Goal: Communication & Community: Answer question/provide support

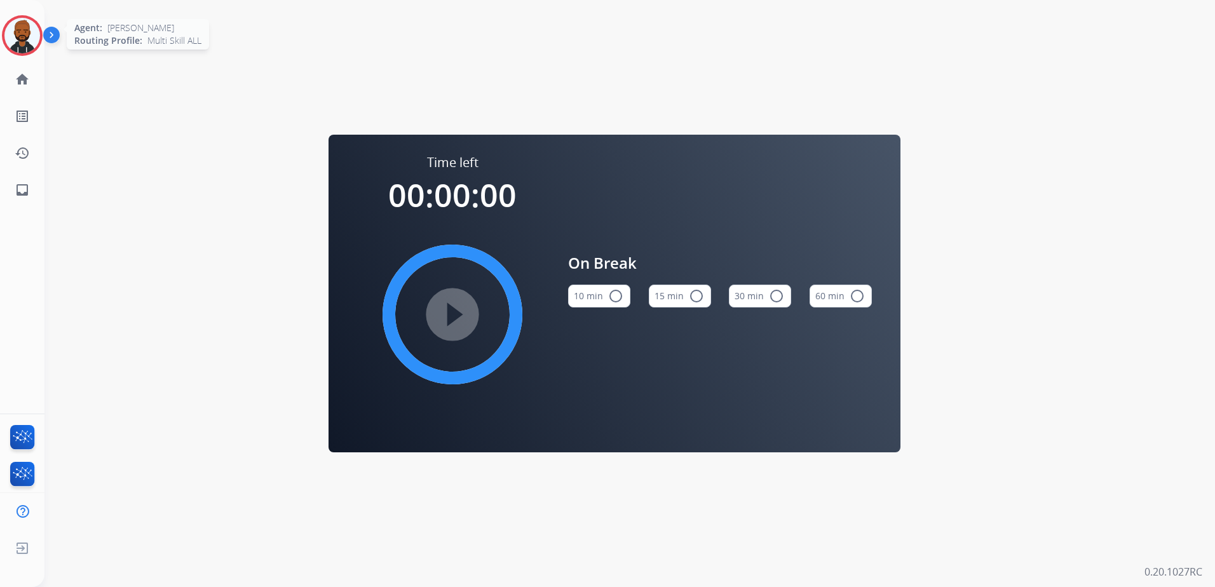
click at [30, 45] on img at bounding box center [22, 36] width 36 height 36
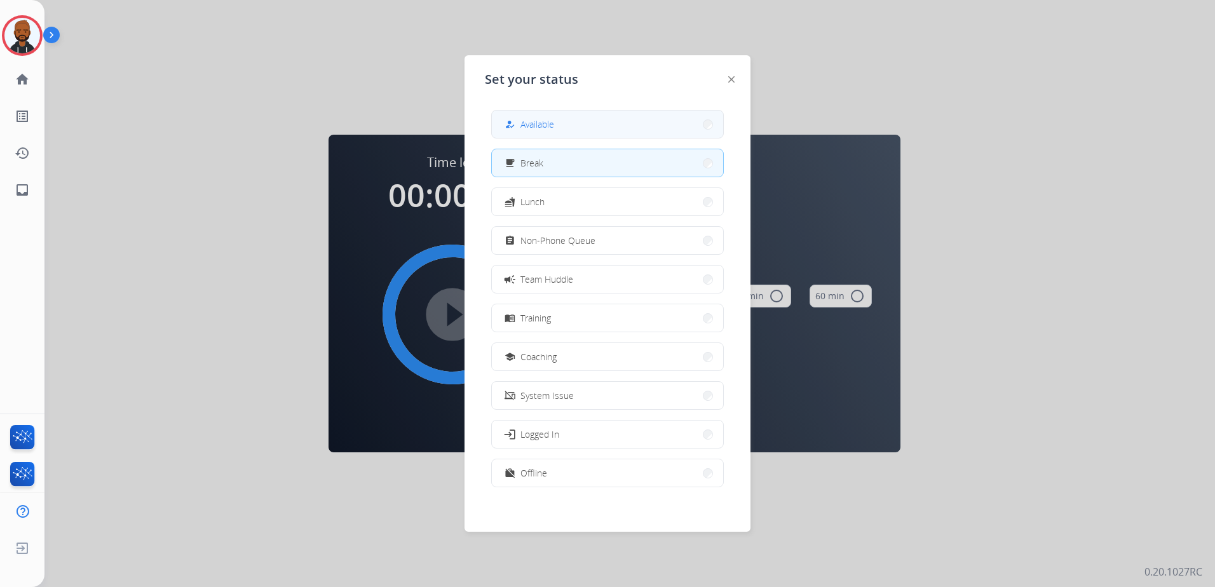
click at [541, 130] on button "how_to_reg Available" at bounding box center [607, 124] width 231 height 27
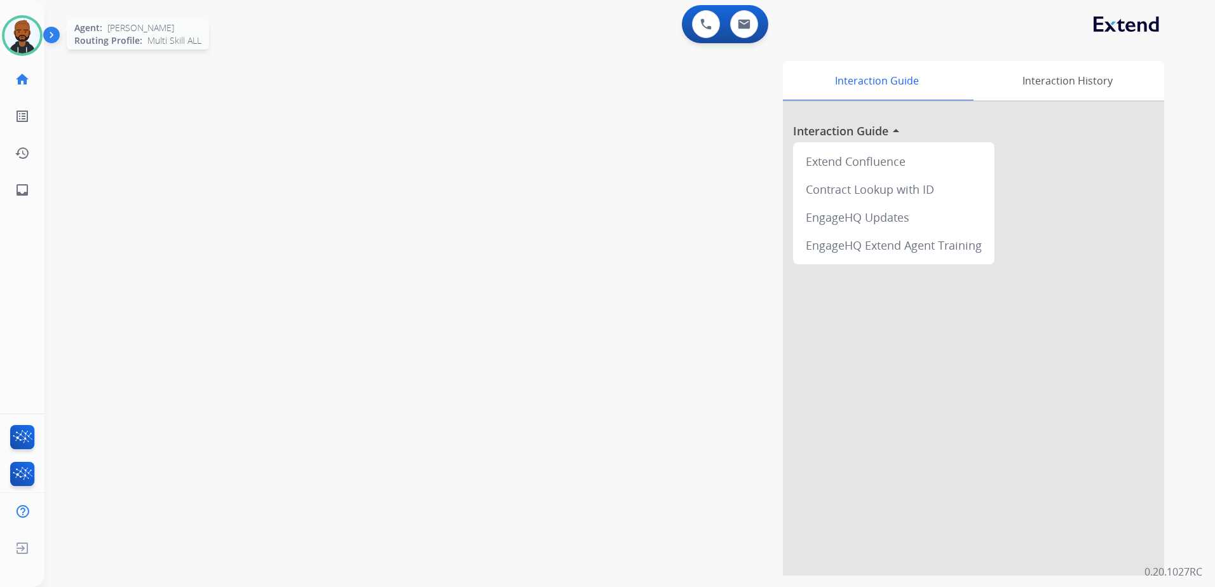
click at [16, 37] on img at bounding box center [22, 36] width 36 height 36
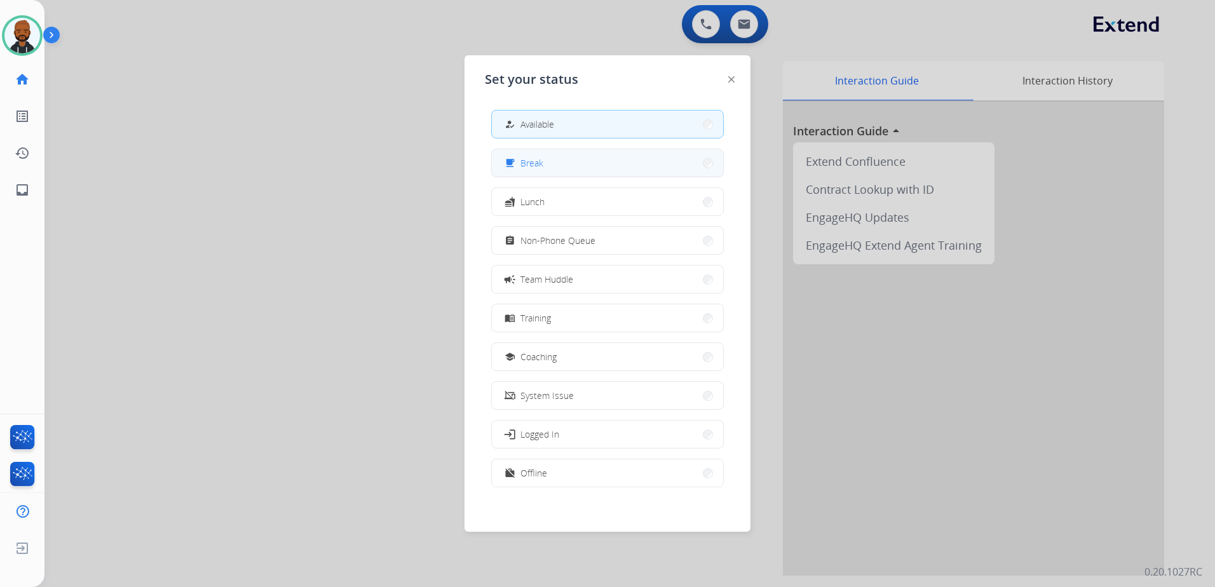
click at [572, 174] on button "free_breakfast Break" at bounding box center [607, 162] width 231 height 27
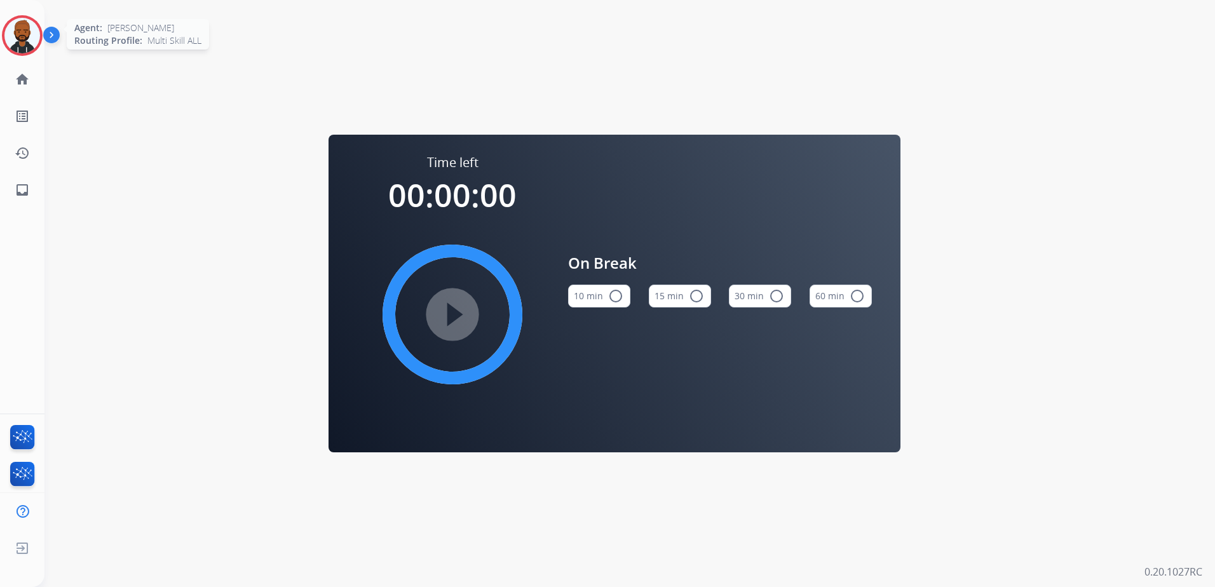
click at [16, 32] on img at bounding box center [22, 36] width 36 height 36
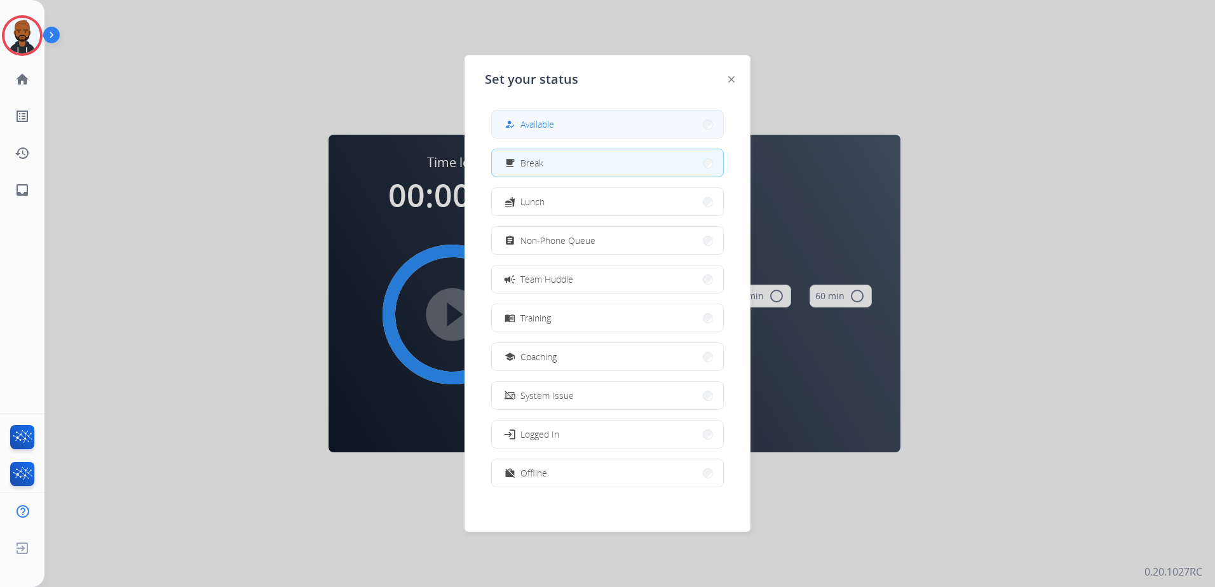
click at [594, 130] on button "how_to_reg Available" at bounding box center [607, 124] width 231 height 27
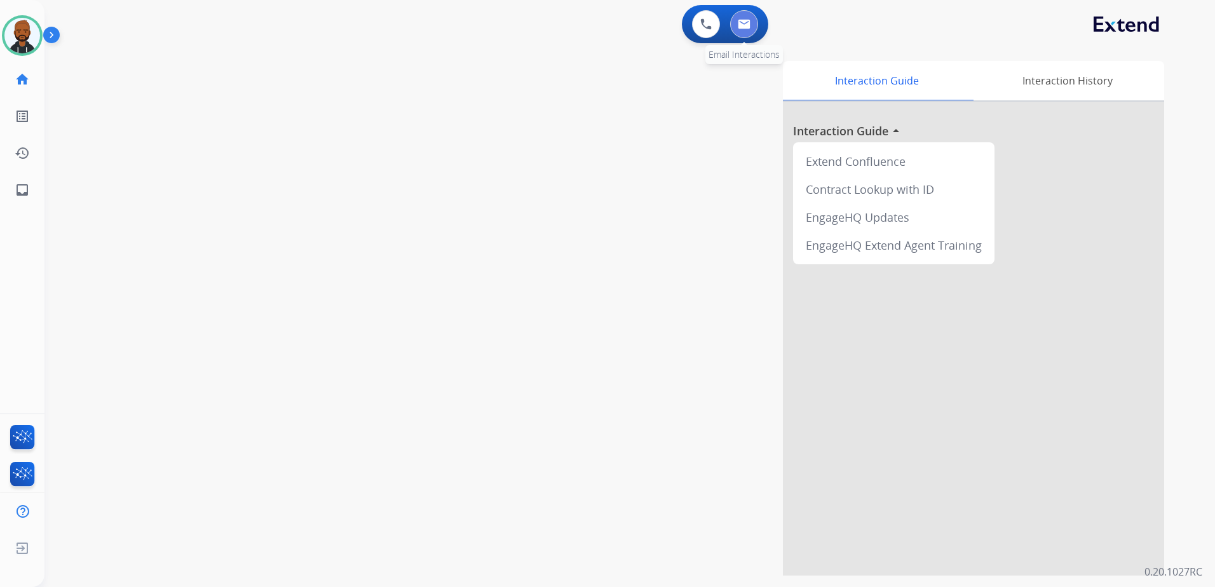
click at [751, 20] on button at bounding box center [744, 24] width 28 height 28
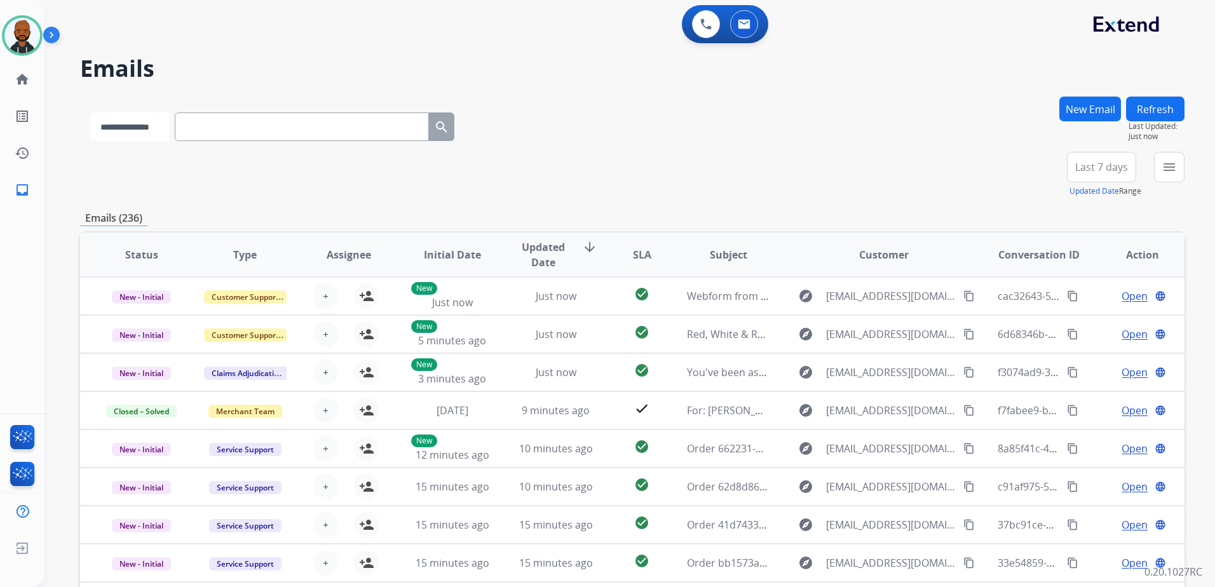
click at [170, 125] on select "**********" at bounding box center [129, 126] width 79 height 29
select select "**********"
click at [90, 112] on select "**********" at bounding box center [129, 126] width 79 height 29
paste input "**********"
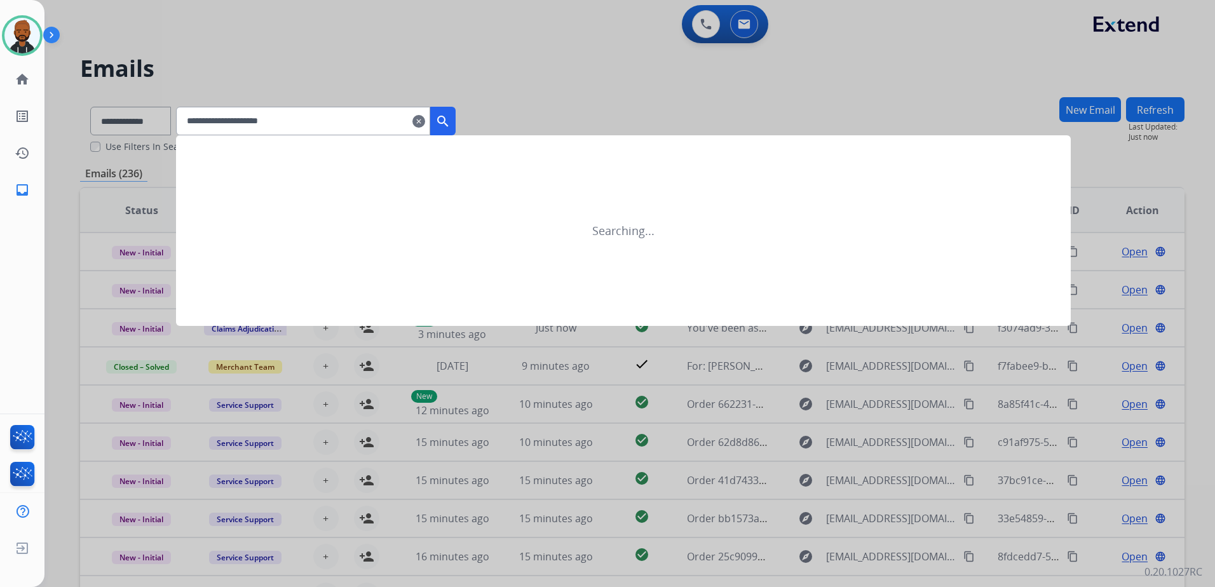
type input "**********"
click at [451, 121] on mat-icon "search" at bounding box center [442, 121] width 15 height 15
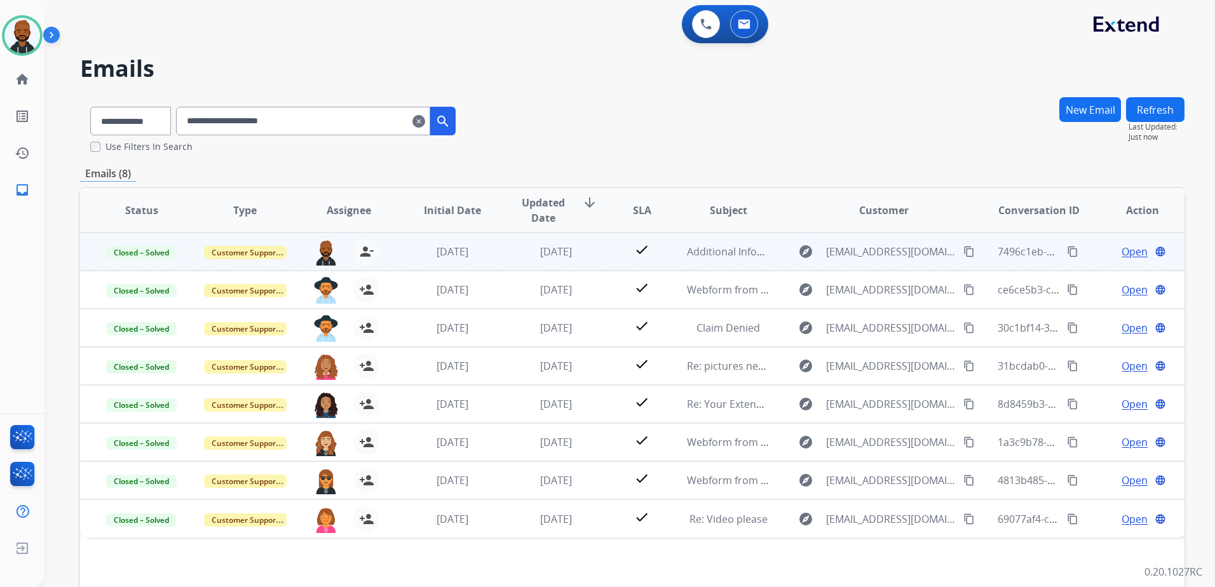
click at [1123, 252] on span "Open" at bounding box center [1135, 251] width 26 height 15
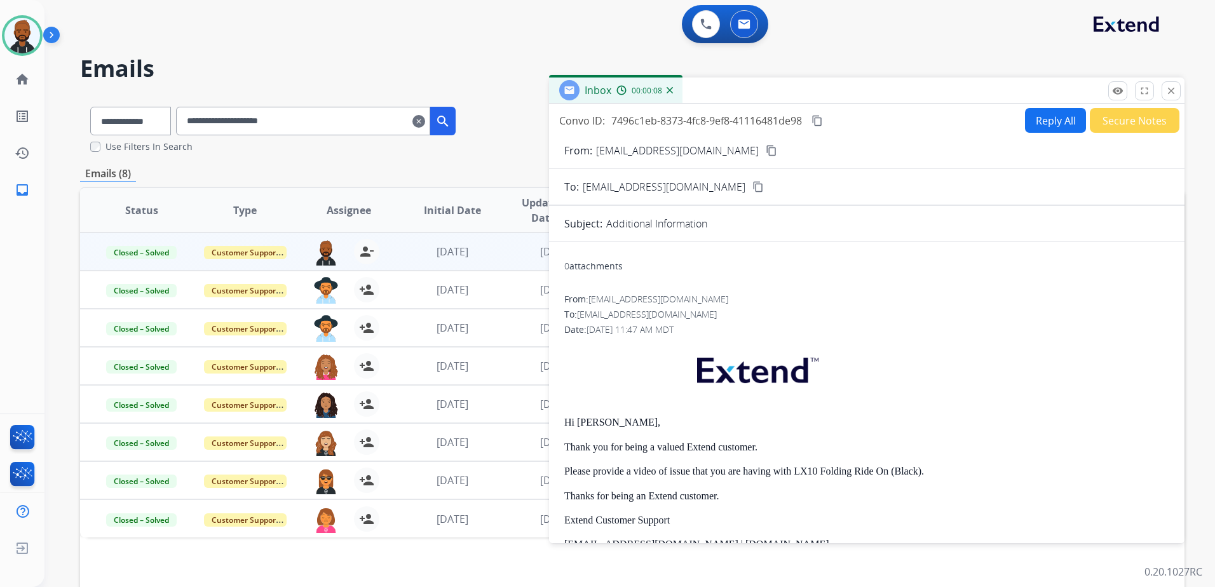
click at [1047, 123] on button "Reply All" at bounding box center [1055, 120] width 61 height 25
select select "**********"
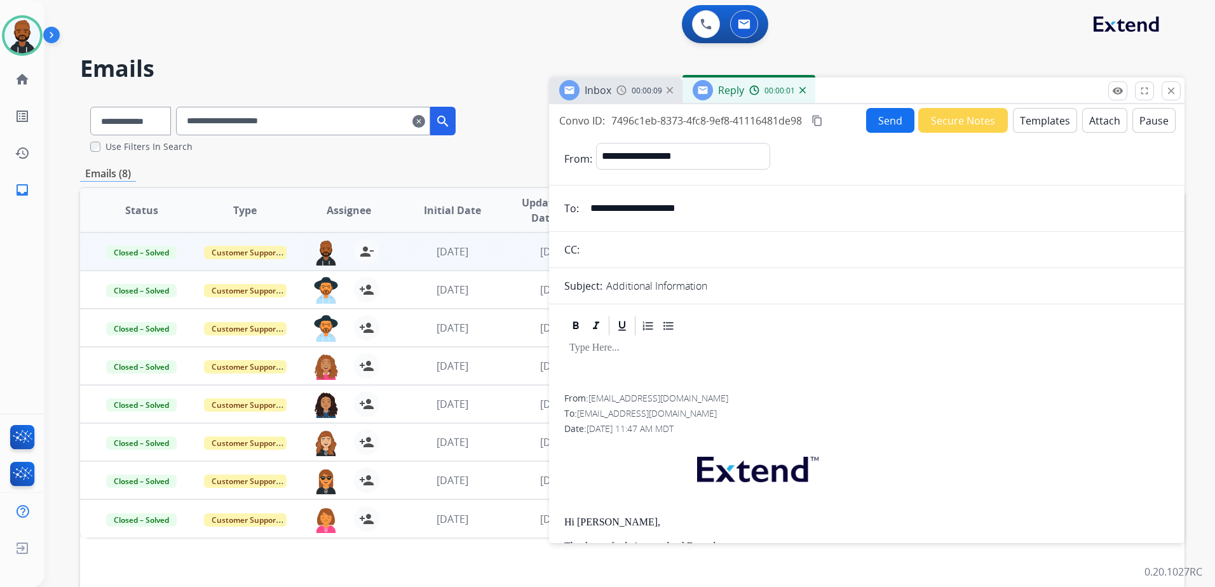
click at [1045, 122] on button "Templates" at bounding box center [1045, 120] width 64 height 25
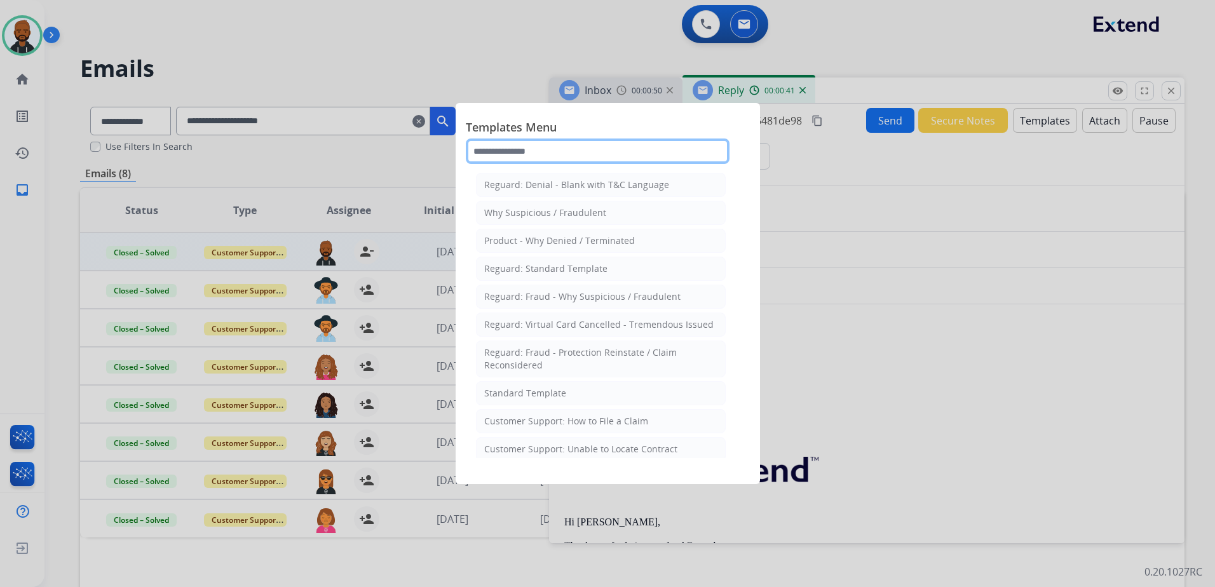
click at [576, 153] on input "text" at bounding box center [598, 151] width 264 height 25
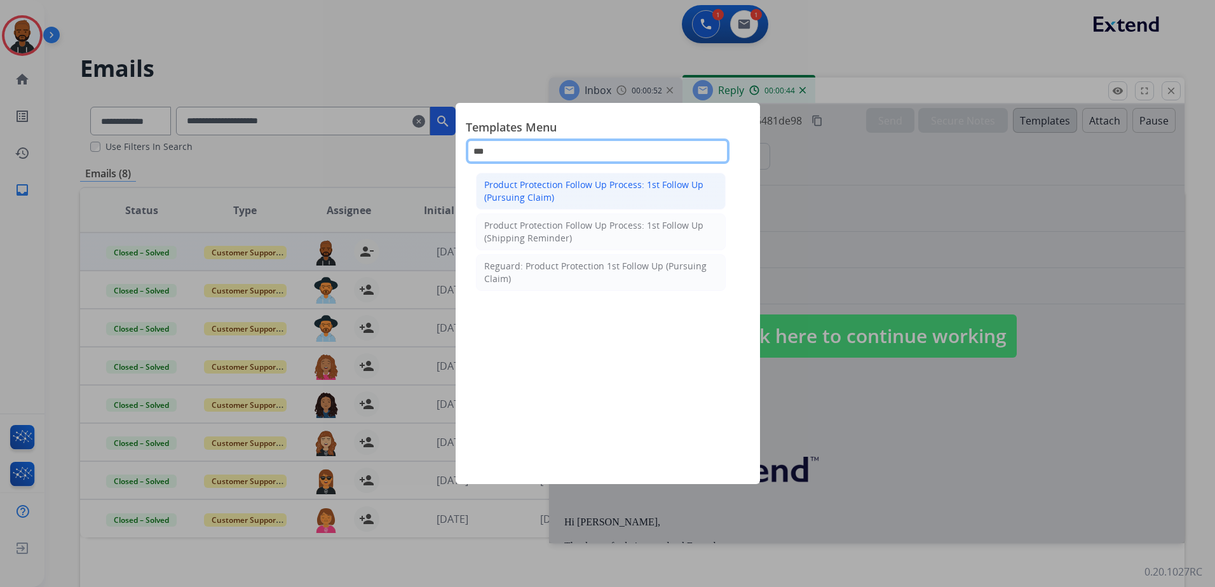
type input "***"
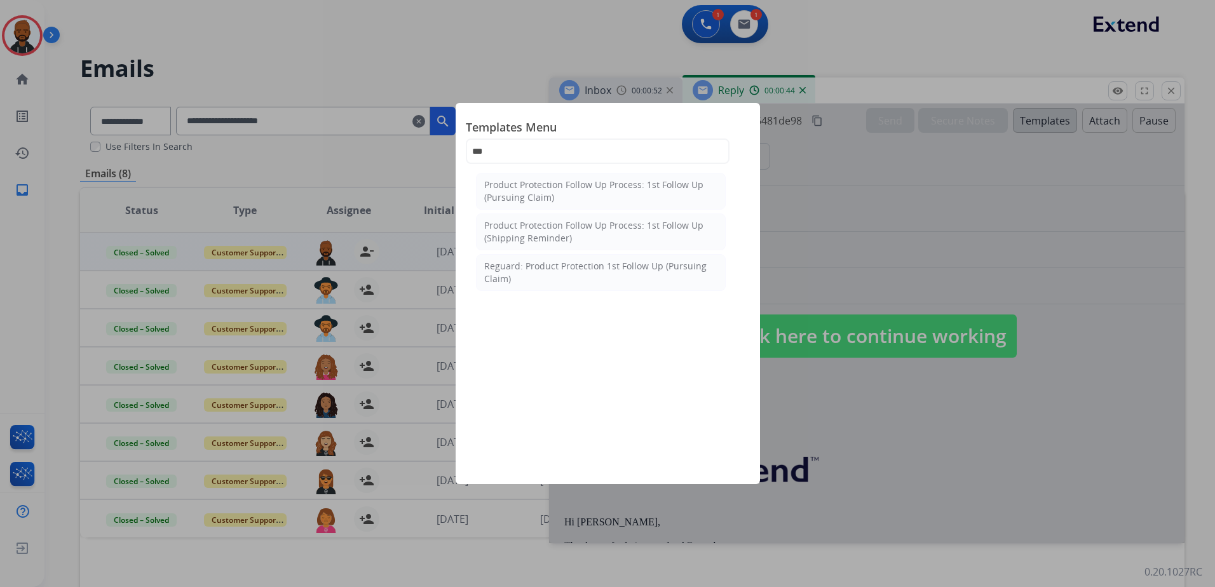
click at [641, 196] on div "Product Protection Follow Up Process: 1st Follow Up (Pursuing Claim)" at bounding box center [600, 191] width 233 height 25
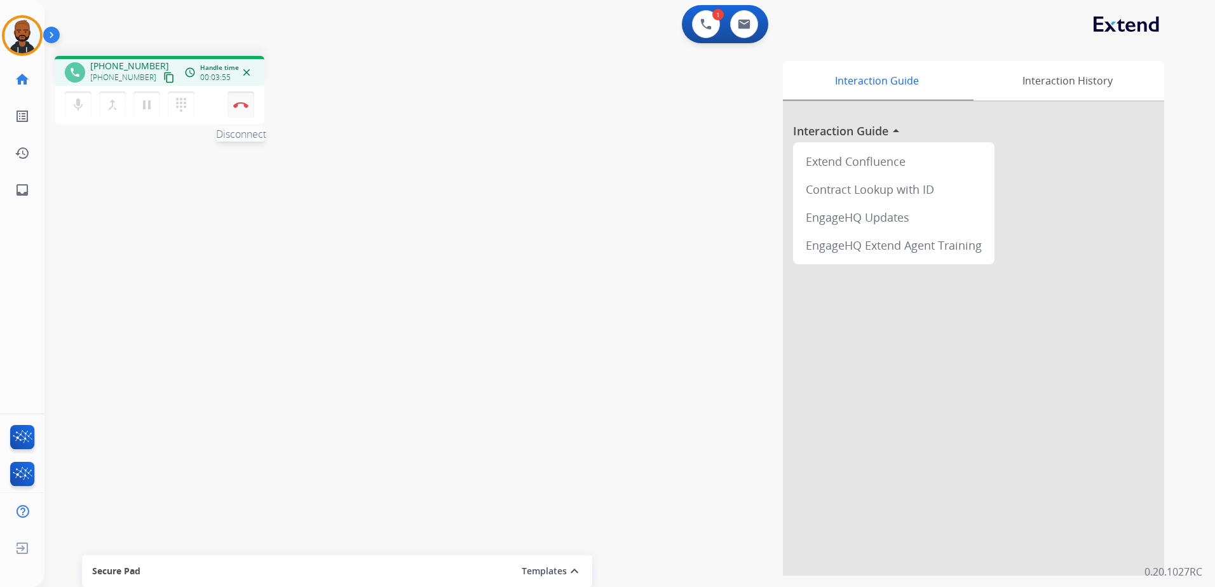
click at [242, 106] on img at bounding box center [240, 105] width 15 height 6
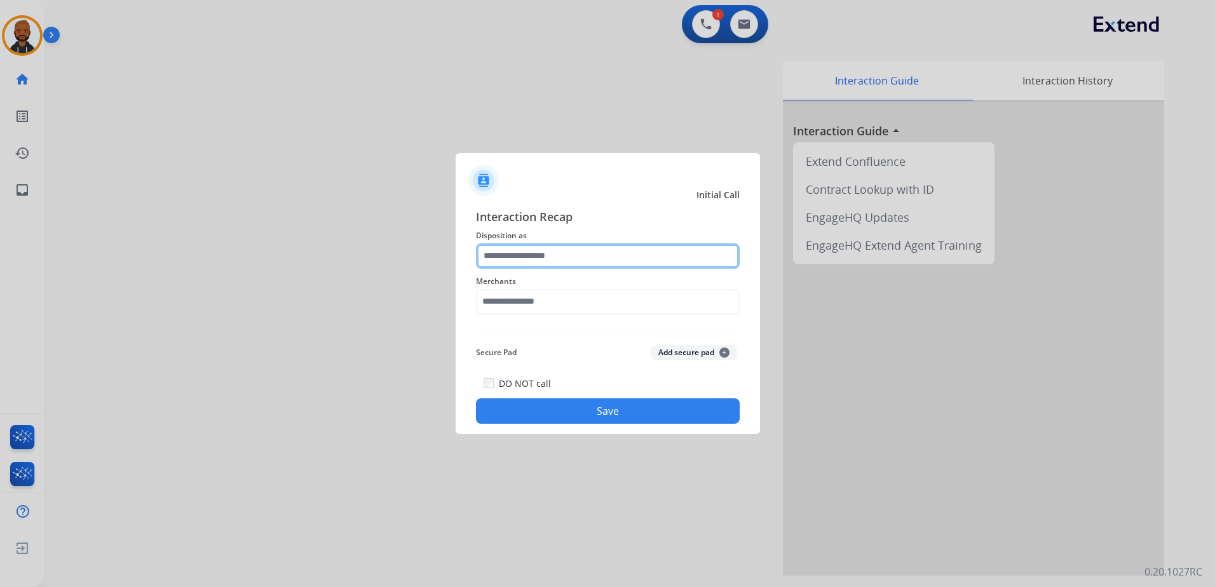
click at [548, 258] on input "text" at bounding box center [608, 255] width 264 height 25
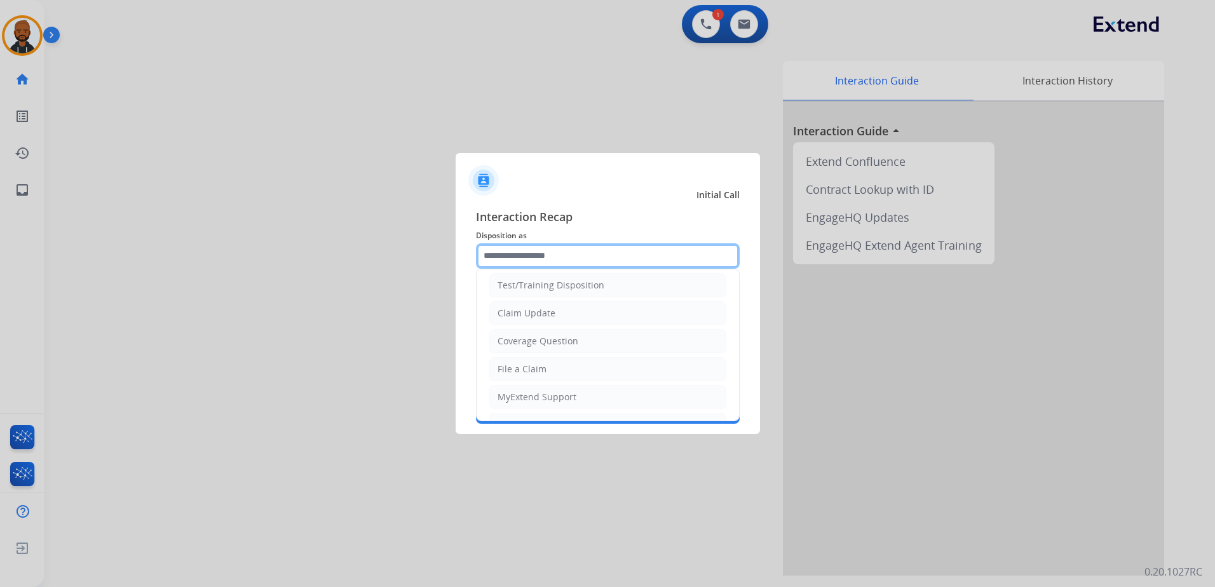
scroll to position [127, 0]
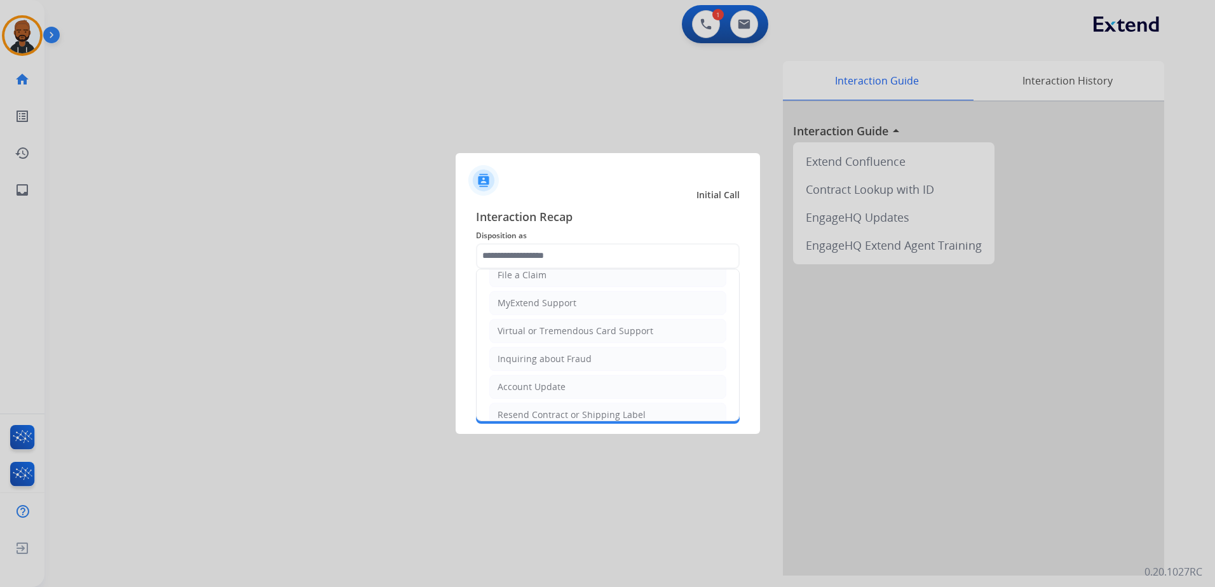
click at [552, 329] on div "Virtual or Tremendous Card Support" at bounding box center [576, 331] width 156 height 13
type input "**********"
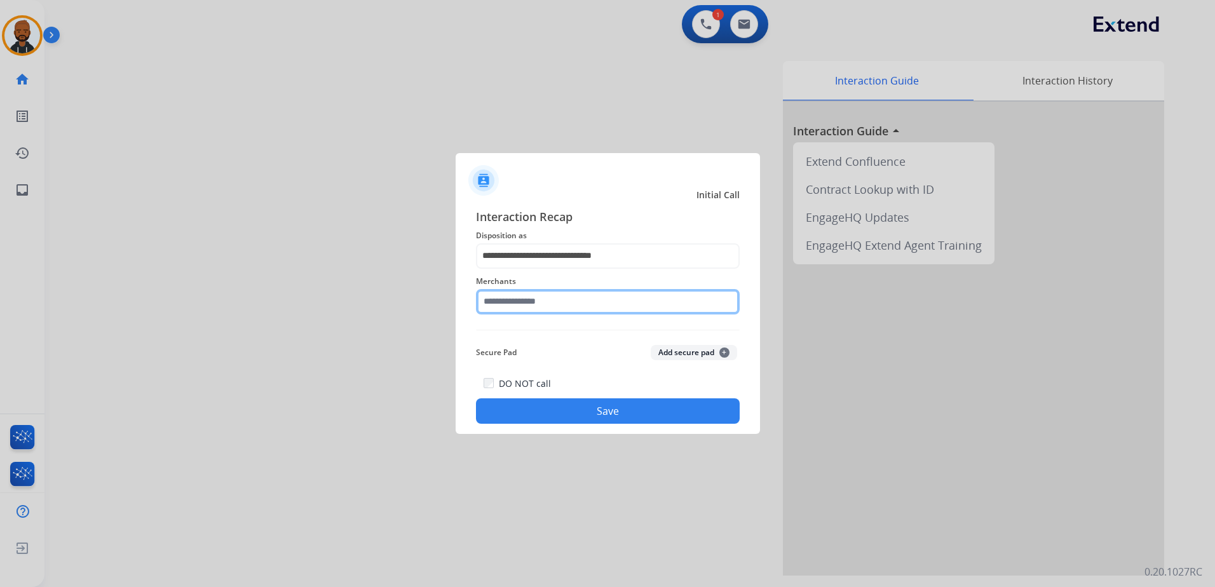
click at [560, 296] on input "text" at bounding box center [608, 301] width 264 height 25
click at [565, 341] on li "Bbwheels" at bounding box center [611, 338] width 242 height 24
type input "********"
click at [615, 412] on button "Save" at bounding box center [608, 410] width 264 height 25
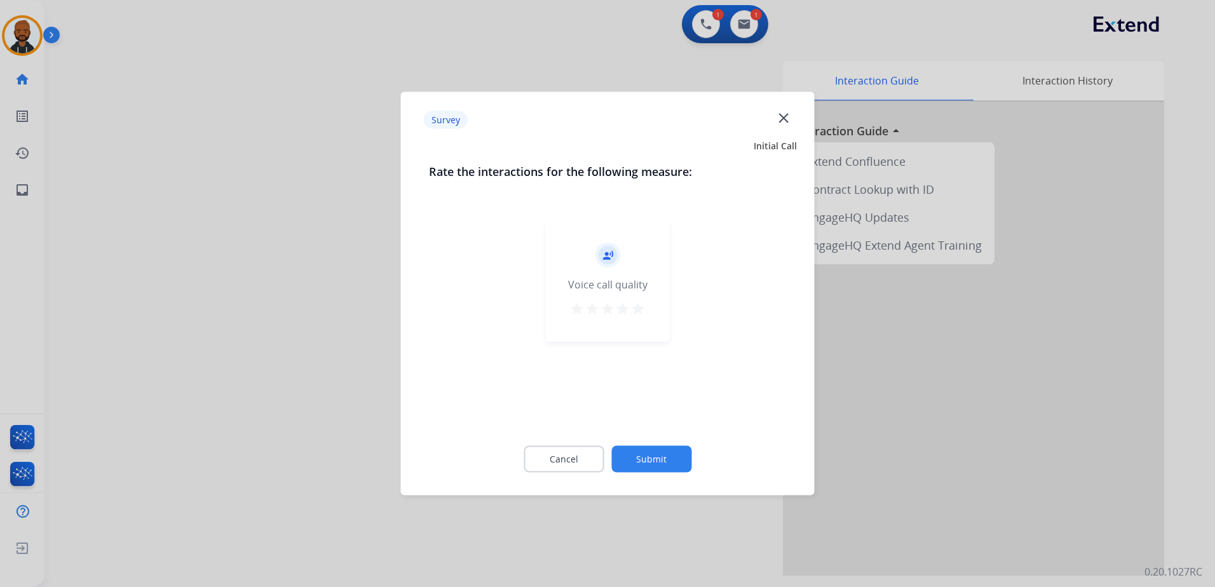
click at [627, 307] on mat-icon "star" at bounding box center [622, 308] width 15 height 15
click at [641, 313] on mat-icon "star" at bounding box center [637, 308] width 15 height 15
click at [650, 457] on button "Submit" at bounding box center [651, 459] width 80 height 27
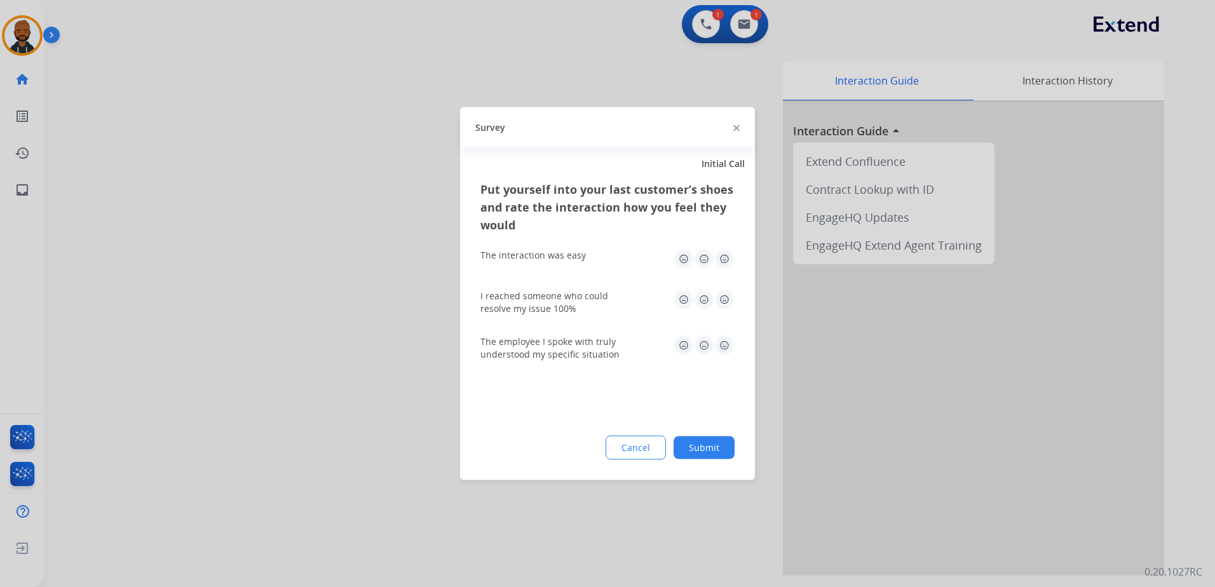
click at [719, 262] on img at bounding box center [724, 259] width 20 height 20
click at [725, 294] on img at bounding box center [724, 300] width 20 height 20
click at [721, 347] on img at bounding box center [724, 346] width 20 height 20
click at [715, 437] on div "Put yourself into your last customer’s shoes and rate the interaction how you f…" at bounding box center [607, 330] width 295 height 300
click at [713, 442] on button "Submit" at bounding box center [704, 448] width 61 height 23
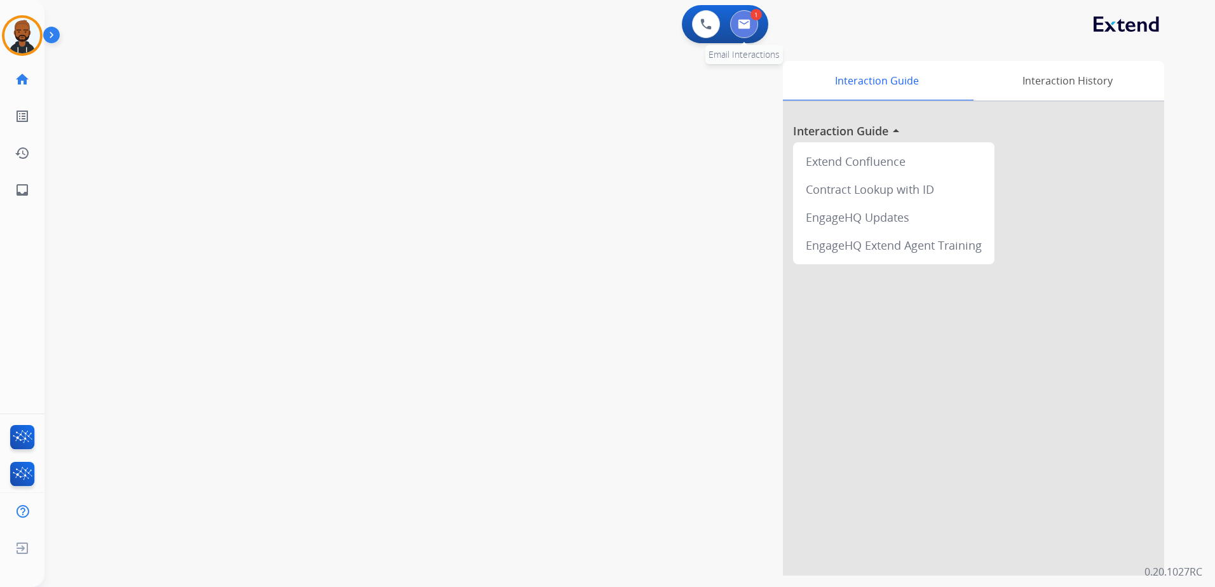
click at [745, 29] on img at bounding box center [744, 24] width 13 height 10
select select "**********"
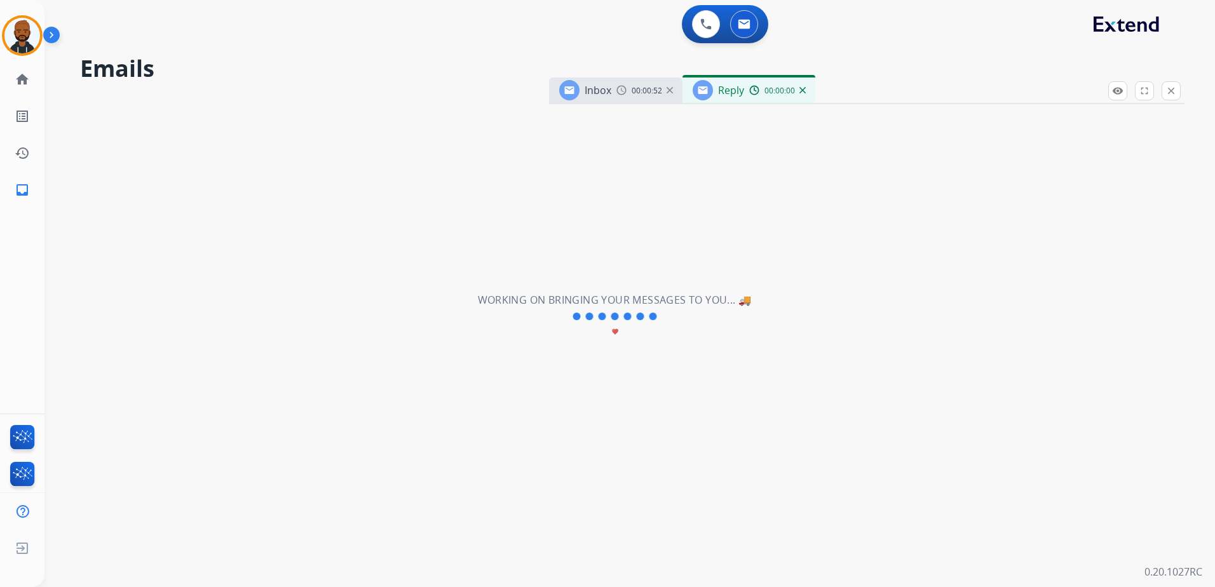
select select "**********"
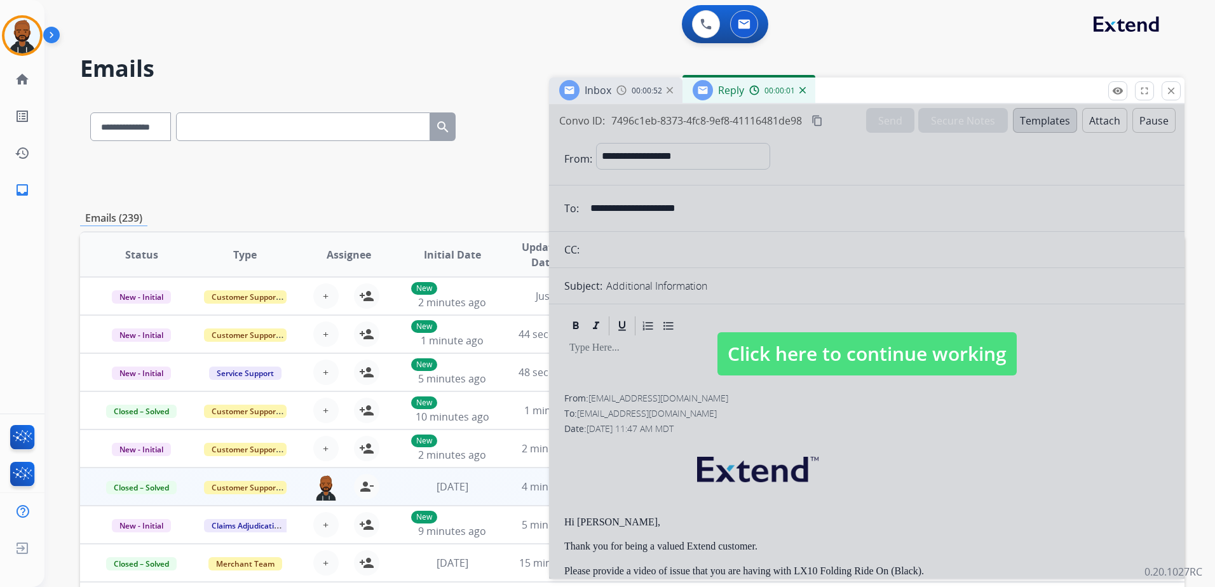
click at [770, 354] on span "Click here to continue working" at bounding box center [867, 353] width 299 height 43
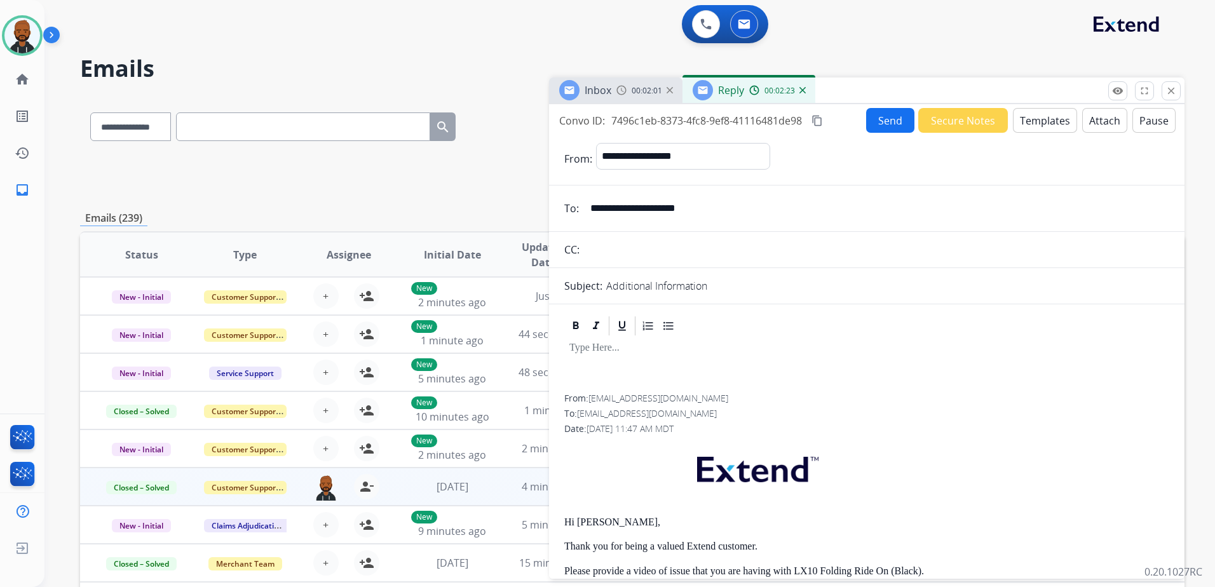
click at [1044, 128] on button "Templates" at bounding box center [1045, 120] width 64 height 25
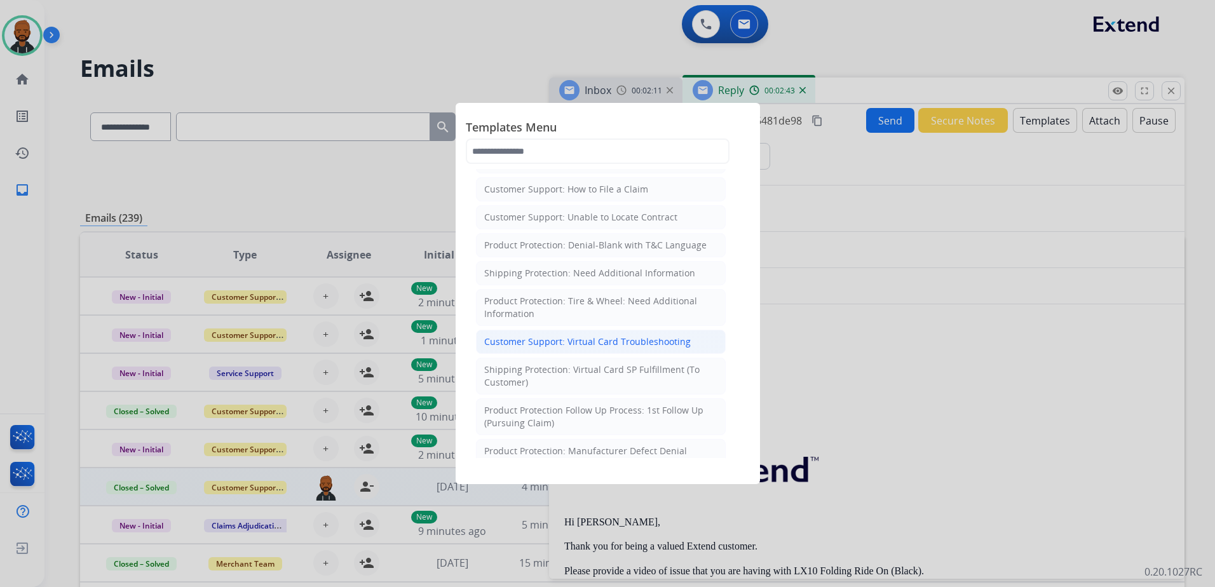
scroll to position [254, 0]
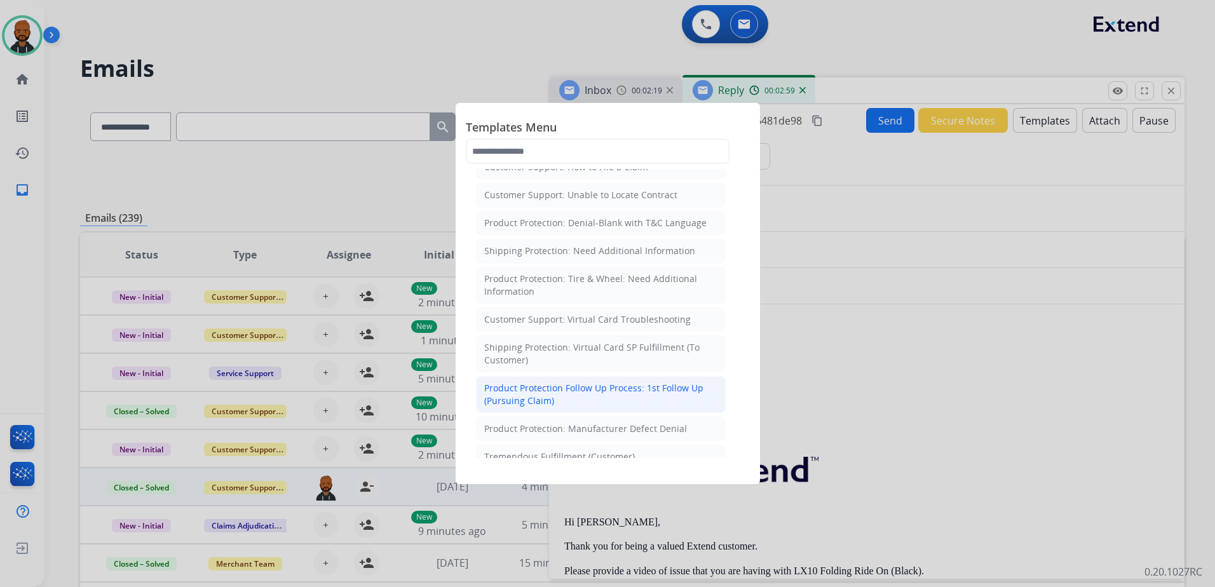
click at [599, 386] on div "Product Protection Follow Up Process: 1st Follow Up (Pursuing Claim)" at bounding box center [600, 394] width 233 height 25
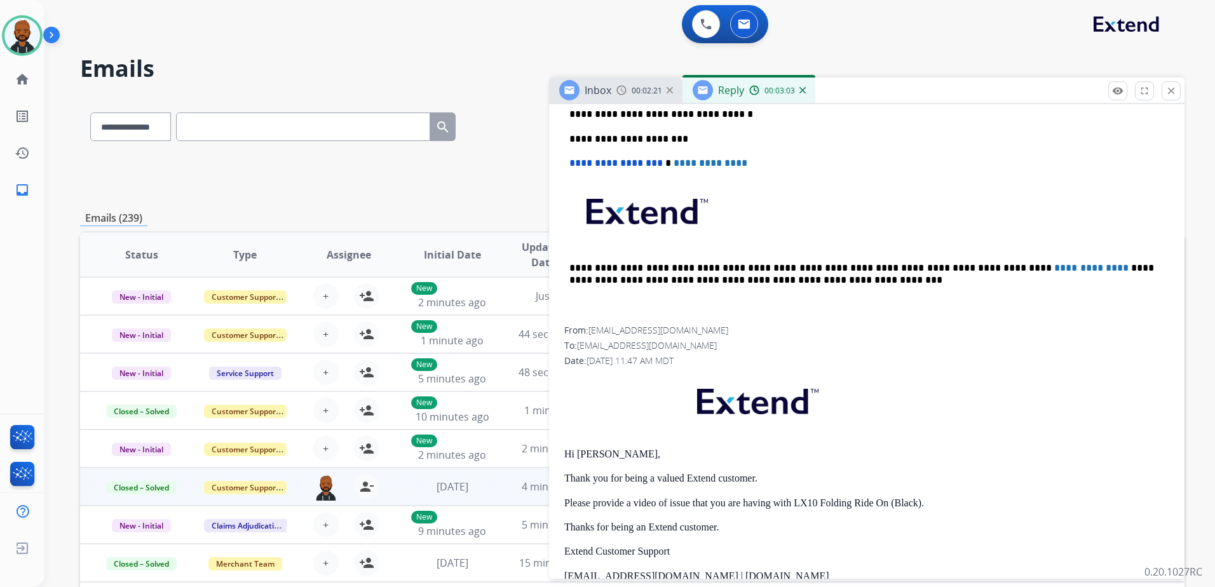
scroll to position [634, 0]
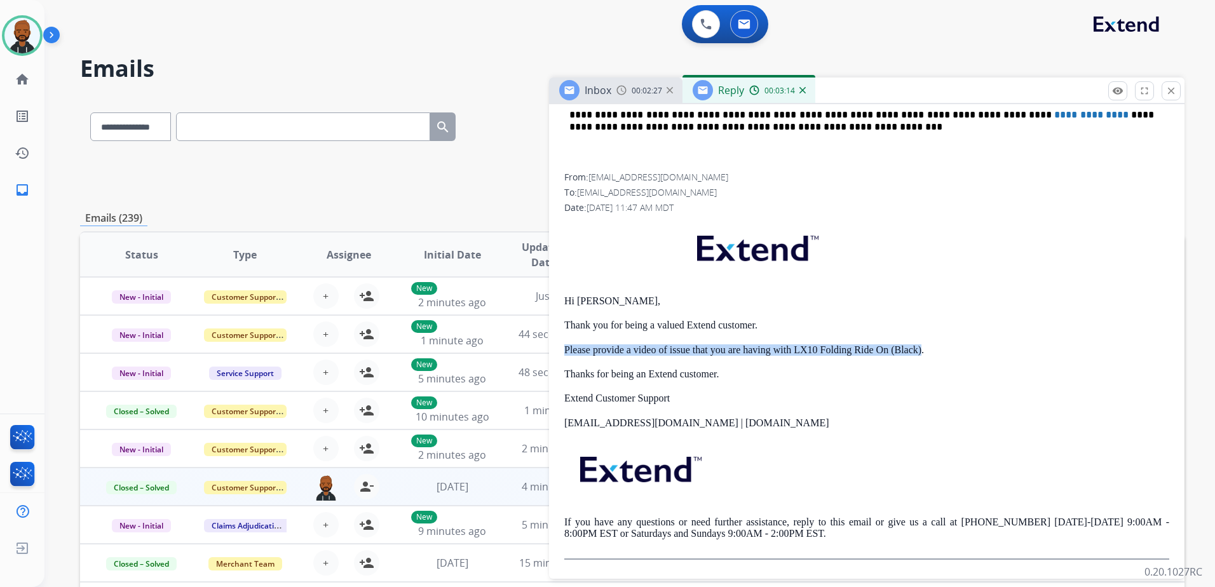
drag, startPoint x: 561, startPoint y: 350, endPoint x: 923, endPoint y: 350, distance: 362.3
click at [923, 350] on div "**********" at bounding box center [867, 166] width 636 height 808
drag, startPoint x: 923, startPoint y: 350, endPoint x: 904, endPoint y: 353, distance: 19.2
copy p "Please provide a video of issue that you are having with LX10 Folding Ride On (…"
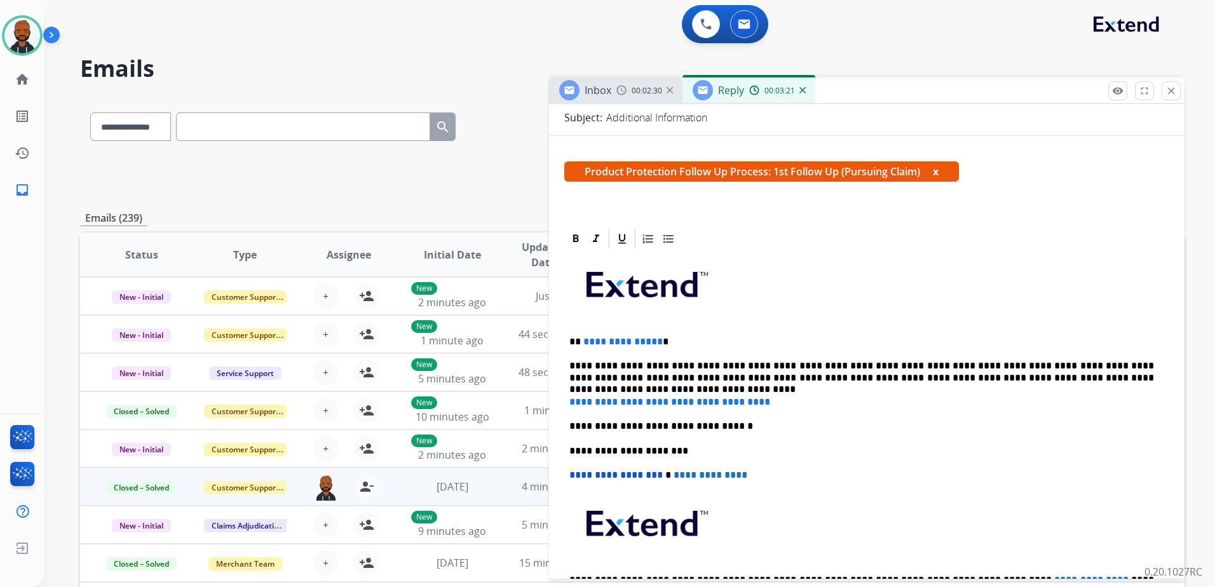
scroll to position [125, 0]
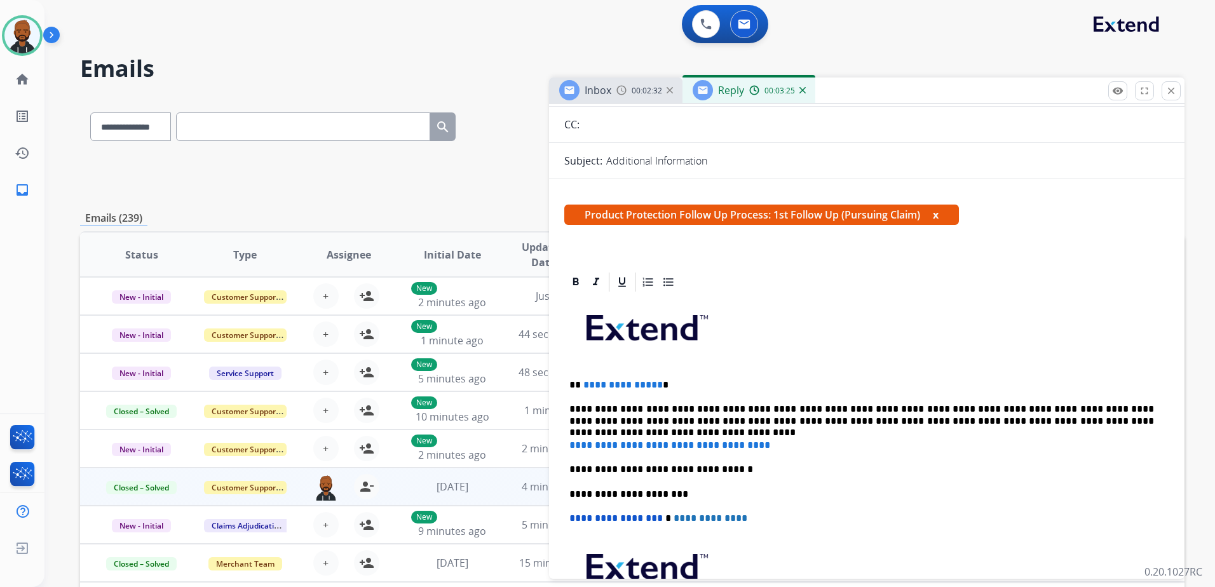
drag, startPoint x: 564, startPoint y: 441, endPoint x: 571, endPoint y: 440, distance: 7.0
click at [566, 440] on div "**********" at bounding box center [866, 488] width 605 height 388
drag, startPoint x: 655, startPoint y: 386, endPoint x: 583, endPoint y: 381, distance: 72.0
click at [583, 381] on span "**********" at bounding box center [622, 385] width 79 height 10
drag, startPoint x: 744, startPoint y: 449, endPoint x: 566, endPoint y: 449, distance: 178.0
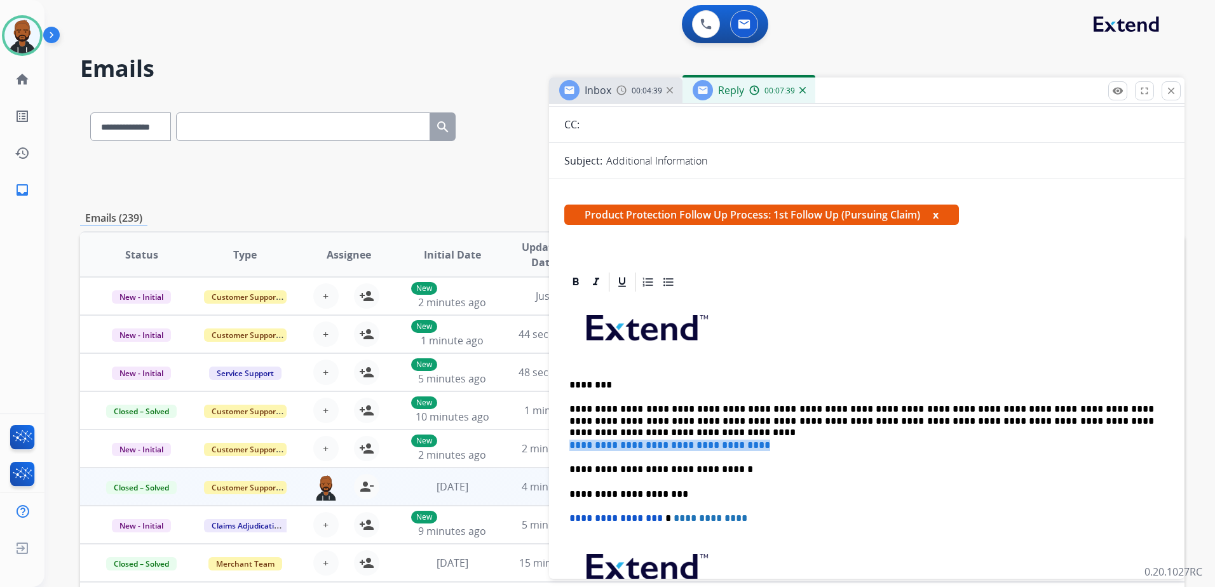
click at [566, 449] on div "**********" at bounding box center [866, 488] width 605 height 388
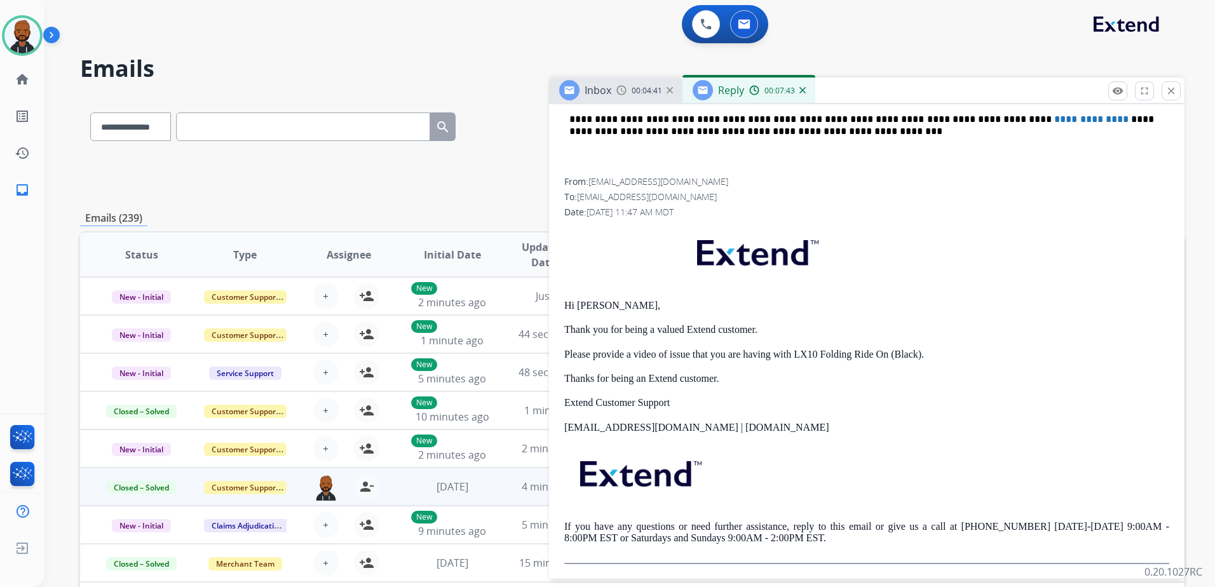
scroll to position [634, 0]
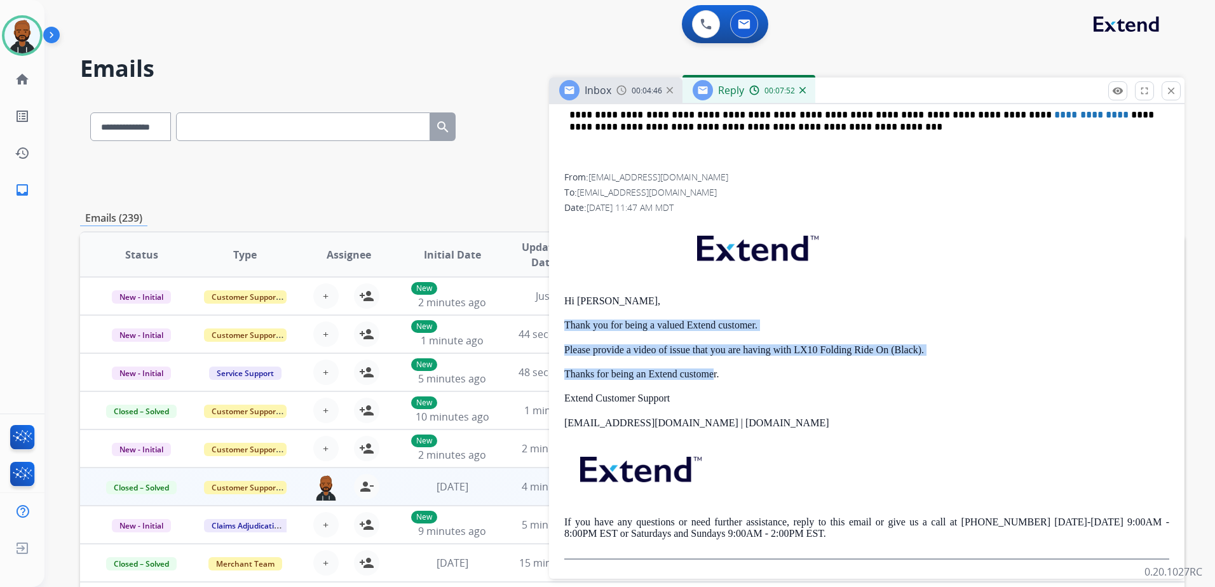
drag, startPoint x: 562, startPoint y: 325, endPoint x: 714, endPoint y: 372, distance: 158.8
click at [714, 372] on div "**********" at bounding box center [867, 166] width 636 height 808
drag, startPoint x: 714, startPoint y: 372, endPoint x: 682, endPoint y: 351, distance: 38.6
copy div "Thank you for being a valued Extend customer. Please provide a video of issue t…"
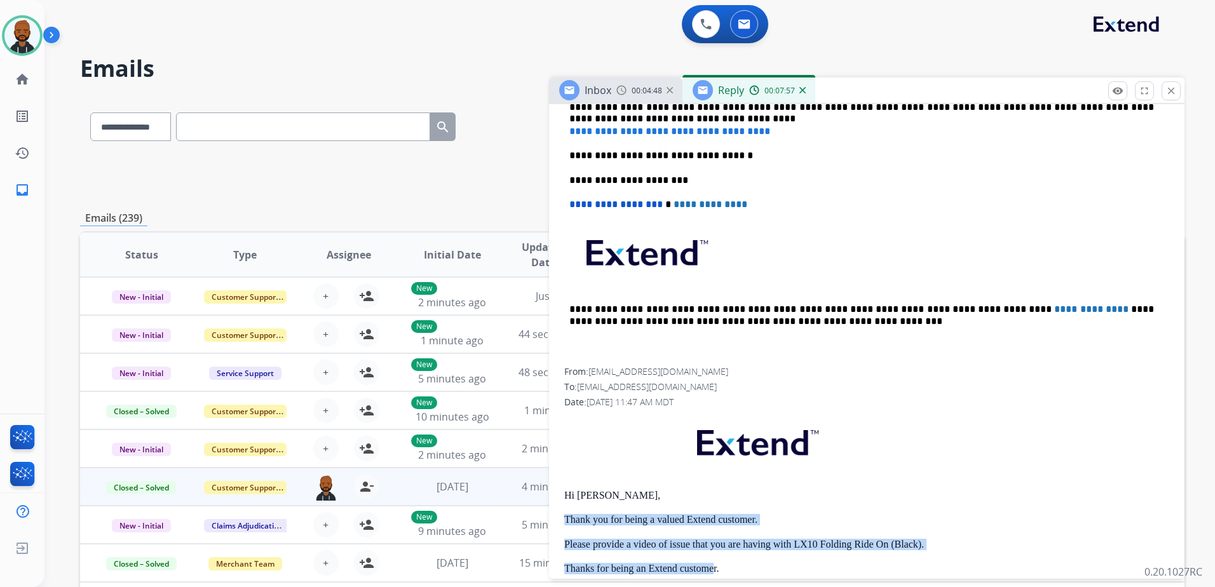
scroll to position [252, 0]
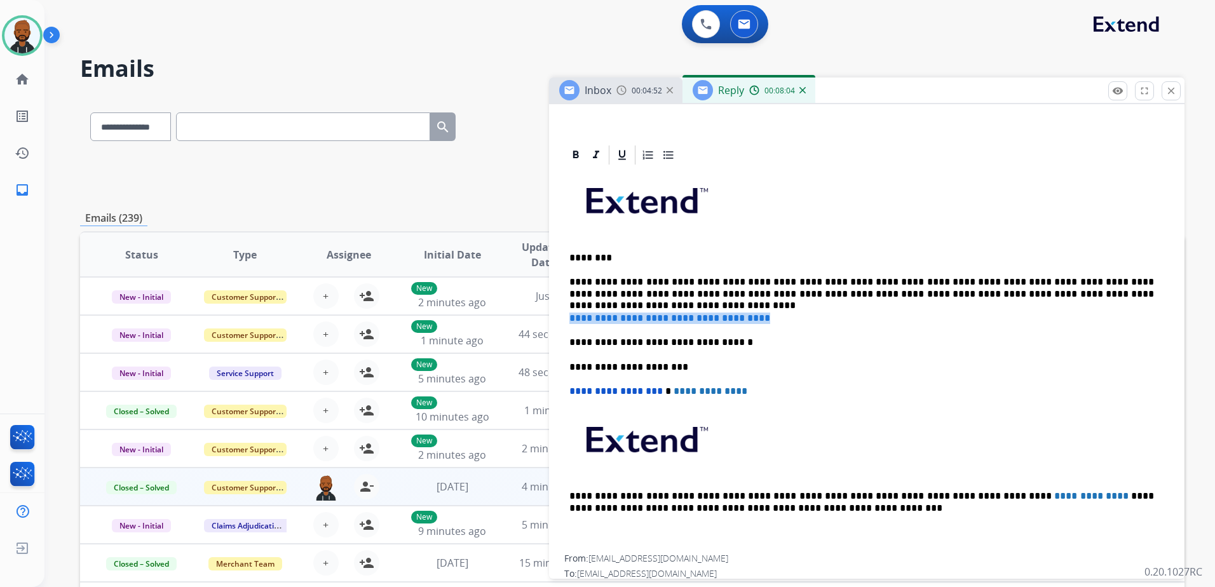
drag, startPoint x: 569, startPoint y: 313, endPoint x: 739, endPoint y: 318, distance: 169.8
click at [738, 318] on div "**********" at bounding box center [866, 361] width 605 height 388
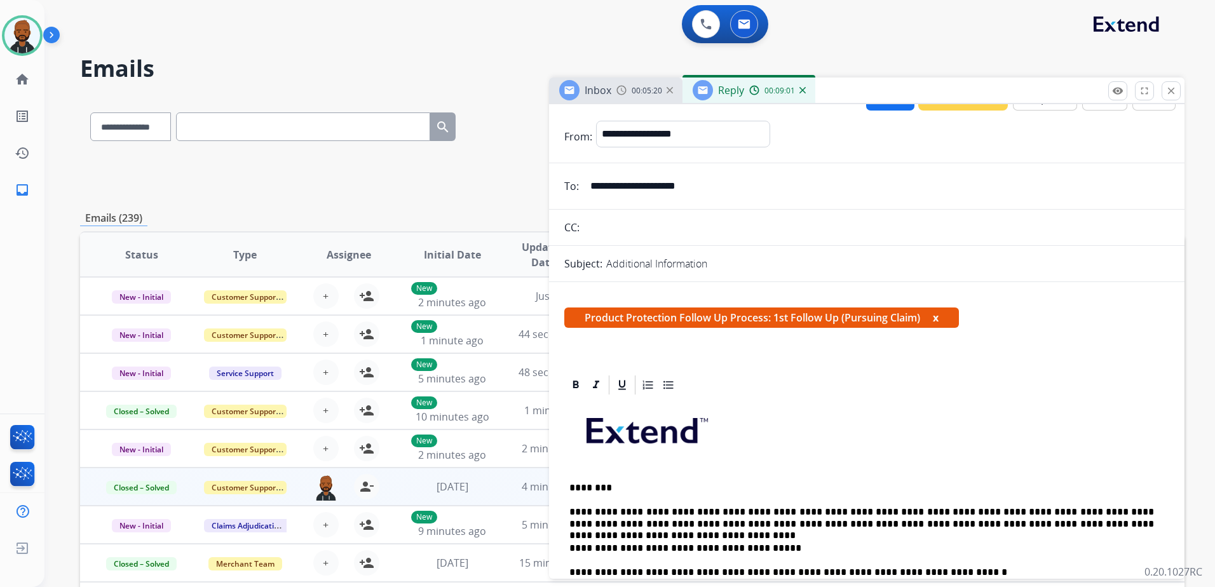
scroll to position [0, 0]
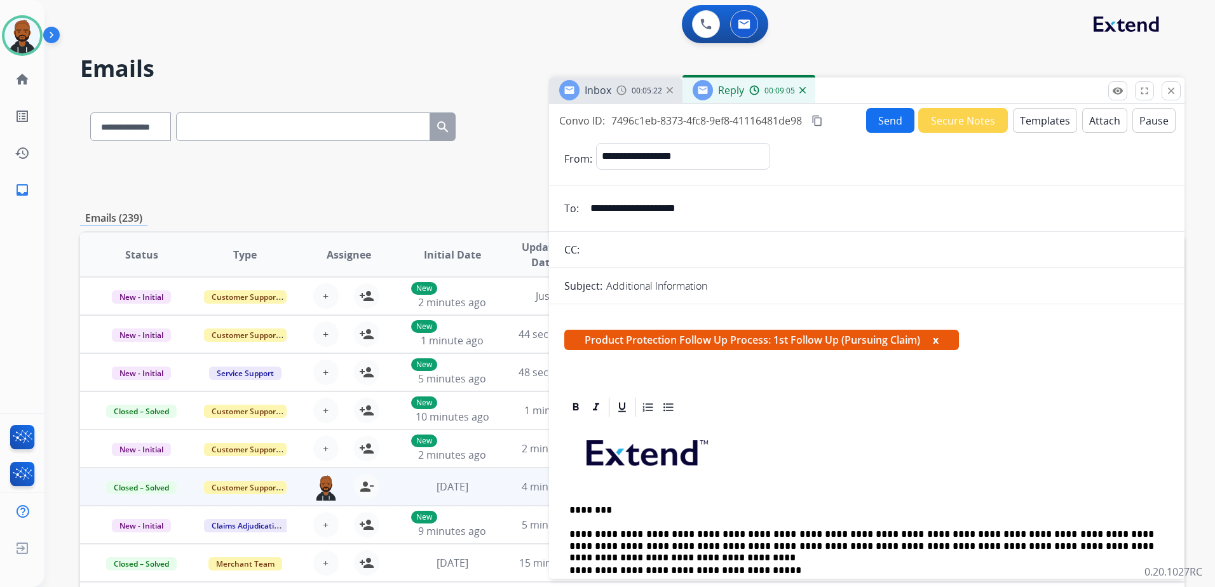
click at [881, 126] on button "Send" at bounding box center [890, 120] width 48 height 25
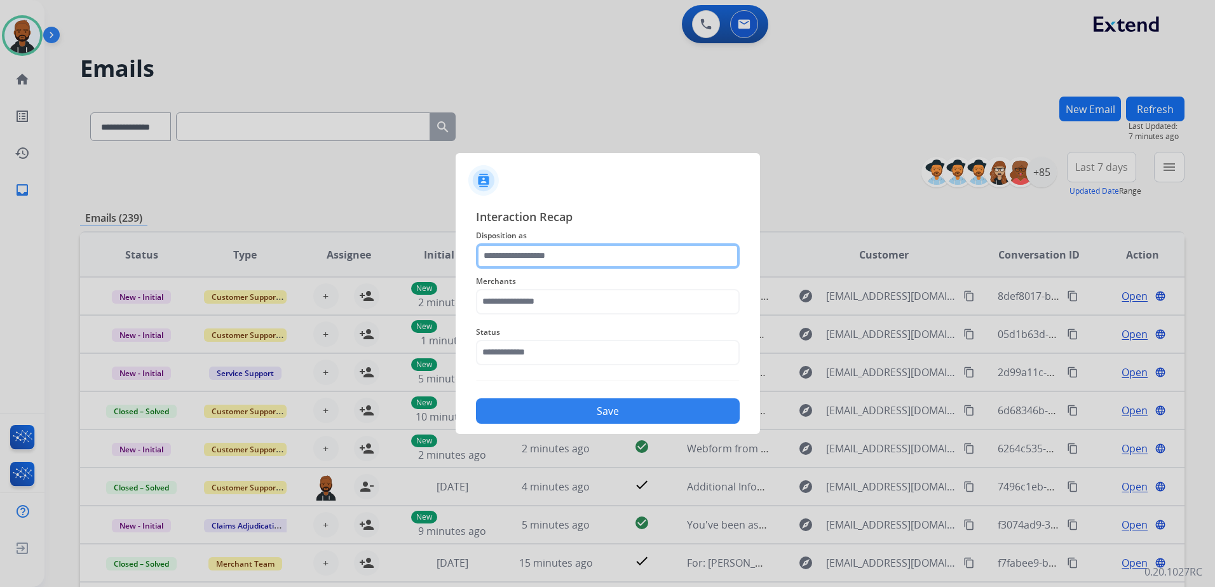
click at [581, 250] on input "text" at bounding box center [608, 255] width 264 height 25
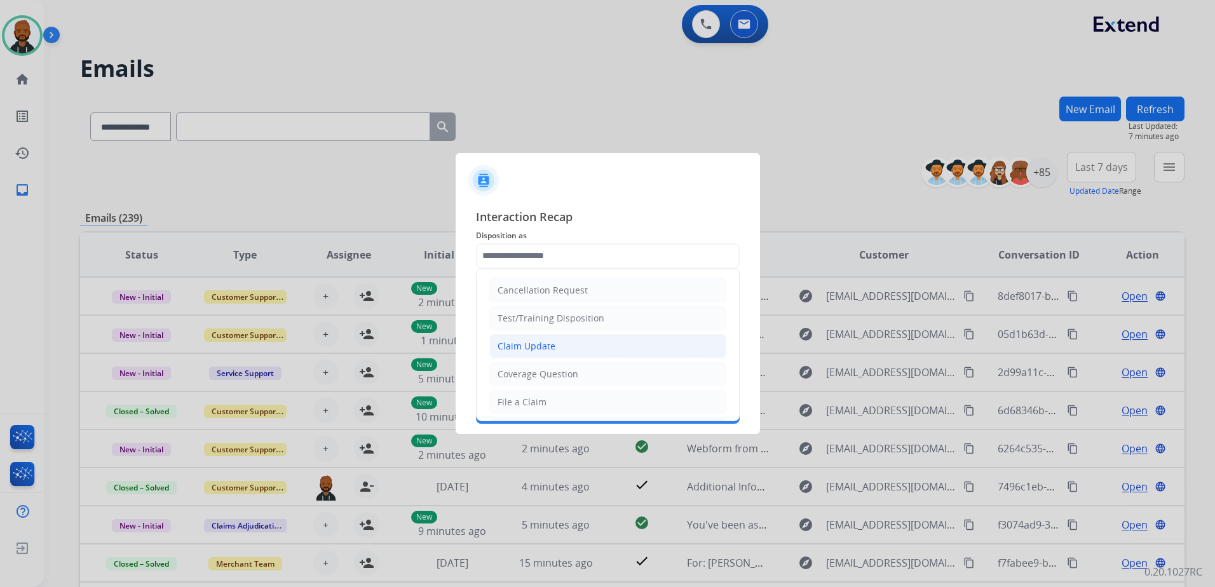
click at [578, 343] on li "Claim Update" at bounding box center [607, 346] width 237 height 24
type input "**********"
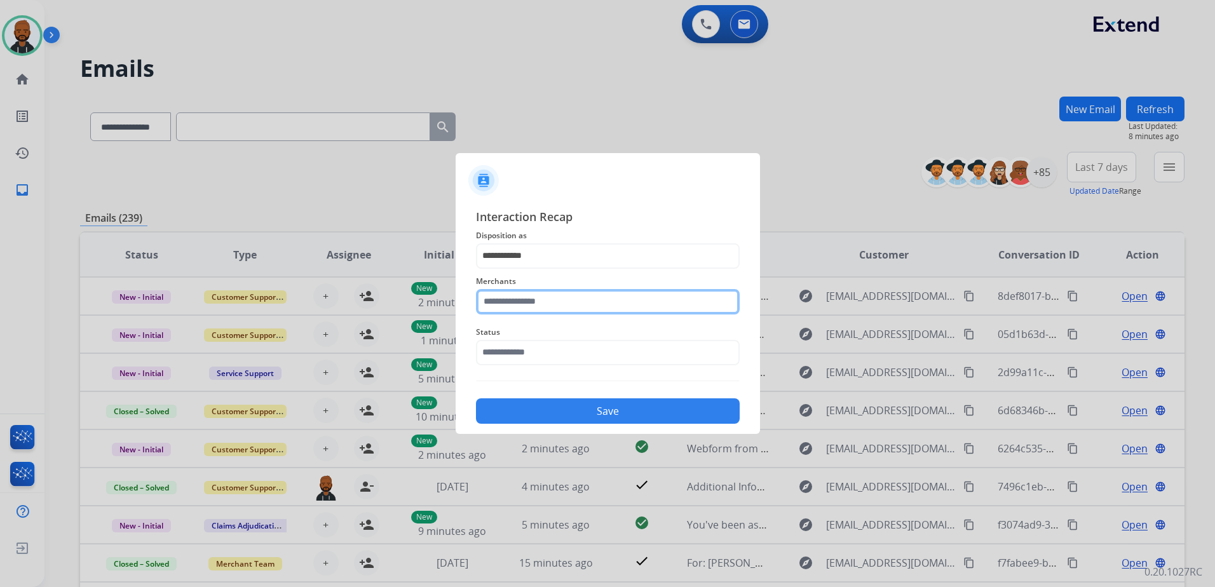
click at [571, 298] on input "text" at bounding box center [608, 301] width 264 height 25
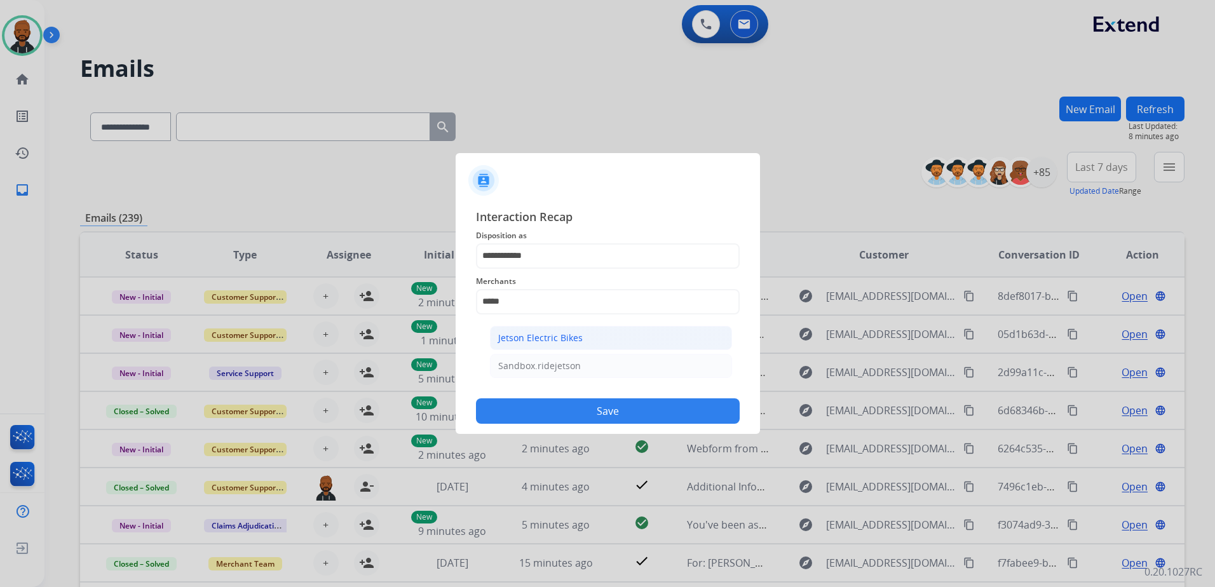
click at [561, 348] on li "Jetson Electric Bikes" at bounding box center [611, 338] width 242 height 24
type input "**********"
click at [557, 357] on input "text" at bounding box center [608, 352] width 264 height 25
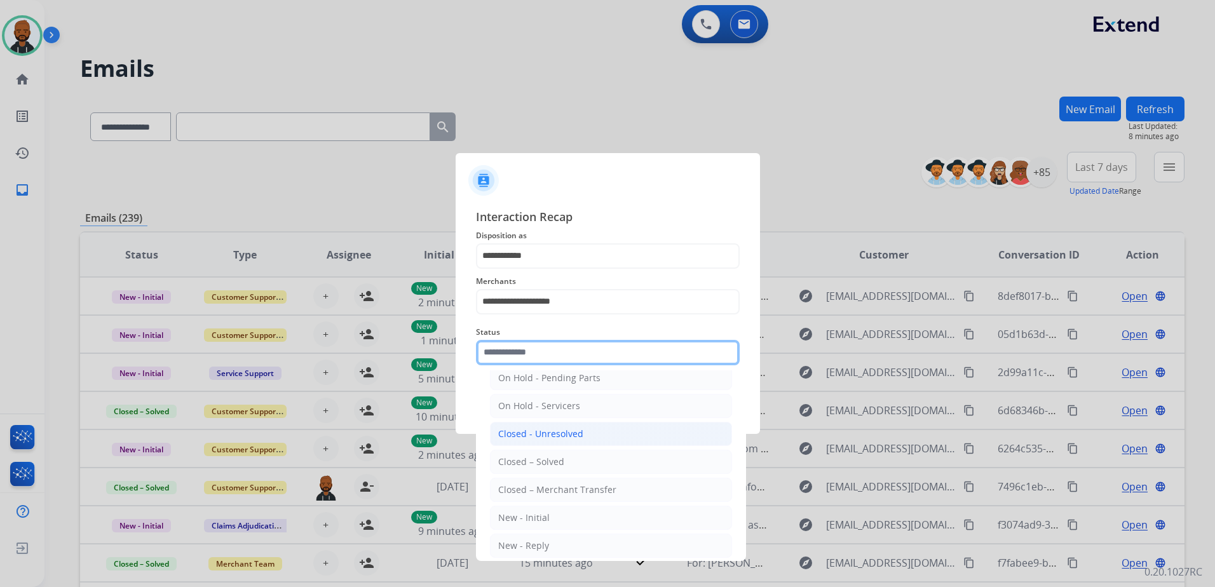
scroll to position [76, 0]
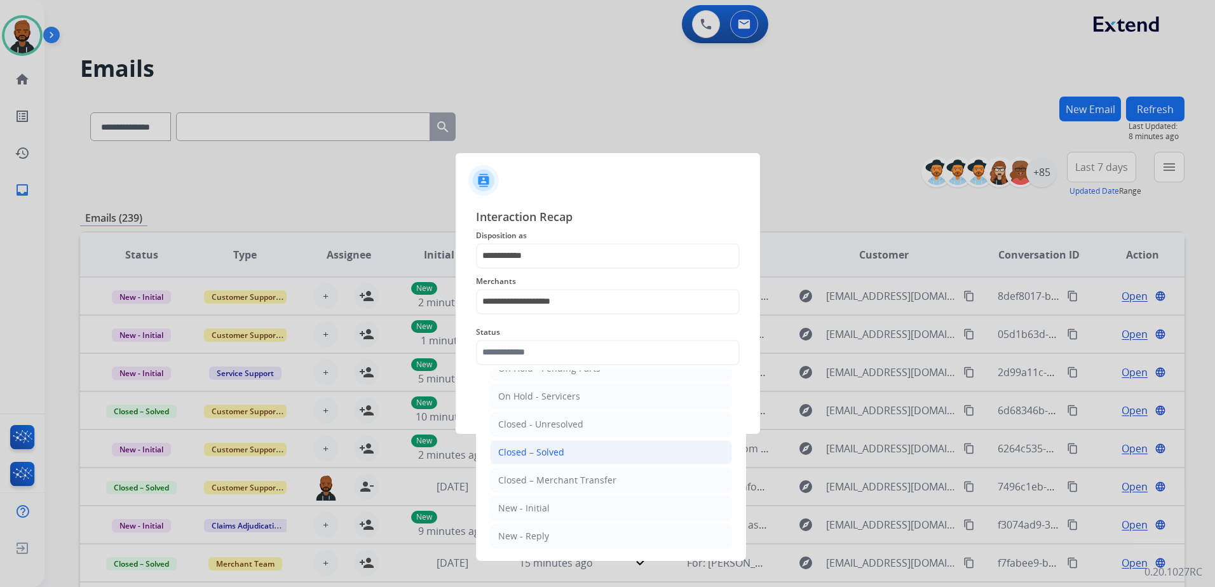
click at [569, 453] on li "Closed – Solved" at bounding box center [611, 452] width 242 height 24
type input "**********"
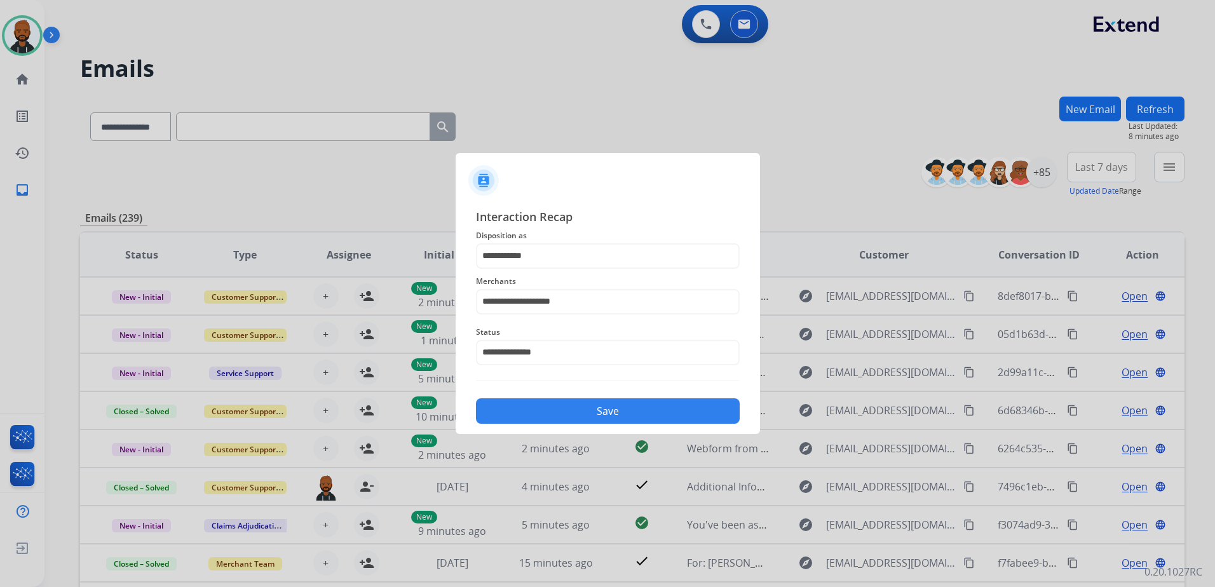
click at [613, 421] on button "Save" at bounding box center [608, 410] width 264 height 25
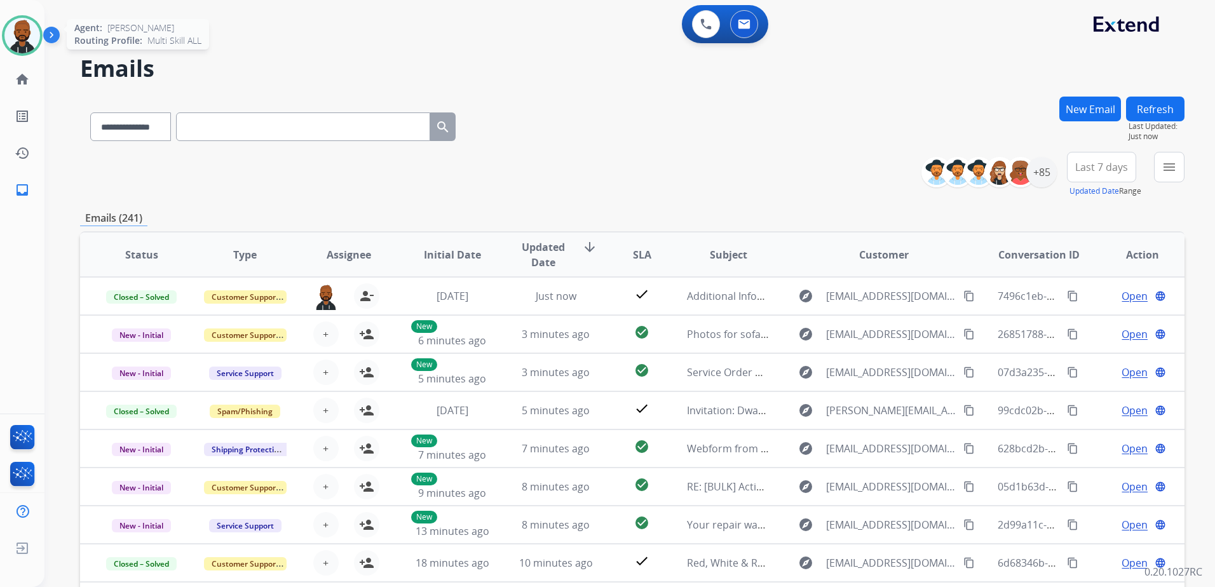
click at [31, 38] on img at bounding box center [22, 36] width 36 height 36
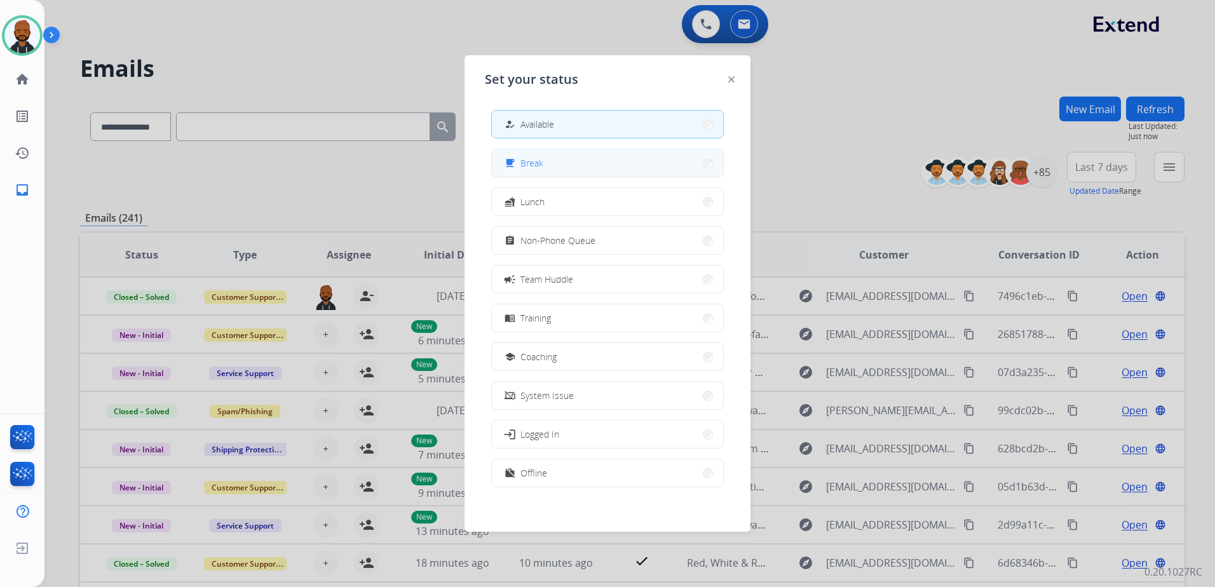
click at [585, 161] on button "free_breakfast Break" at bounding box center [607, 162] width 231 height 27
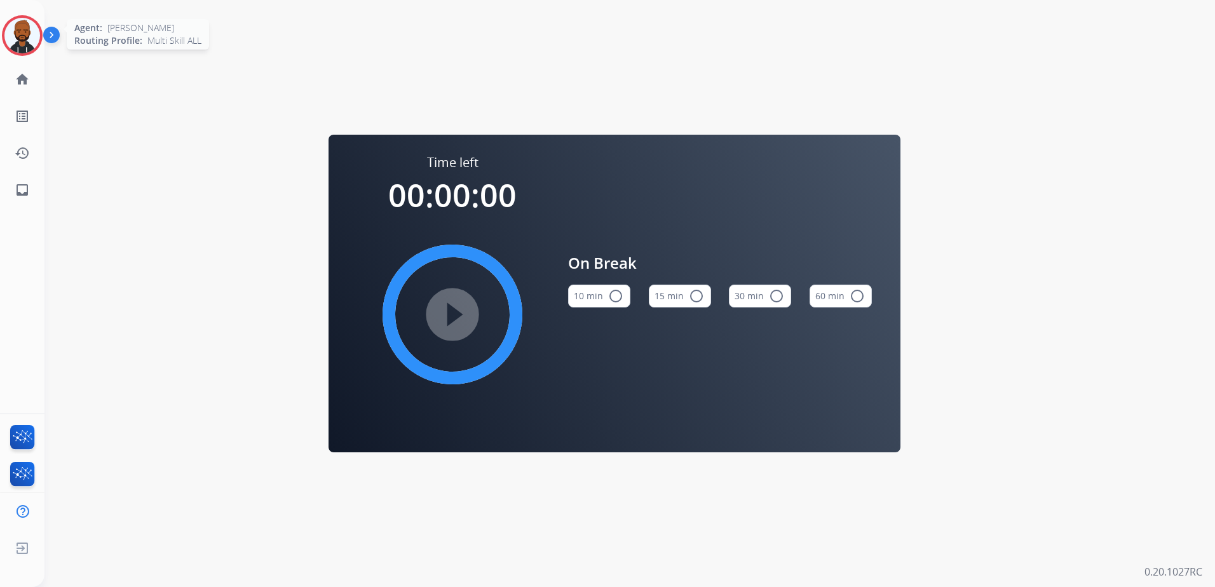
drag, startPoint x: 8, startPoint y: 40, endPoint x: 20, endPoint y: 37, distance: 11.7
click at [10, 39] on img at bounding box center [22, 36] width 36 height 36
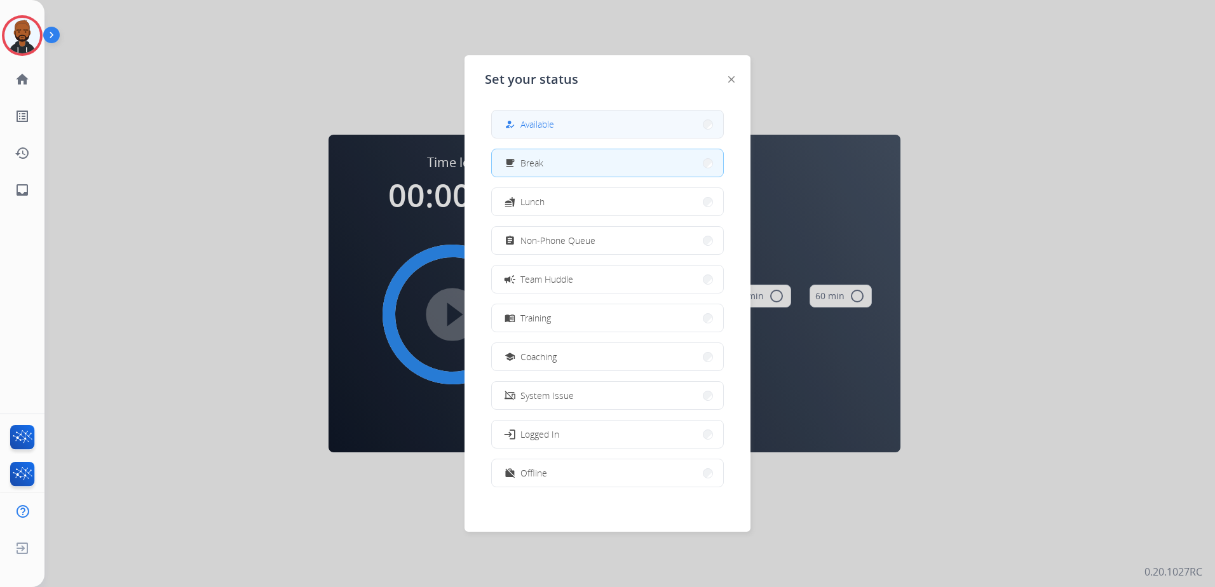
click at [549, 116] on button "how_to_reg Available" at bounding box center [607, 124] width 231 height 27
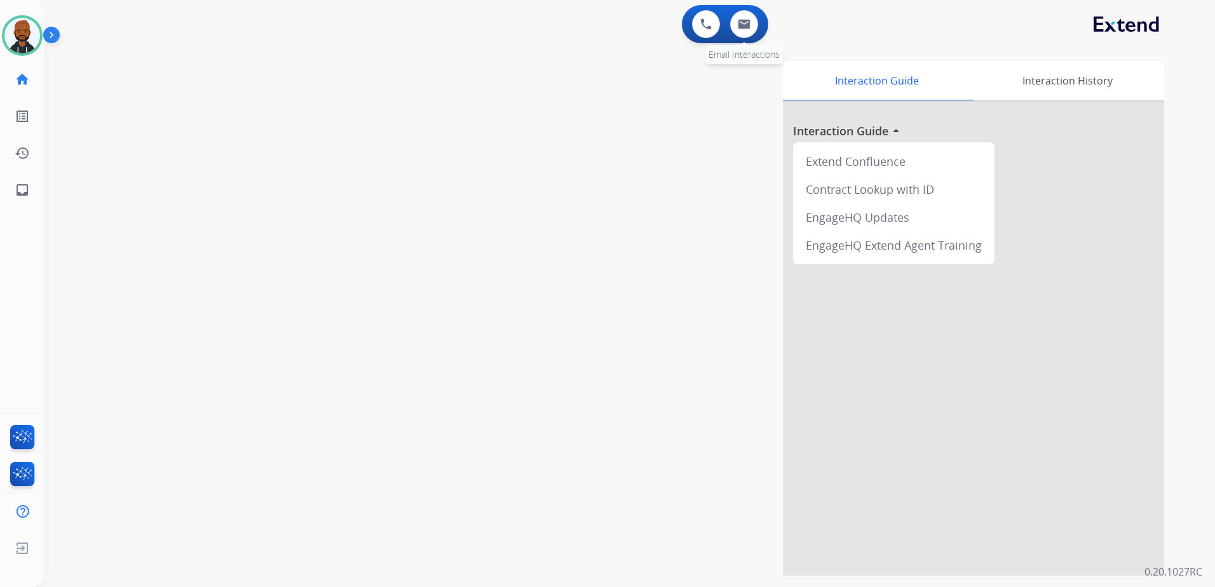
click at [750, 37] on div "0 Email Interactions" at bounding box center [744, 24] width 38 height 28
click at [740, 27] on img at bounding box center [744, 24] width 13 height 10
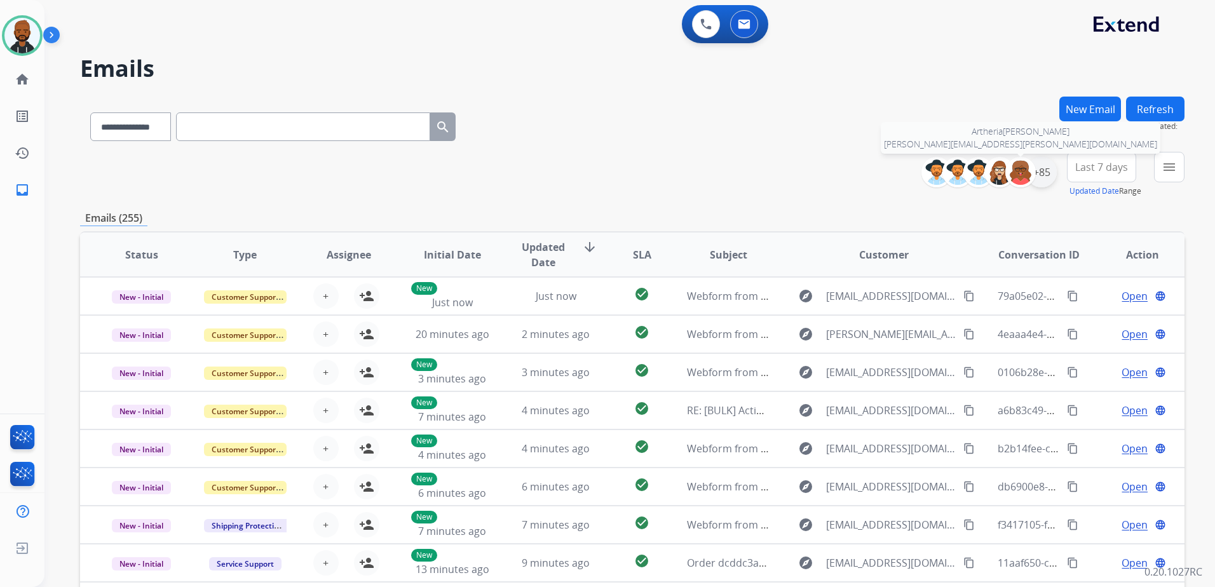
click at [1035, 170] on div "+85" at bounding box center [1041, 172] width 31 height 31
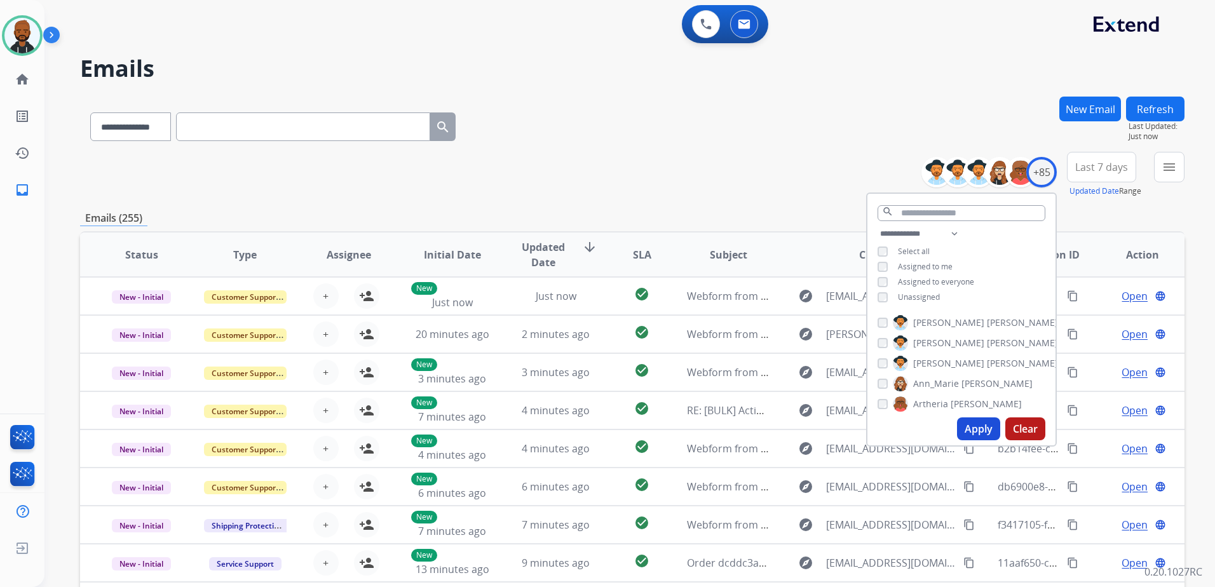
click at [967, 423] on button "Apply" at bounding box center [978, 429] width 43 height 23
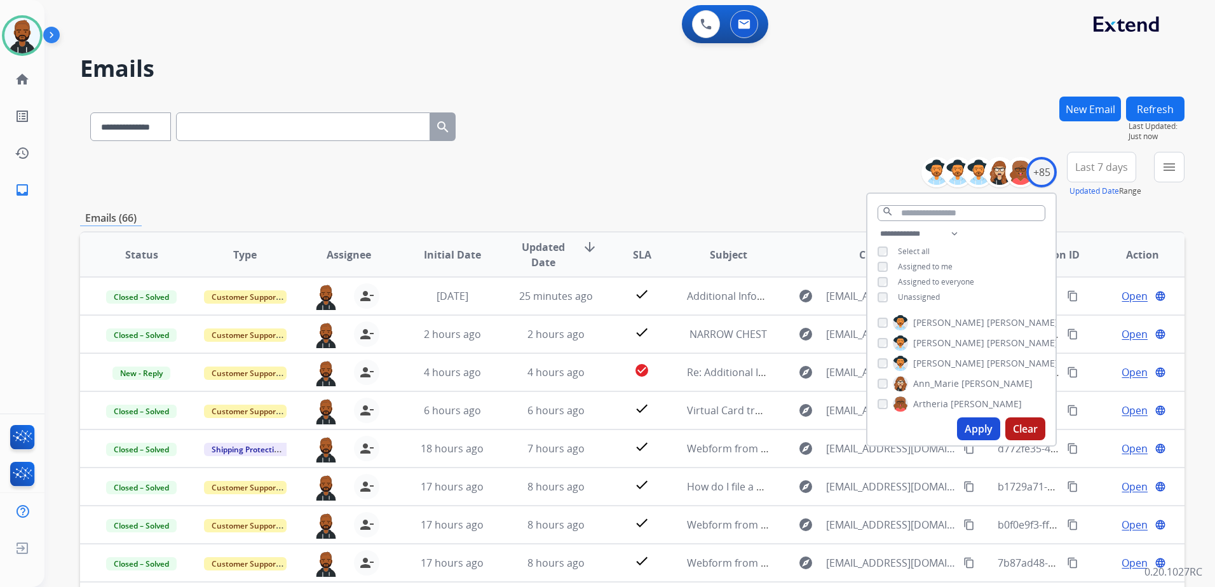
click at [774, 147] on div "**********" at bounding box center [632, 124] width 1105 height 55
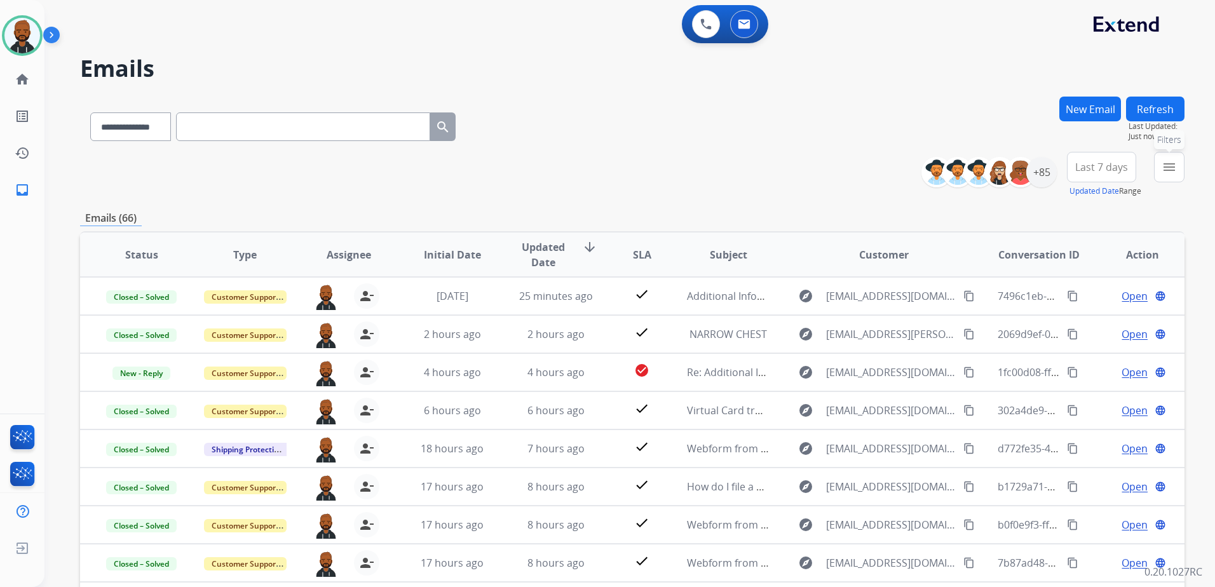
click at [1166, 167] on mat-icon "menu" at bounding box center [1169, 167] width 15 height 15
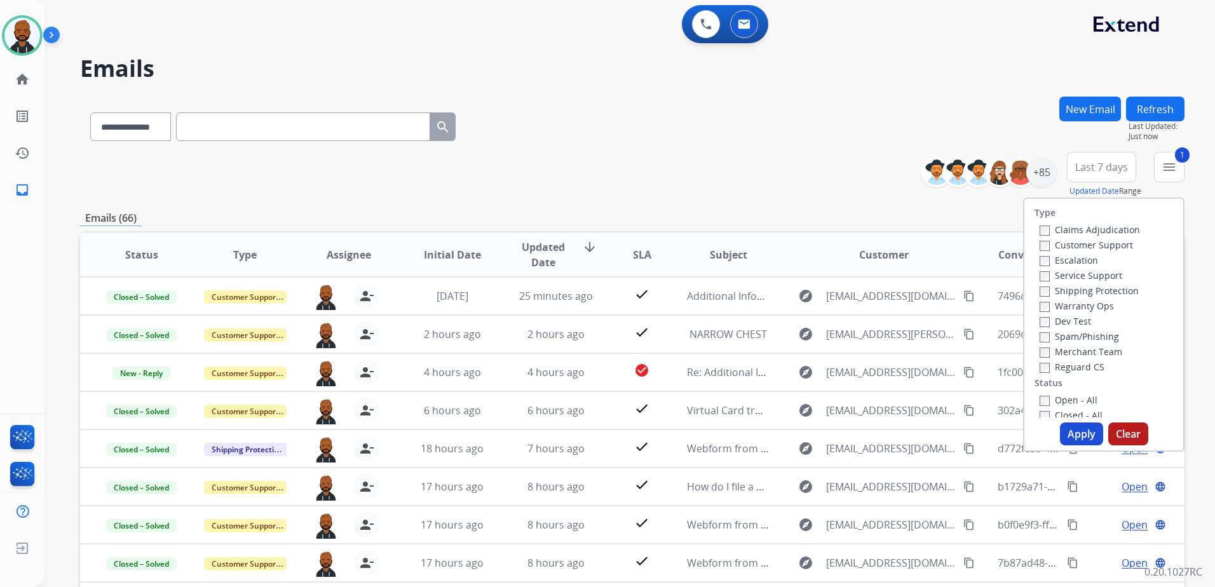
click at [1066, 429] on button "Apply" at bounding box center [1081, 434] width 43 height 23
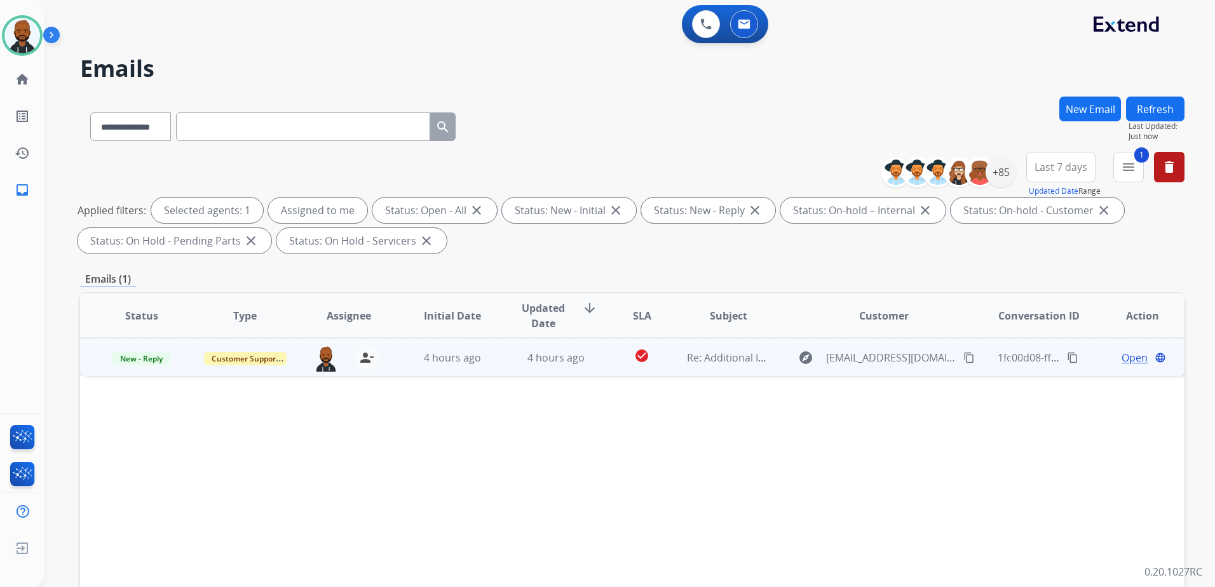
click at [1126, 356] on span "Open" at bounding box center [1135, 357] width 26 height 15
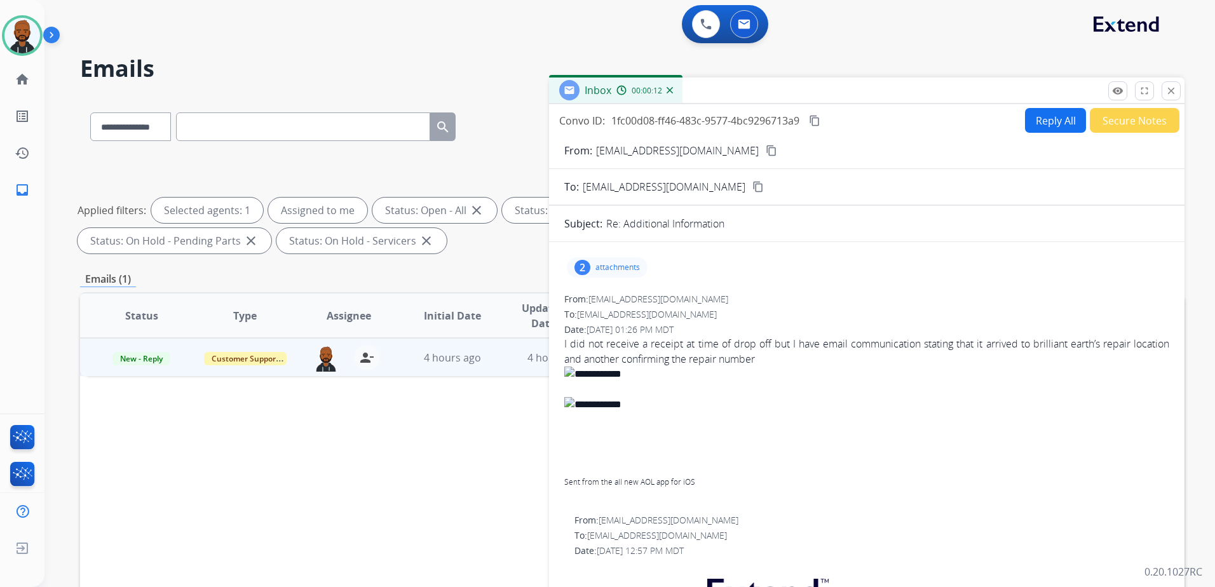
click at [597, 273] on div "2 attachments" at bounding box center [607, 267] width 81 height 20
click at [615, 301] on div at bounding box center [609, 300] width 64 height 44
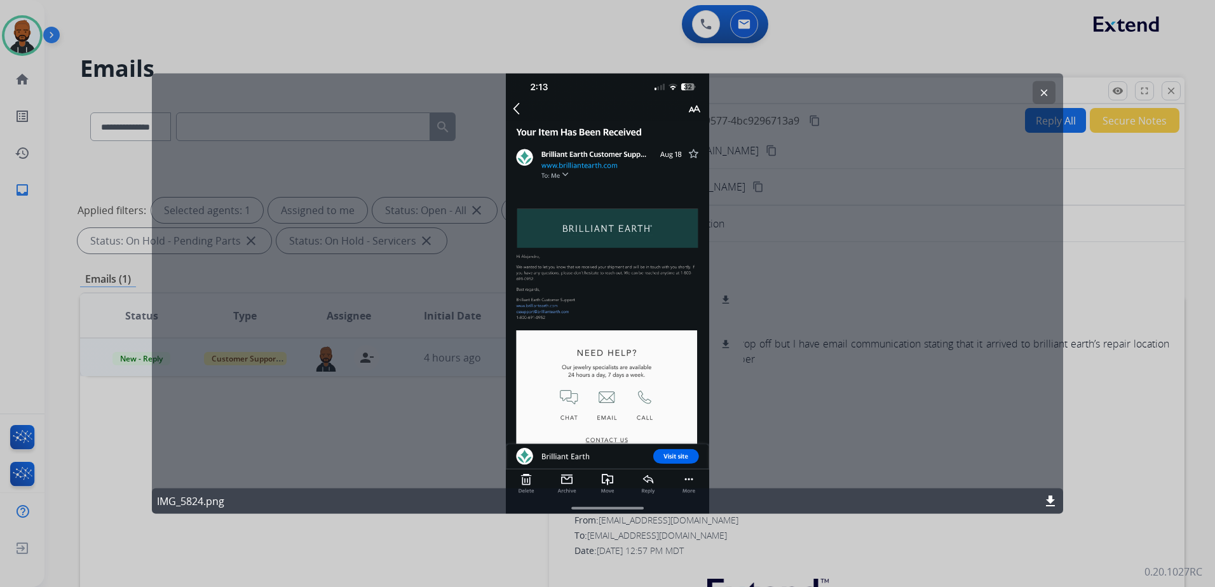
click at [1047, 93] on mat-icon "clear" at bounding box center [1043, 92] width 11 height 11
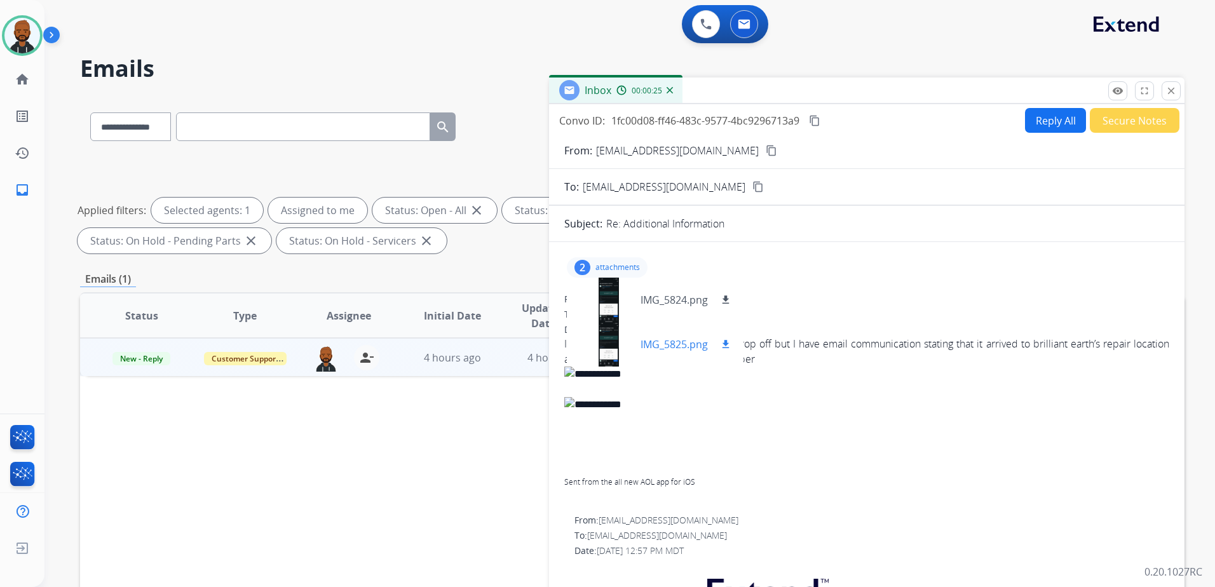
click at [612, 350] on div at bounding box center [609, 344] width 64 height 44
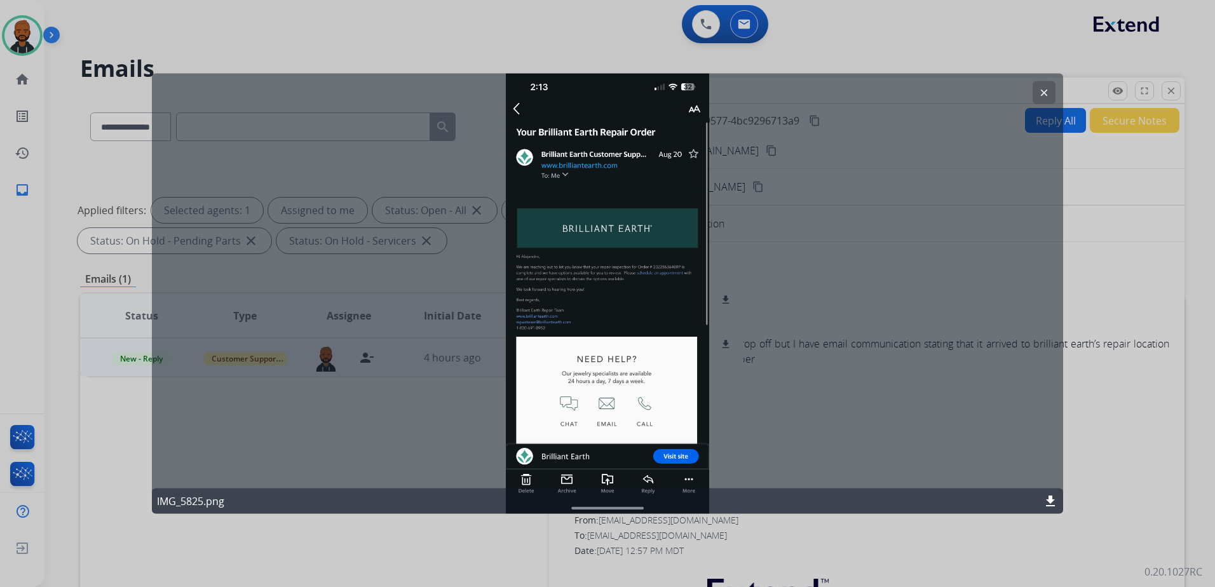
click at [862, 112] on div "clear IMG_5825.png download" at bounding box center [607, 294] width 911 height 440
click at [1047, 91] on mat-icon "clear" at bounding box center [1043, 92] width 11 height 11
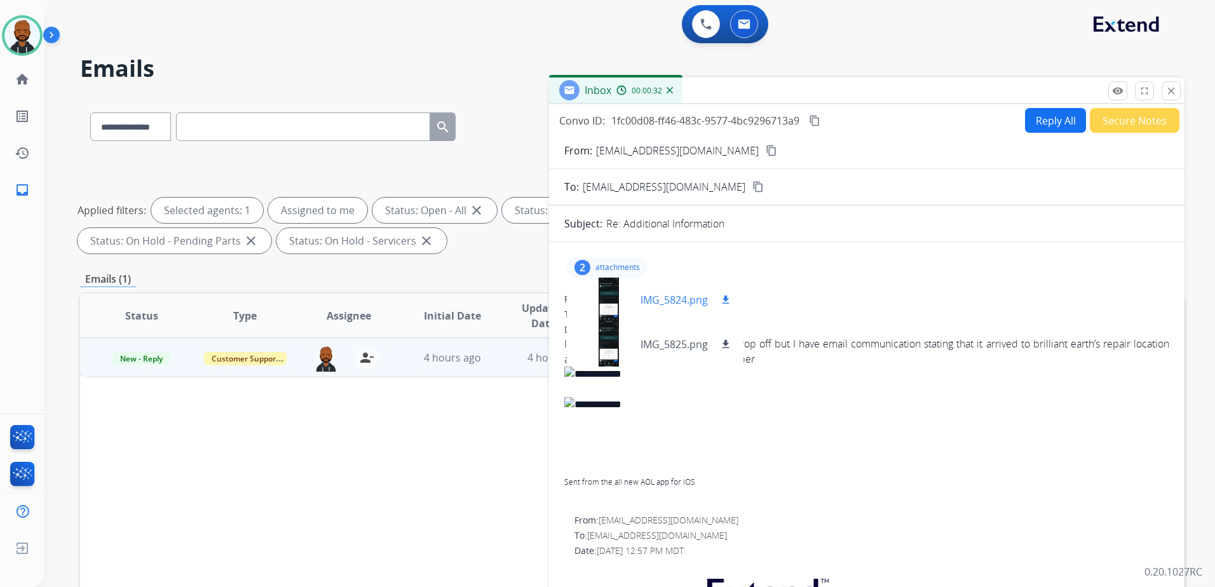
click at [724, 298] on mat-icon "download" at bounding box center [725, 299] width 11 height 11
click at [726, 341] on mat-icon "download" at bounding box center [725, 344] width 11 height 11
click at [825, 411] on img at bounding box center [866, 404] width 605 height 15
click at [1047, 127] on button "Reply All" at bounding box center [1055, 120] width 61 height 25
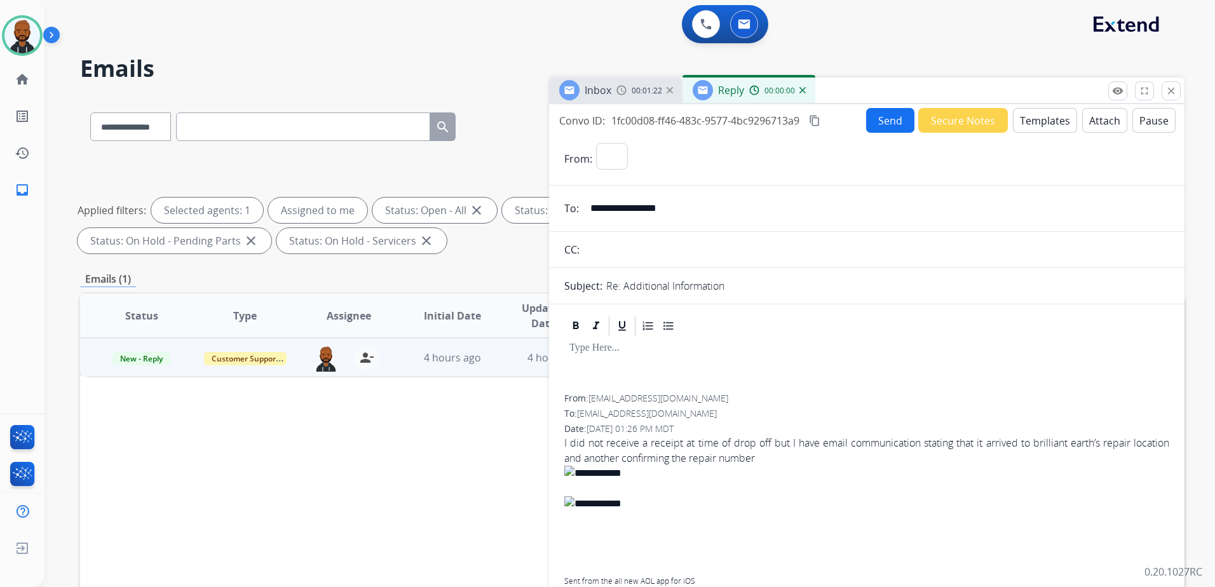
select select "**********"
click at [1040, 125] on button "Templates" at bounding box center [1045, 120] width 64 height 25
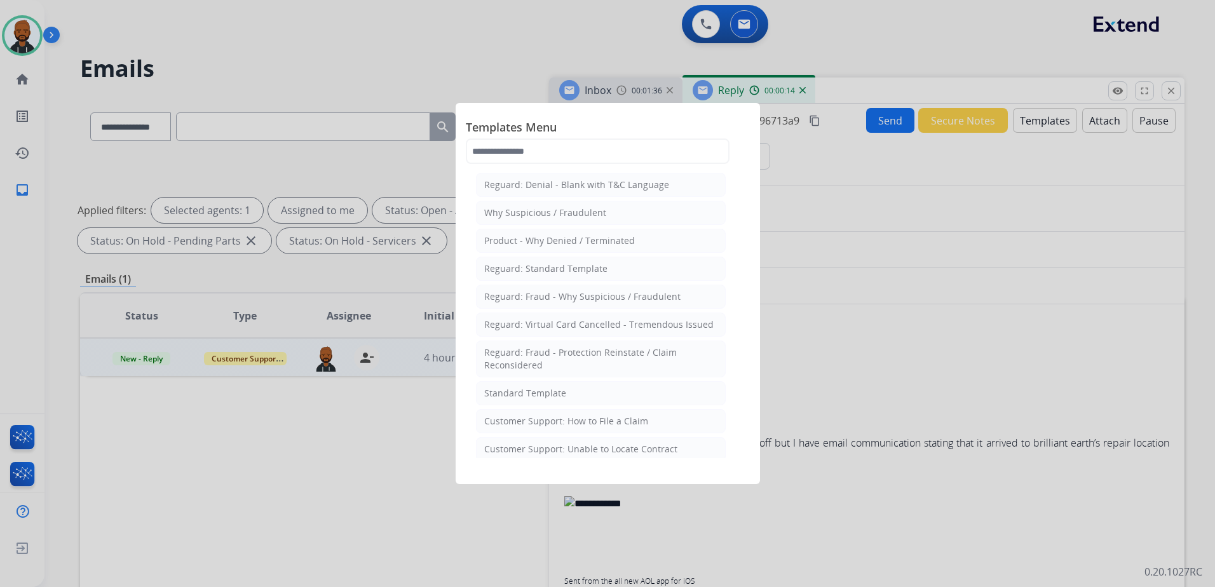
click at [578, 270] on div "Reguard: Standard Template" at bounding box center [545, 268] width 123 height 13
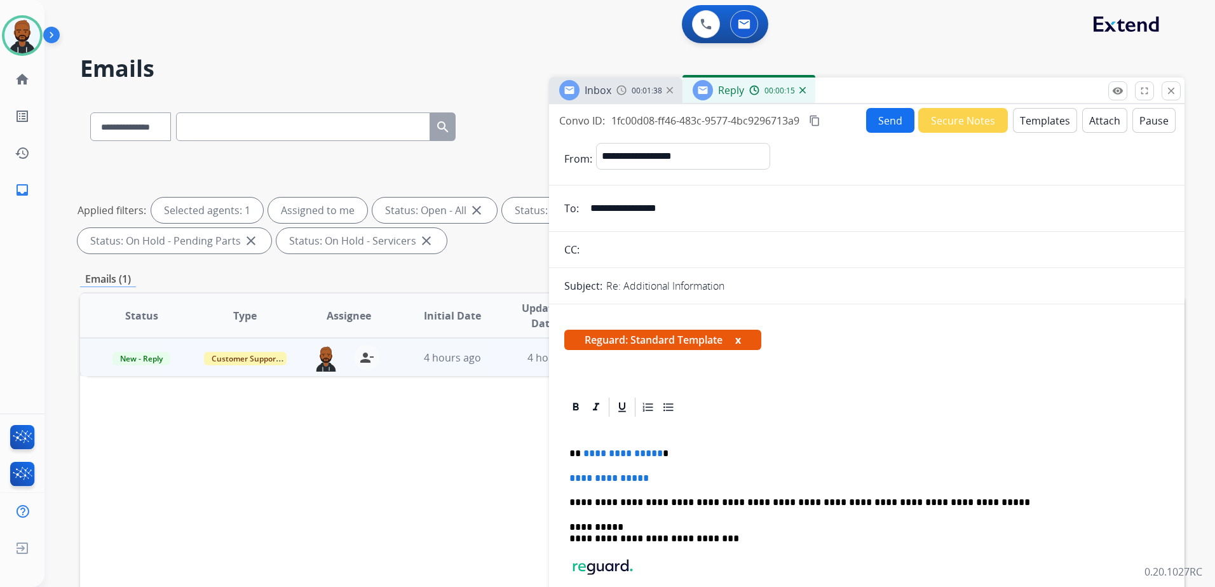
click at [1032, 118] on button "Templates" at bounding box center [1045, 120] width 64 height 25
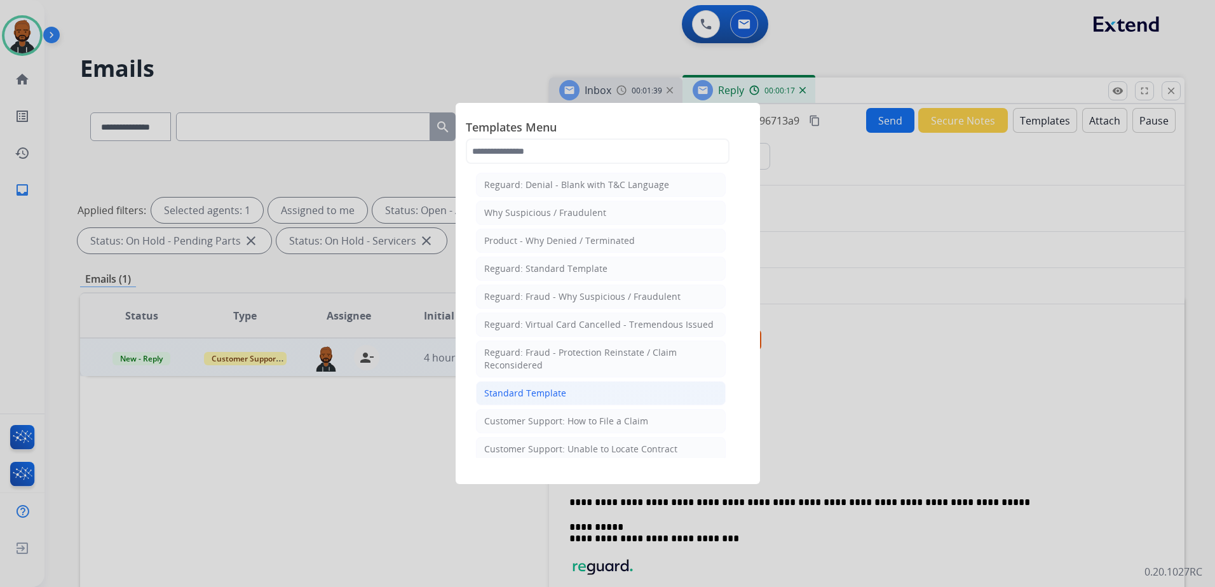
click at [601, 398] on li "Standard Template" at bounding box center [601, 393] width 250 height 24
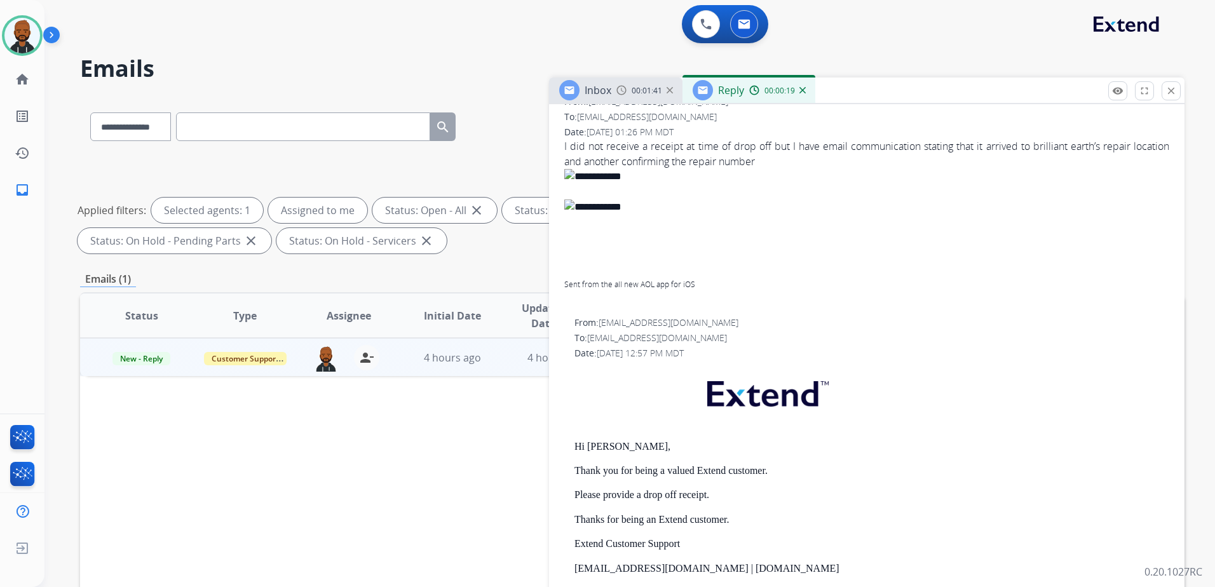
scroll to position [763, 0]
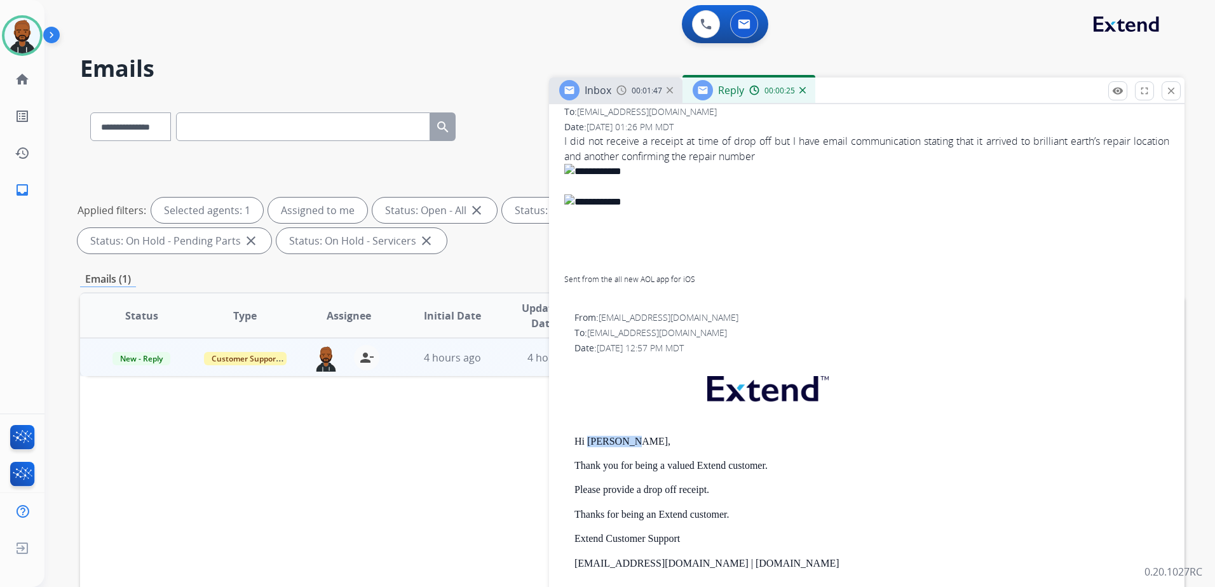
drag, startPoint x: 590, startPoint y: 440, endPoint x: 625, endPoint y: 442, distance: 35.7
click at [625, 442] on p "Hi [PERSON_NAME]," at bounding box center [872, 441] width 595 height 11
copy p "[PERSON_NAME]"
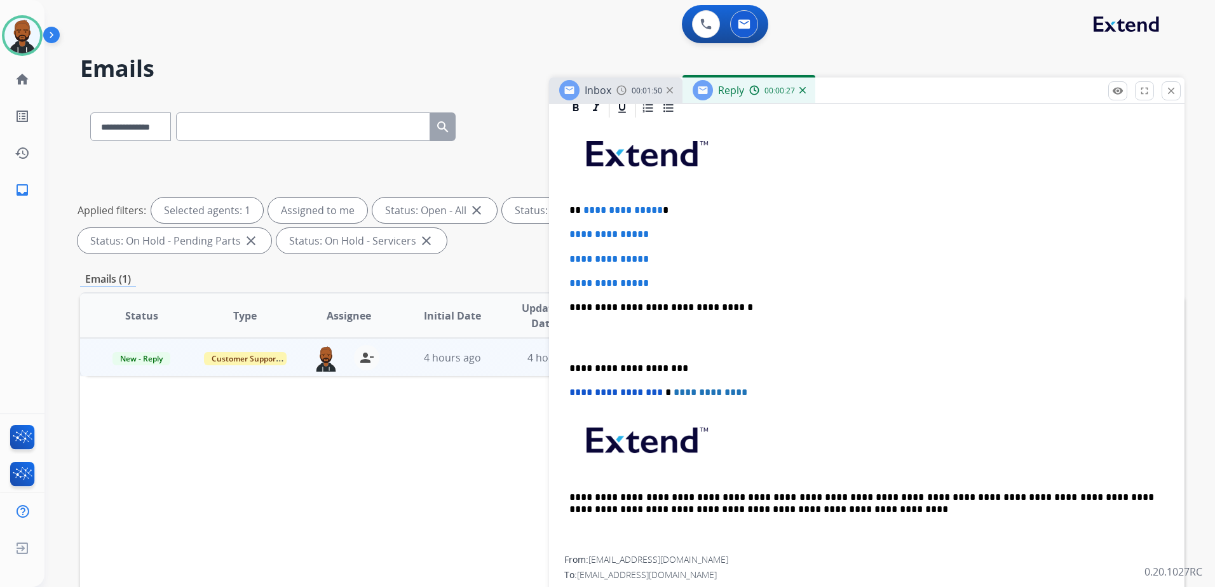
scroll to position [127, 0]
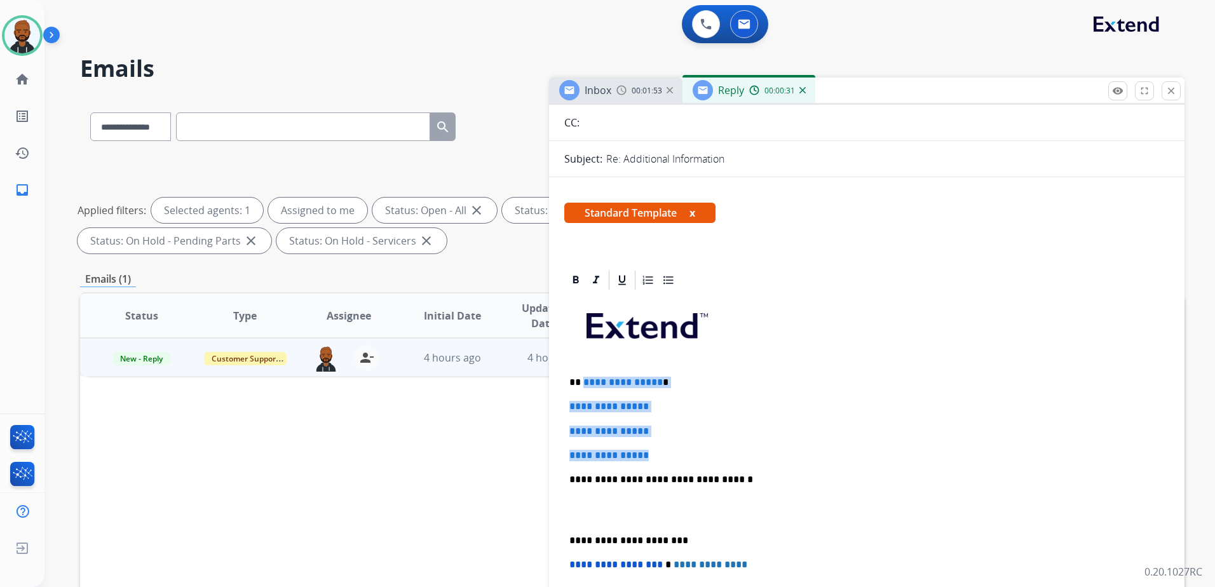
drag, startPoint x: 662, startPoint y: 448, endPoint x: 582, endPoint y: 379, distance: 105.0
click at [582, 379] on div "**********" at bounding box center [866, 510] width 605 height 437
paste div
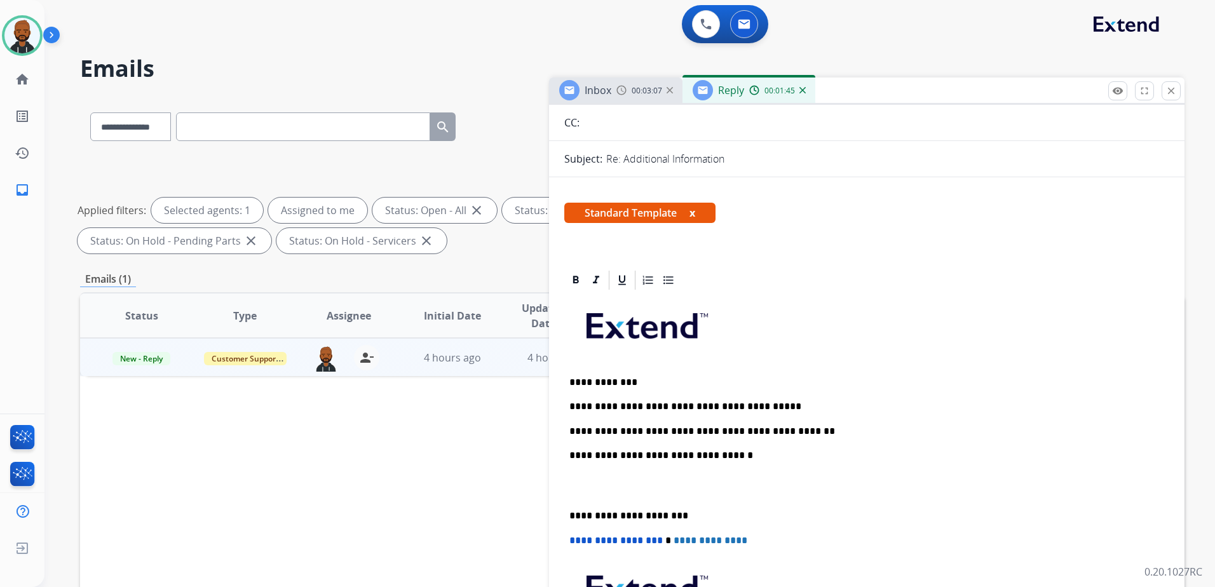
click at [566, 521] on div "**********" at bounding box center [866, 498] width 605 height 412
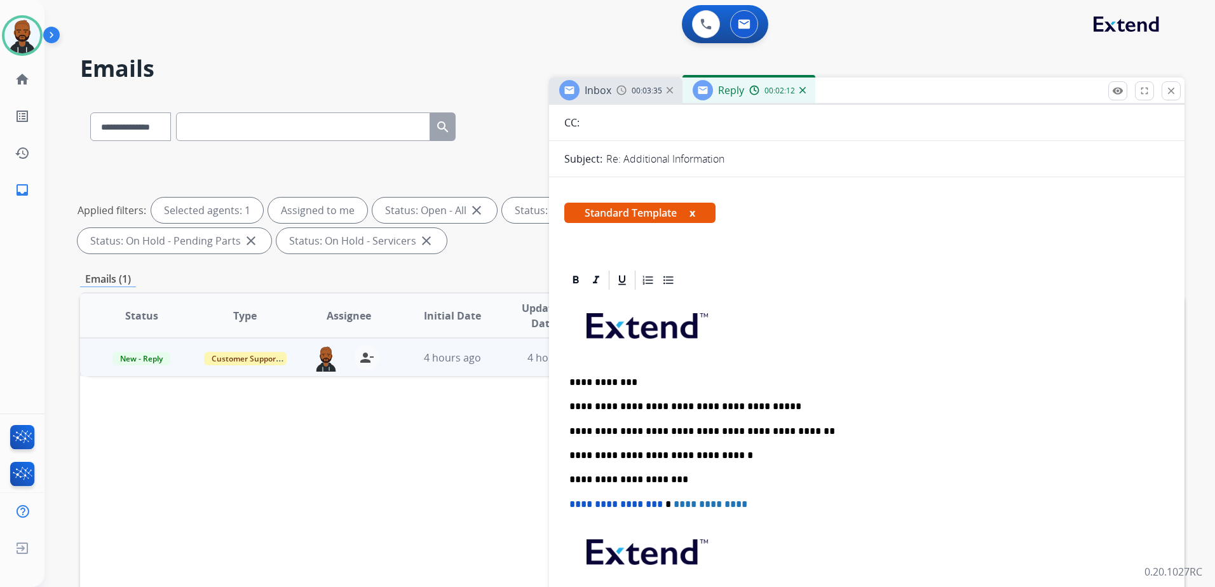
click at [783, 438] on div "**********" at bounding box center [866, 480] width 605 height 376
click at [781, 433] on p "**********" at bounding box center [861, 431] width 585 height 11
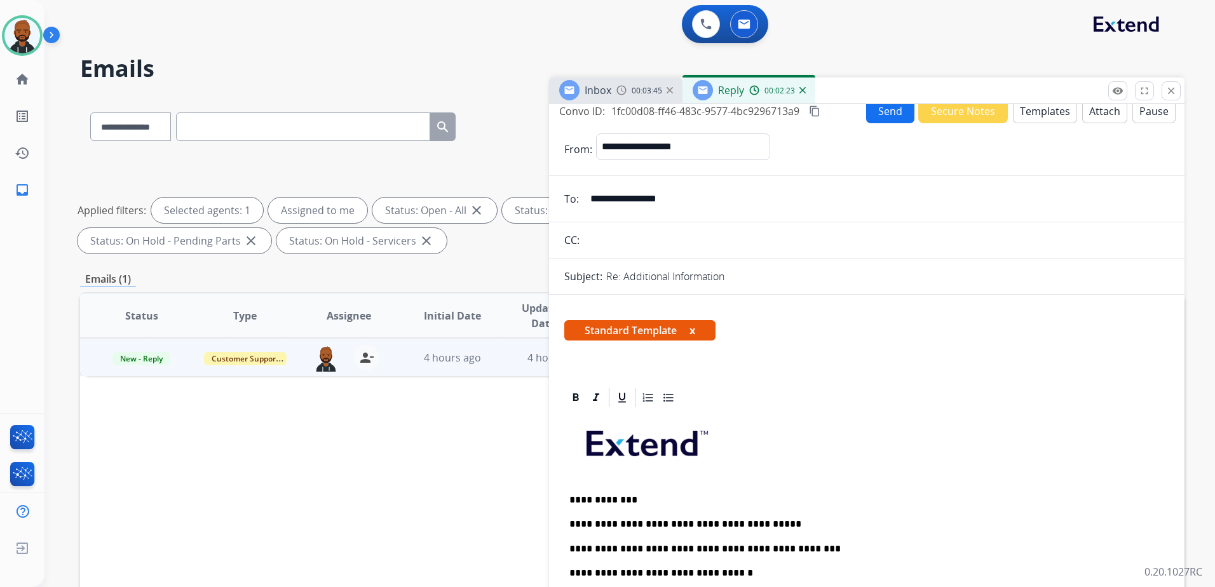
scroll to position [0, 0]
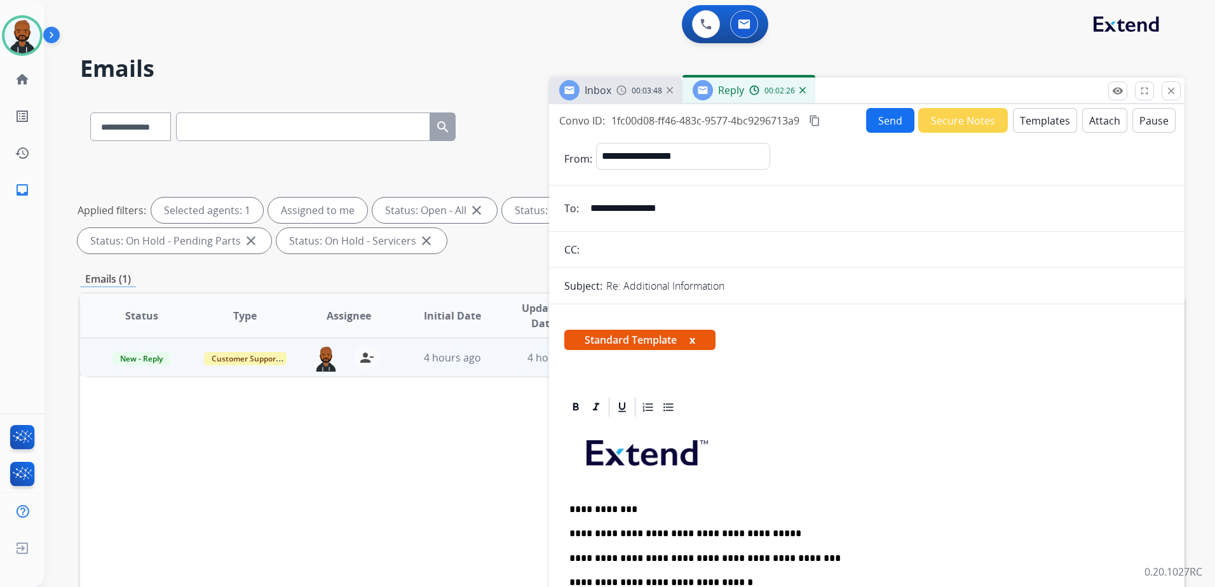
drag, startPoint x: 693, startPoint y: 215, endPoint x: 590, endPoint y: 208, distance: 103.2
click at [590, 208] on input "**********" at bounding box center [876, 208] width 587 height 25
click at [632, 92] on span "00:03:53" at bounding box center [647, 91] width 31 height 10
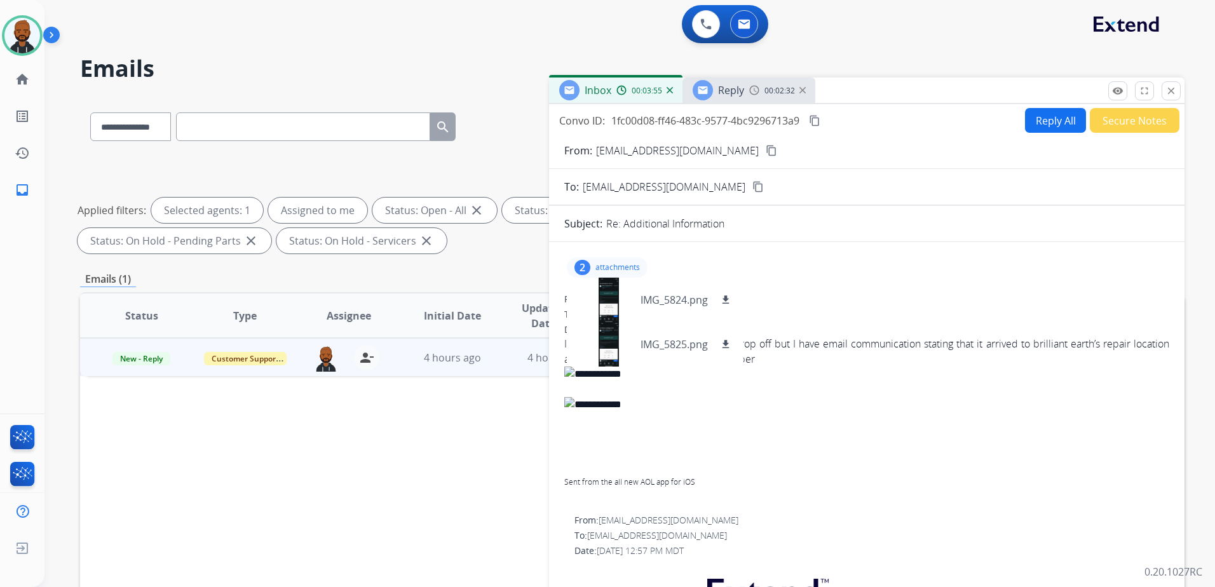
click at [766, 154] on mat-icon "content_copy" at bounding box center [771, 150] width 11 height 11
click at [817, 125] on mat-icon "content_copy" at bounding box center [814, 120] width 11 height 11
drag, startPoint x: 734, startPoint y: 90, endPoint x: 746, endPoint y: 93, distance: 11.7
click at [734, 90] on span "Reply" at bounding box center [731, 90] width 26 height 14
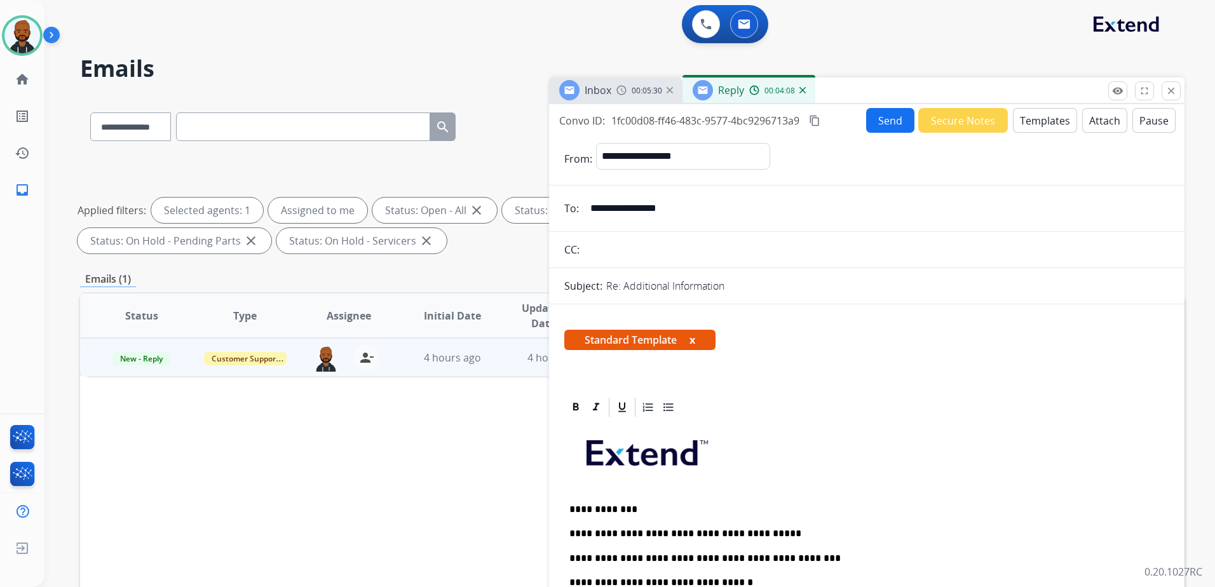
click at [875, 119] on button "Send" at bounding box center [890, 120] width 48 height 25
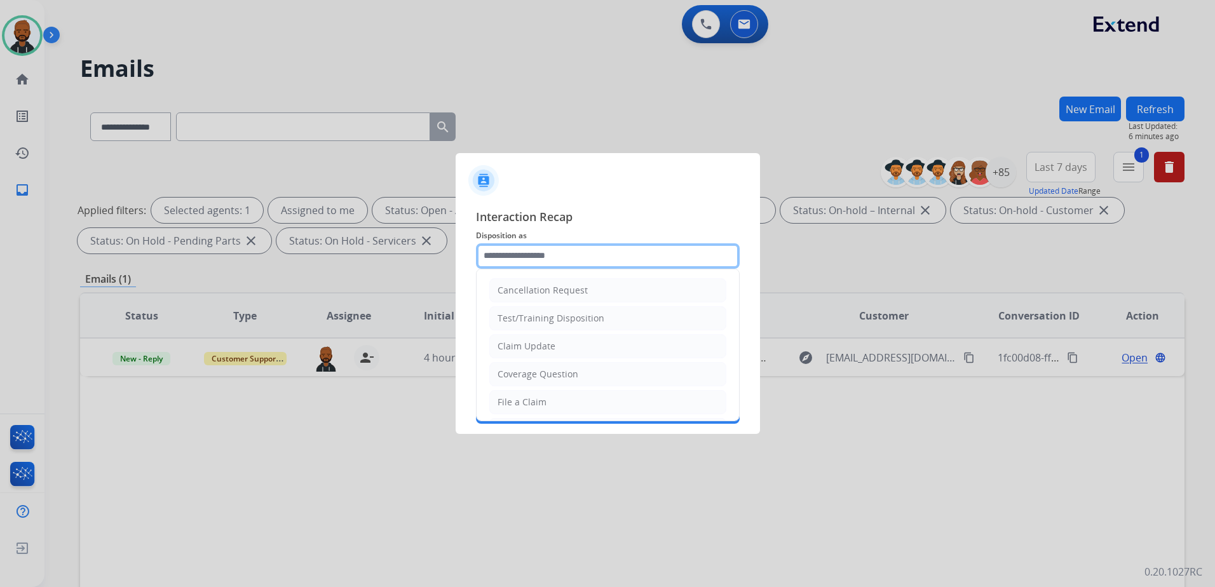
click at [593, 256] on input "text" at bounding box center [608, 255] width 264 height 25
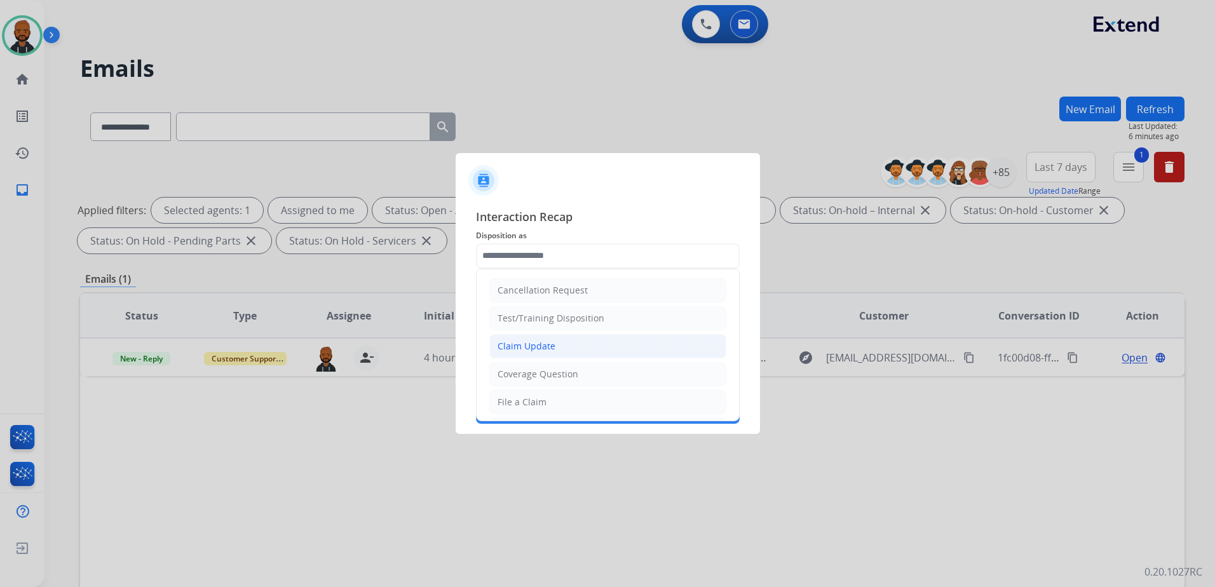
click at [550, 350] on div "Claim Update" at bounding box center [527, 346] width 58 height 13
type input "**********"
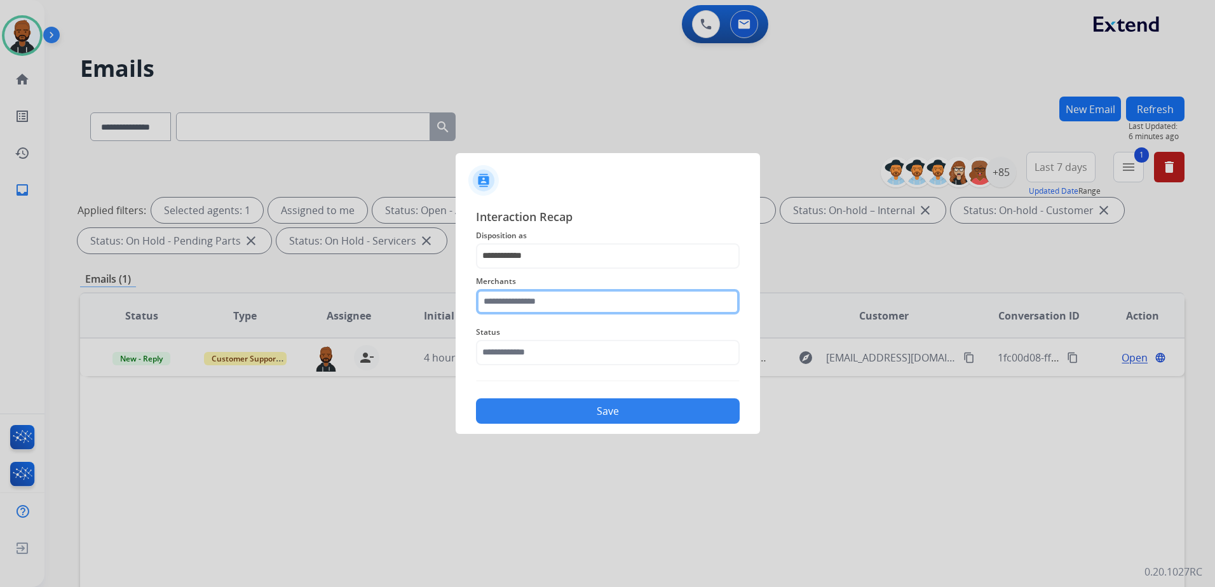
click at [566, 303] on input "text" at bounding box center [608, 301] width 264 height 25
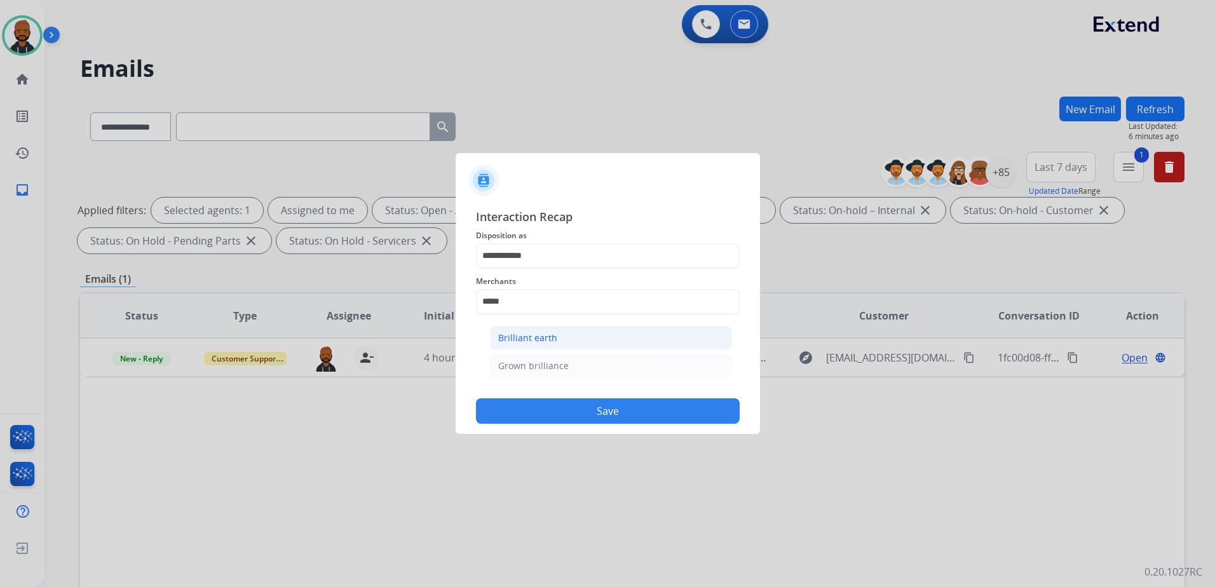
click at [545, 339] on div "Brilliant earth" at bounding box center [527, 338] width 59 height 13
type input "**********"
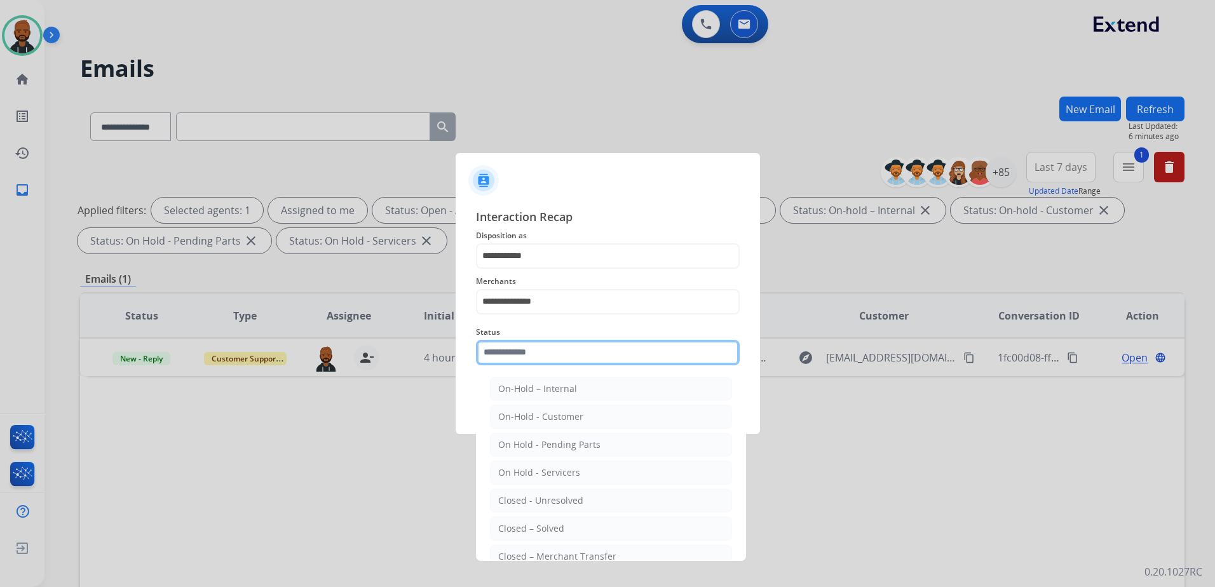
click at [543, 351] on input "text" at bounding box center [608, 352] width 264 height 25
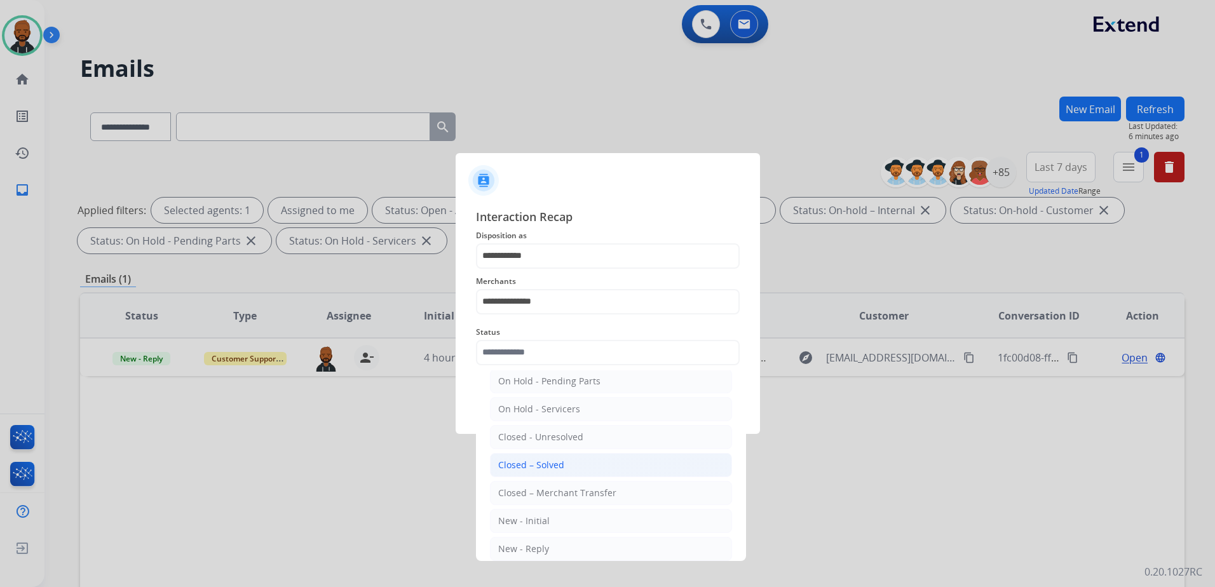
click at [554, 466] on div "Closed – Solved" at bounding box center [531, 465] width 66 height 13
type input "**********"
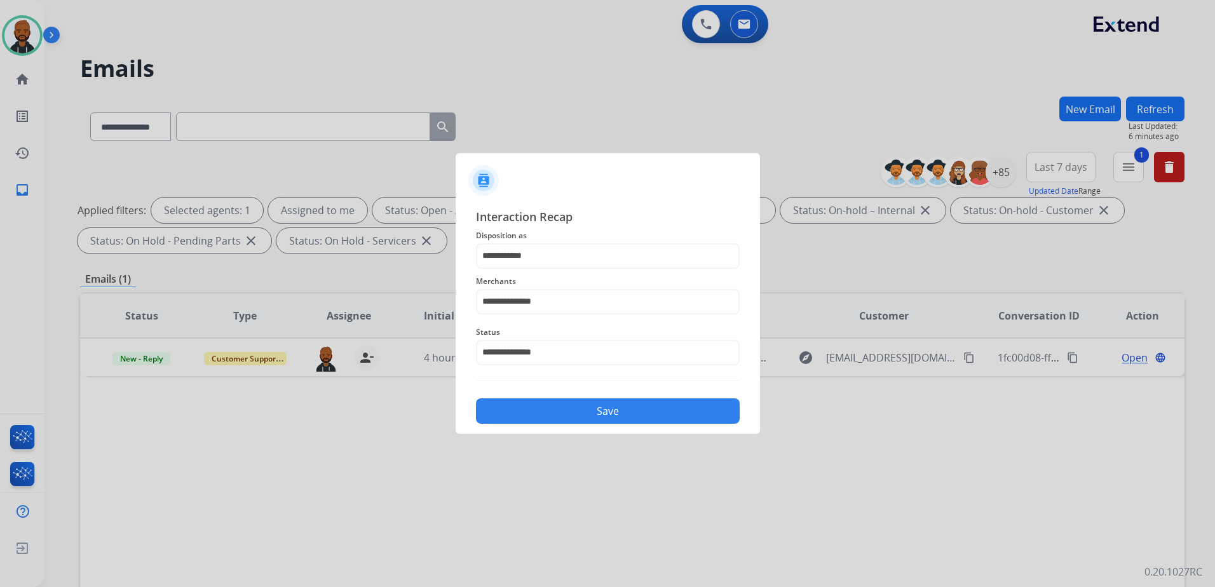
drag, startPoint x: 589, startPoint y: 405, endPoint x: 596, endPoint y: 418, distance: 14.2
click at [588, 406] on button "Save" at bounding box center [608, 410] width 264 height 25
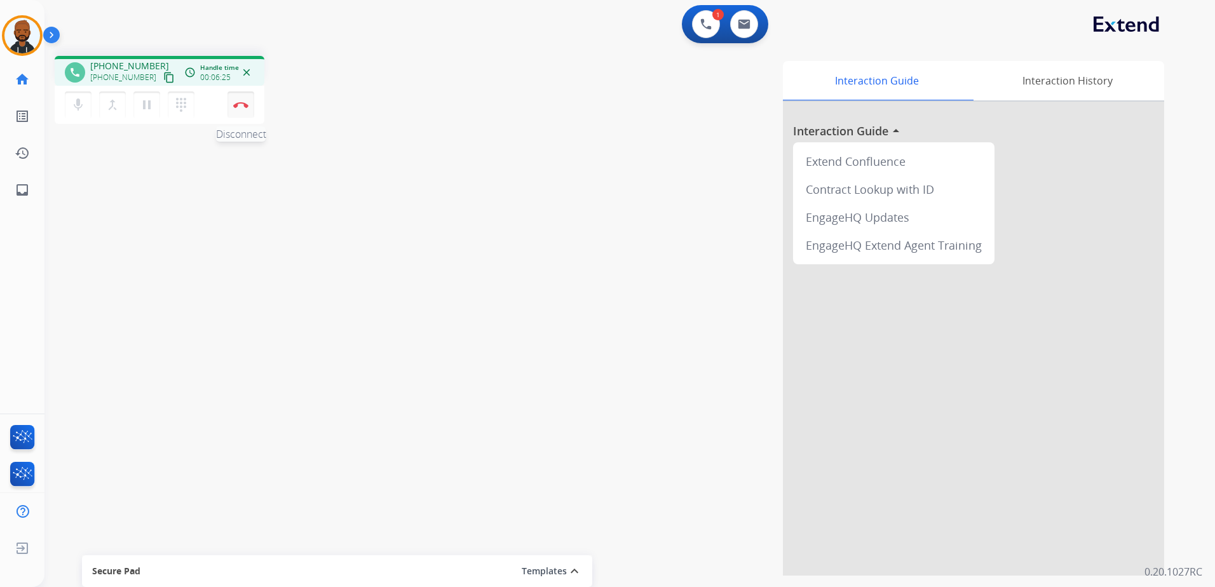
click at [245, 102] on img at bounding box center [240, 105] width 15 height 6
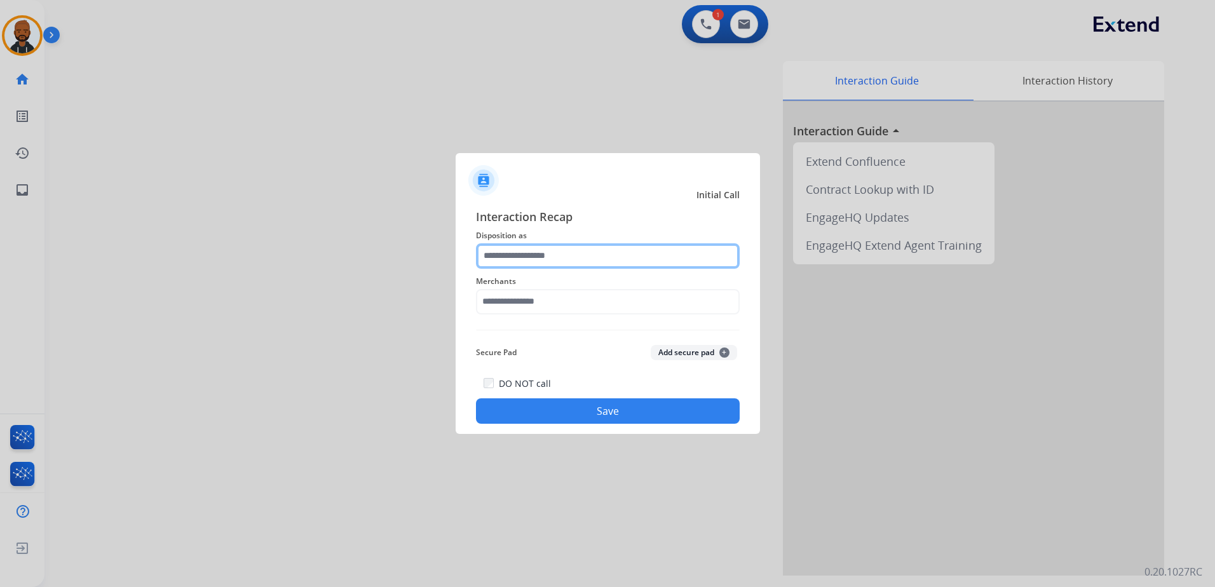
click at [539, 259] on input "text" at bounding box center [608, 255] width 264 height 25
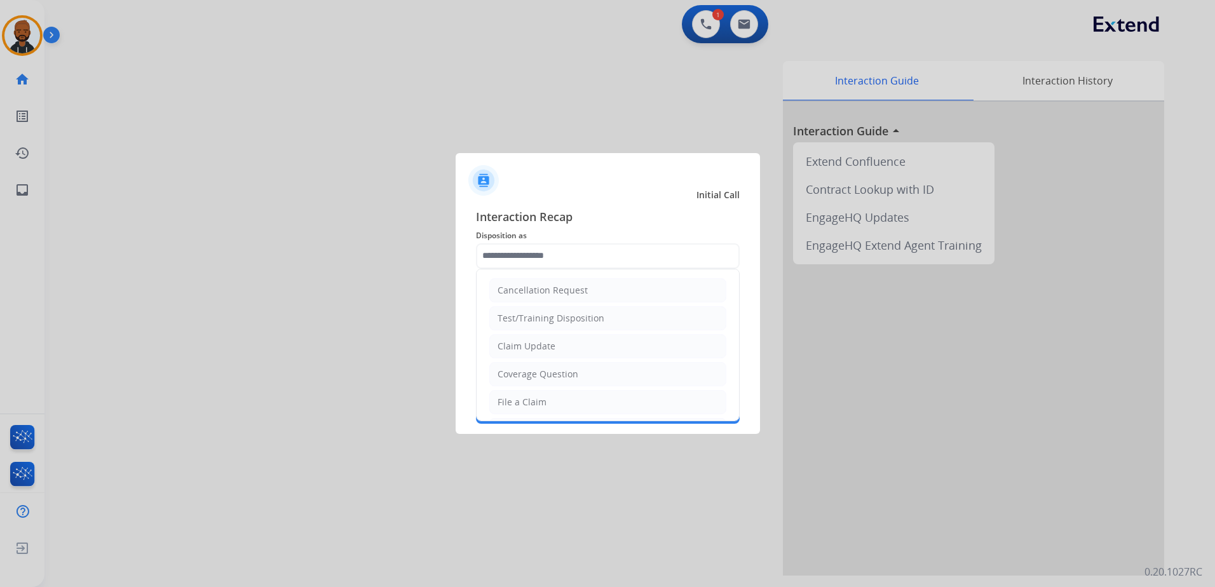
click at [549, 341] on div "Claim Update" at bounding box center [527, 346] width 58 height 13
type input "**********"
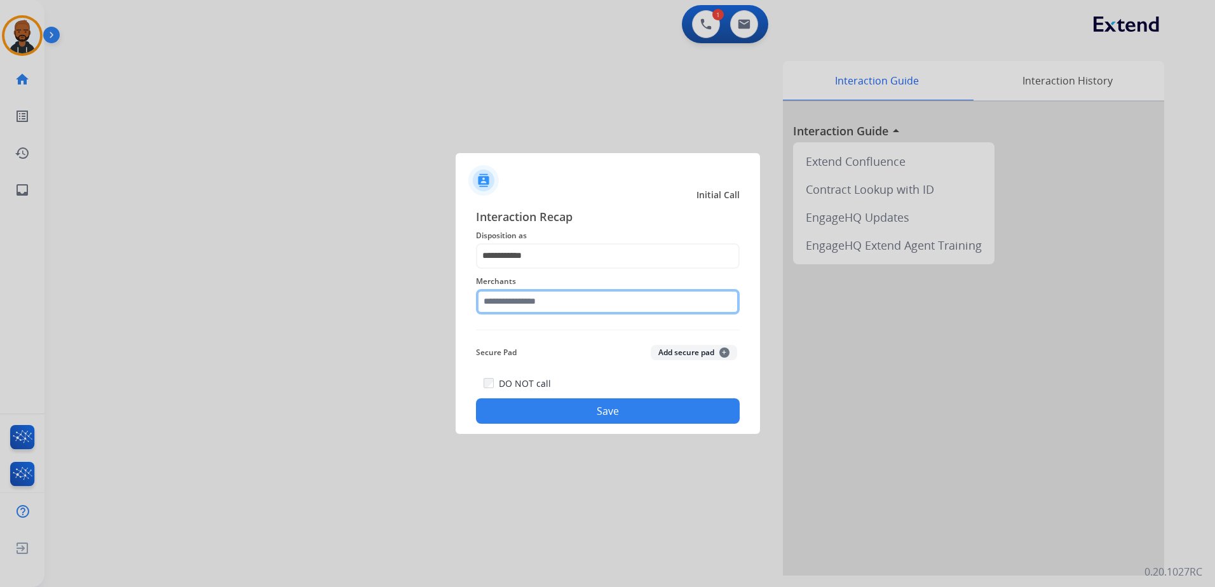
drag, startPoint x: 594, startPoint y: 305, endPoint x: 618, endPoint y: 315, distance: 25.6
click at [596, 306] on input "text" at bounding box center [608, 301] width 264 height 25
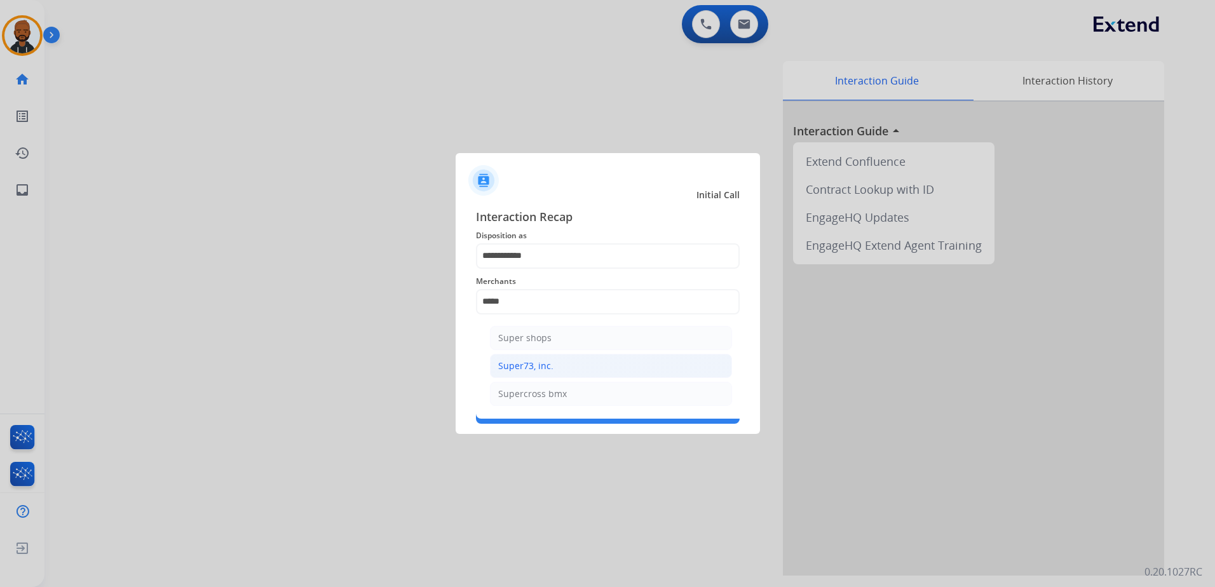
click at [536, 367] on div "Super73, inc." at bounding box center [525, 366] width 55 height 13
type input "**********"
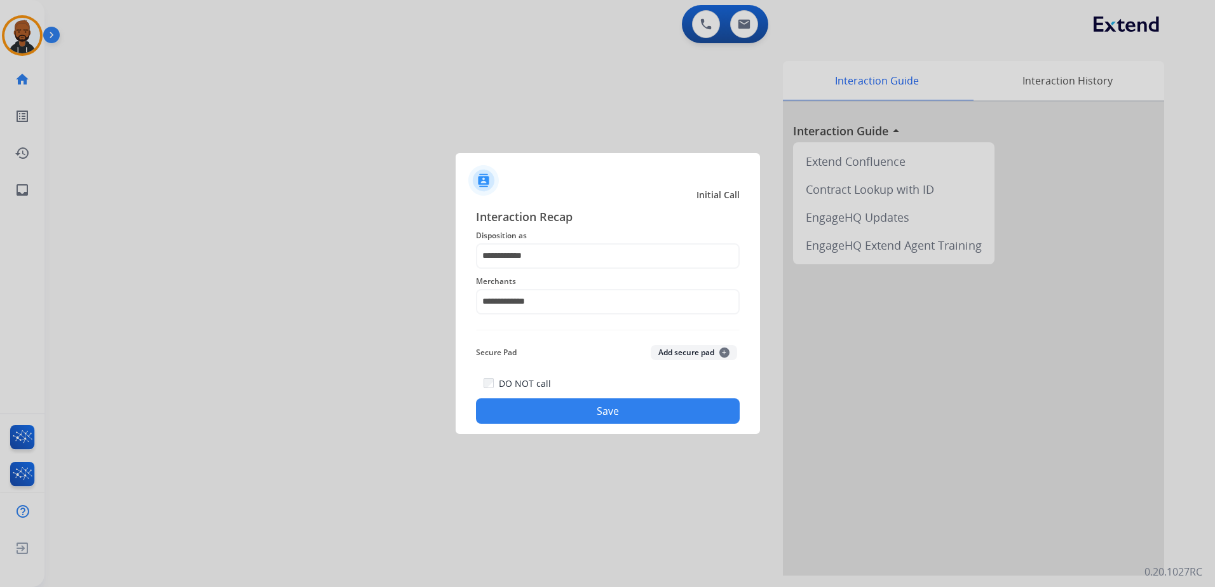
click at [583, 409] on button "Save" at bounding box center [608, 410] width 264 height 25
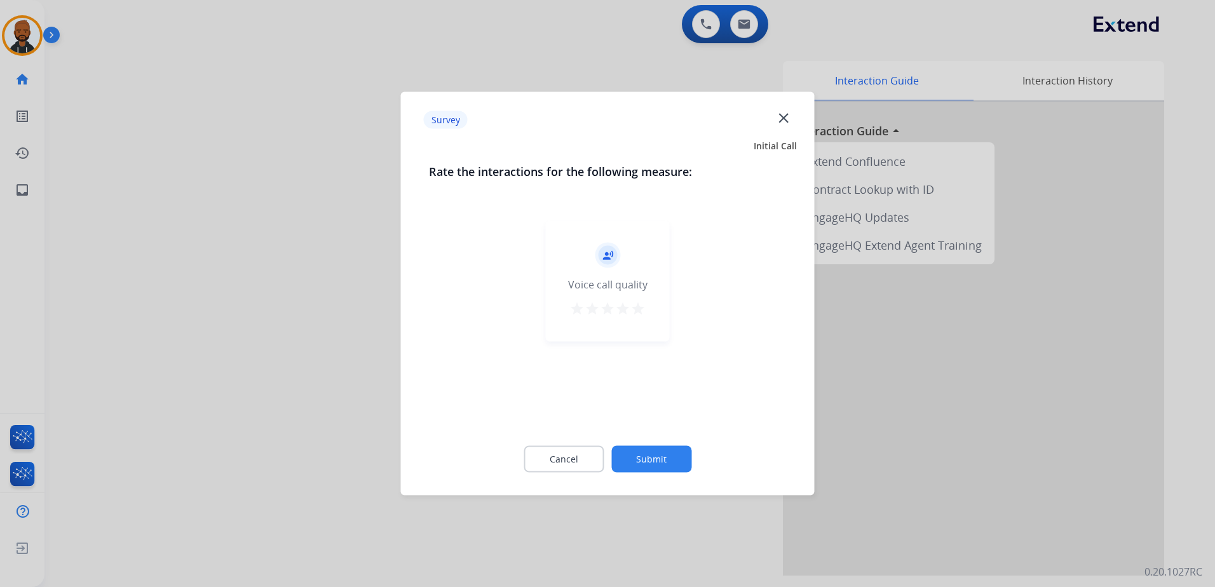
click at [652, 313] on div "record_voice_over Voice call quality star star star star star" at bounding box center [608, 281] width 124 height 121
click at [644, 323] on div "record_voice_over Voice call quality star star star star star" at bounding box center [608, 281] width 124 height 121
click at [646, 317] on div "record_voice_over Voice call quality star star star star star" at bounding box center [608, 281] width 124 height 121
click at [643, 327] on div "record_voice_over Voice call quality star star star star star" at bounding box center [608, 281] width 124 height 121
click at [650, 343] on div "record_voice_over Voice call quality star star star star star" at bounding box center [608, 281] width 134 height 141
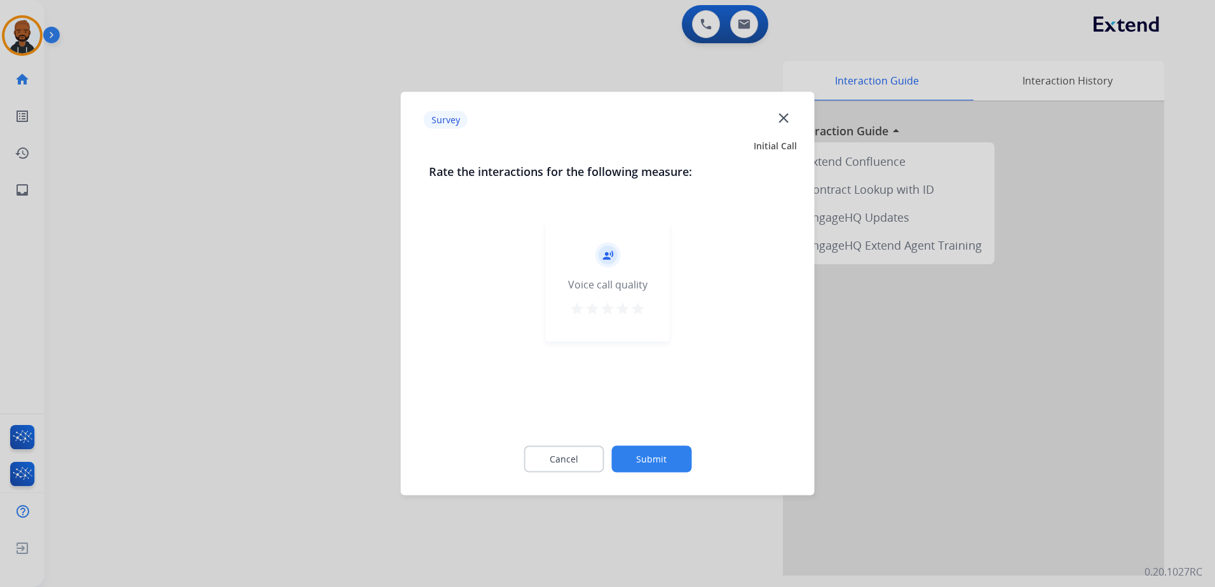
click at [644, 304] on mat-icon "star" at bounding box center [637, 308] width 15 height 15
click at [638, 456] on button "Submit" at bounding box center [651, 459] width 80 height 27
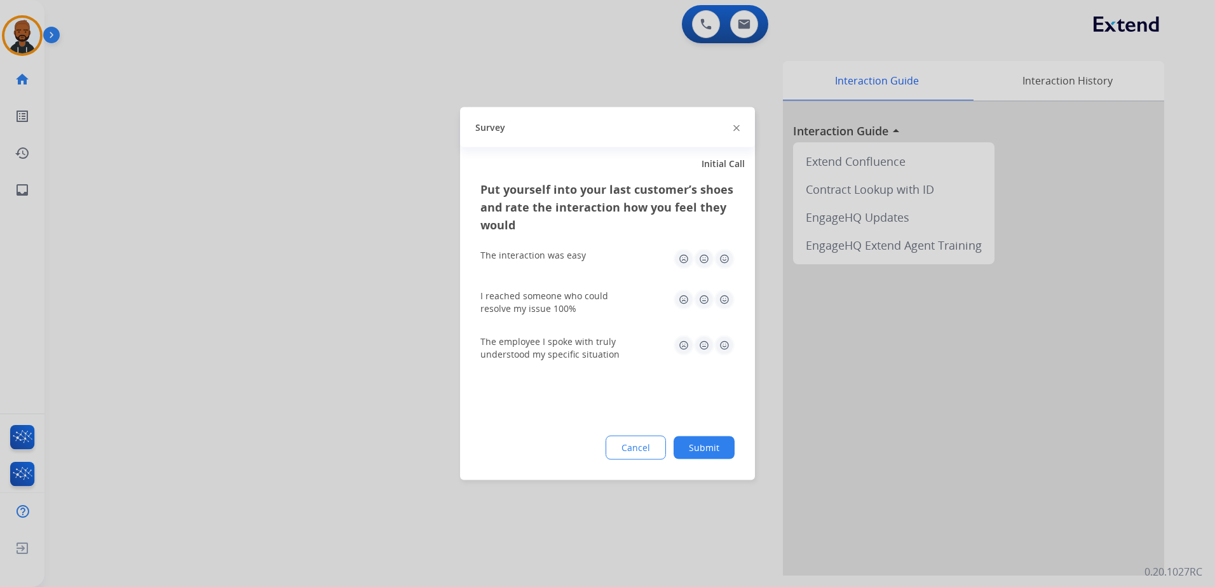
click at [724, 270] on div "The interaction was easy" at bounding box center [607, 259] width 254 height 41
click at [721, 263] on img at bounding box center [724, 259] width 20 height 20
click at [723, 304] on img at bounding box center [724, 300] width 20 height 20
click at [726, 344] on img at bounding box center [724, 346] width 20 height 20
click at [711, 440] on button "Submit" at bounding box center [704, 448] width 61 height 23
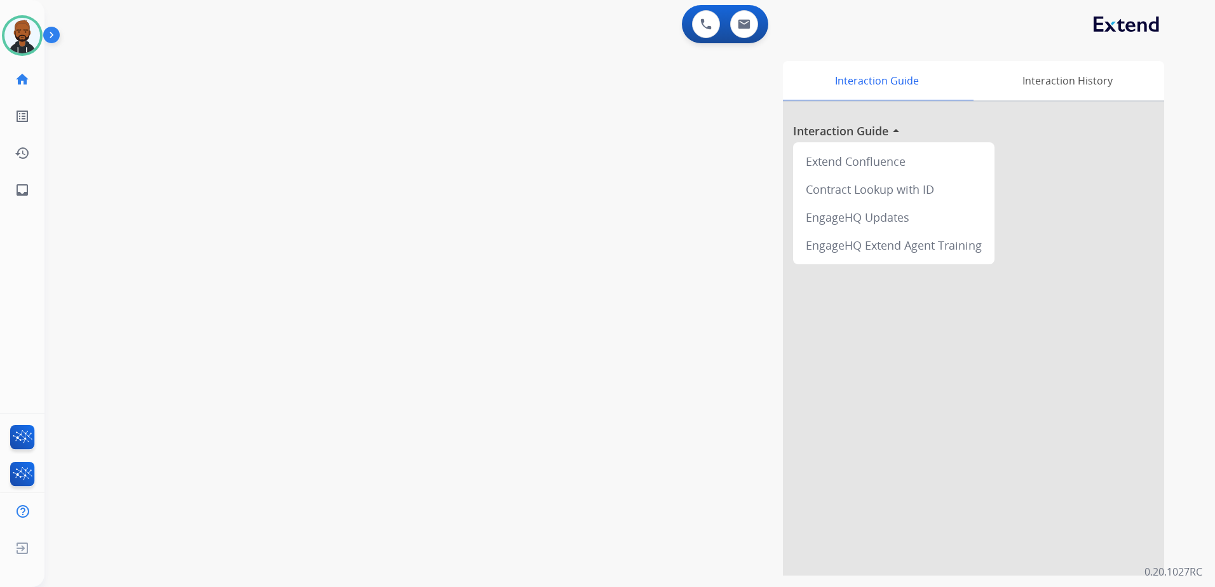
drag, startPoint x: 21, startPoint y: 44, endPoint x: 44, endPoint y: 50, distance: 24.2
click at [22, 43] on img at bounding box center [22, 36] width 36 height 36
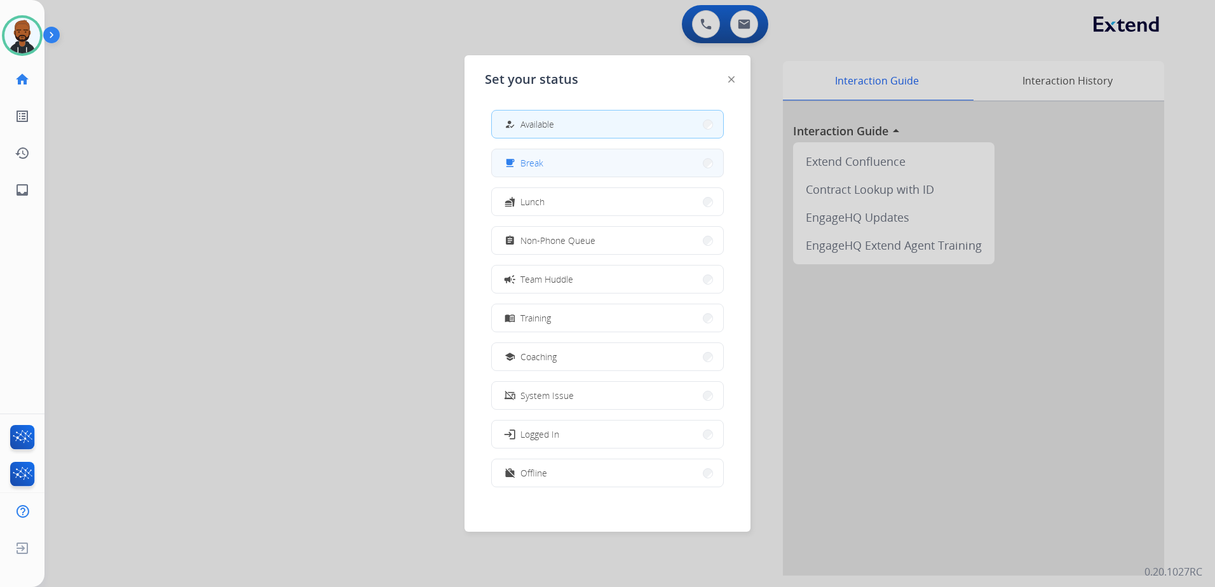
click at [540, 164] on span "Break" at bounding box center [532, 162] width 23 height 13
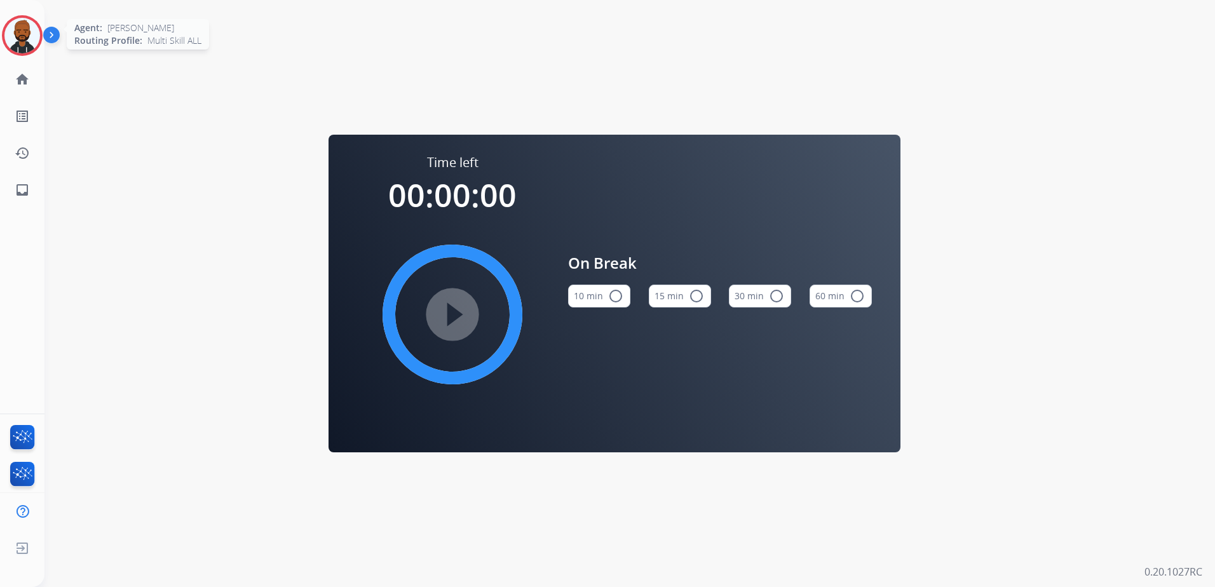
drag, startPoint x: 21, startPoint y: 39, endPoint x: 29, endPoint y: 46, distance: 10.8
click at [20, 41] on img at bounding box center [22, 36] width 36 height 36
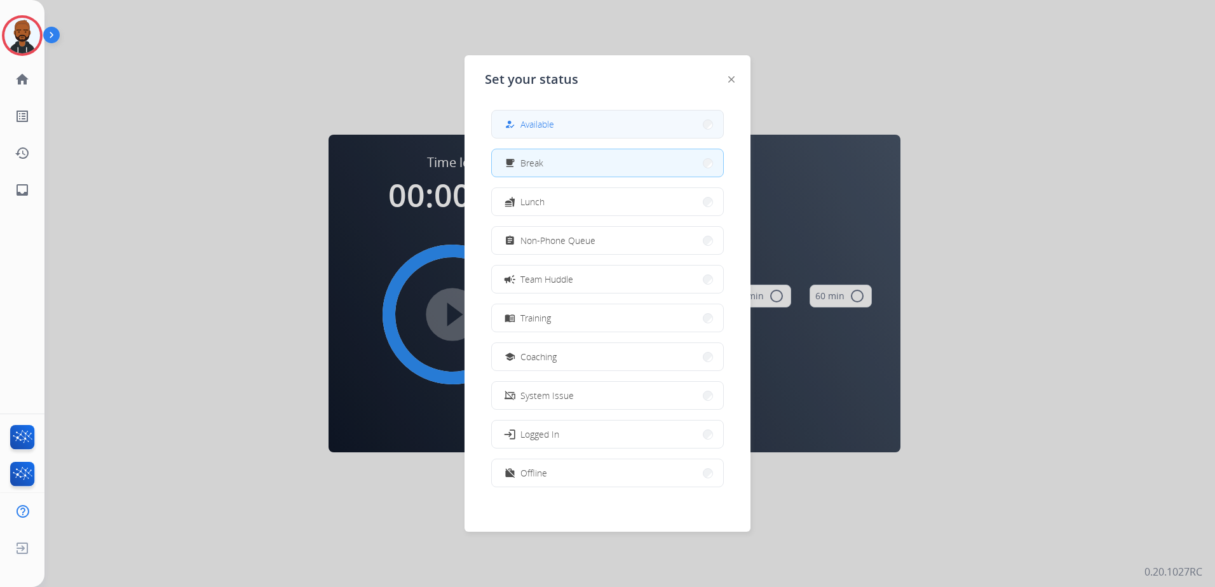
click at [562, 123] on button "how_to_reg Available" at bounding box center [607, 124] width 231 height 27
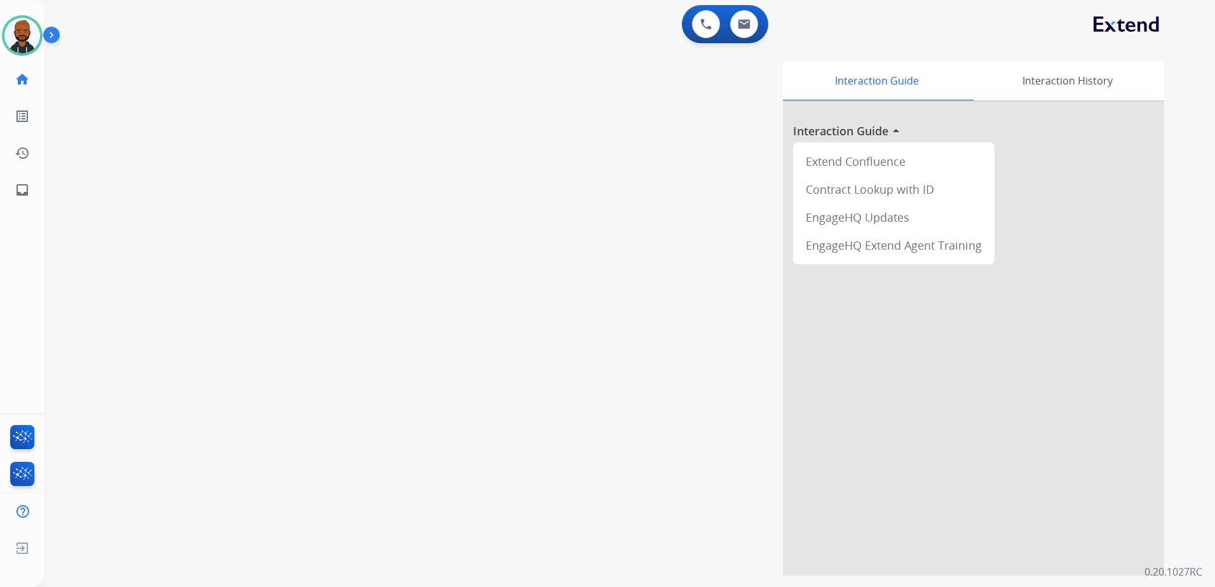
click at [939, 435] on div at bounding box center [973, 339] width 381 height 474
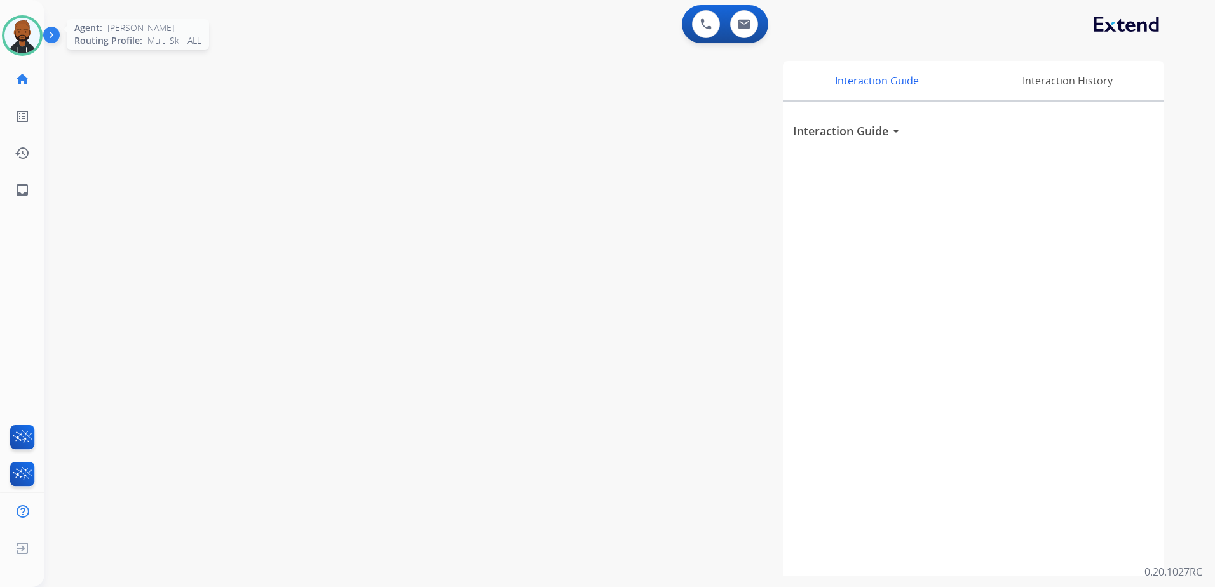
click at [25, 45] on img at bounding box center [22, 36] width 36 height 36
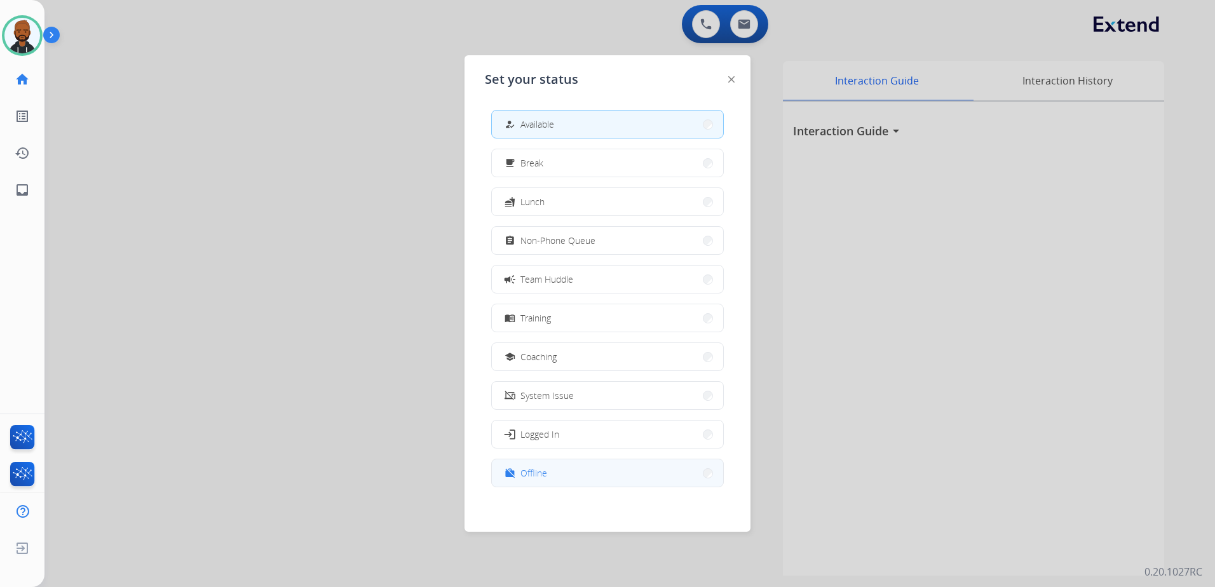
click at [541, 473] on span "Offline" at bounding box center [534, 472] width 27 height 13
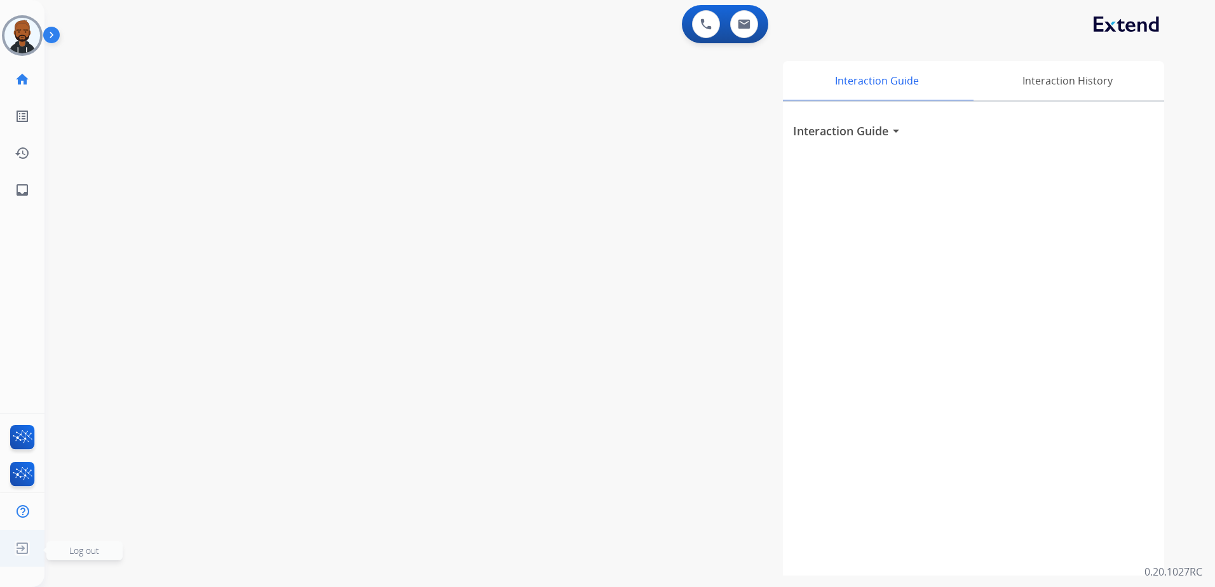
click at [18, 550] on img at bounding box center [22, 548] width 23 height 24
click at [20, 545] on img at bounding box center [22, 548] width 23 height 24
